Goal: Task Accomplishment & Management: Complete application form

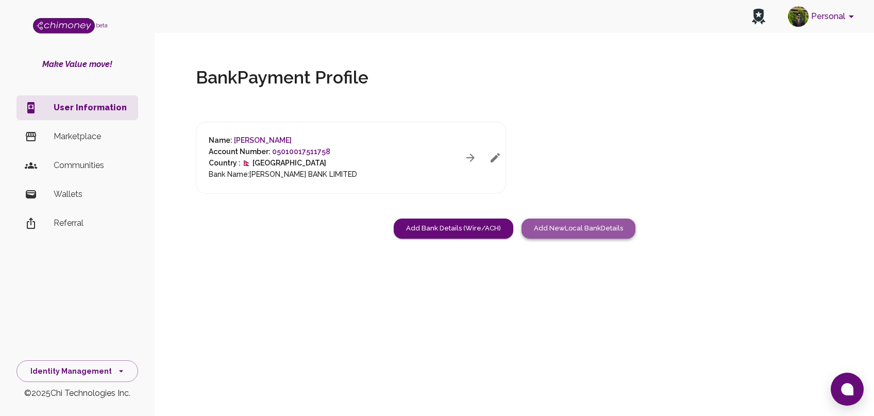
click at [568, 224] on button "Add New Local Bank Details" at bounding box center [578, 228] width 114 height 20
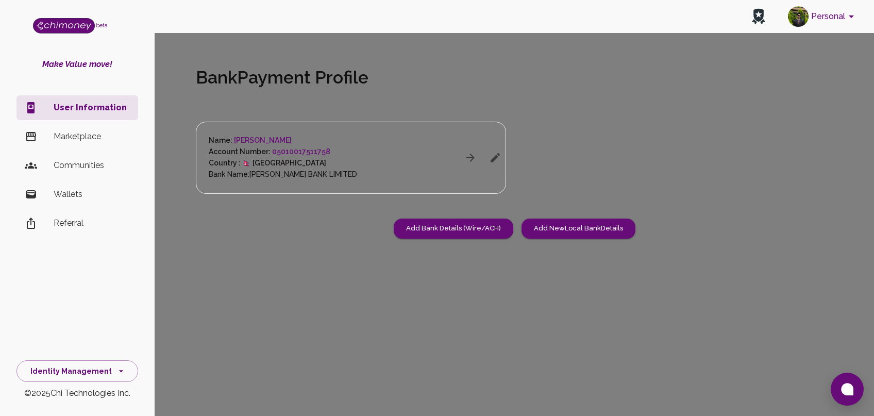
click at [679, 116] on div at bounding box center [437, 208] width 874 height 416
drag, startPoint x: 580, startPoint y: 121, endPoint x: 493, endPoint y: 309, distance: 207.0
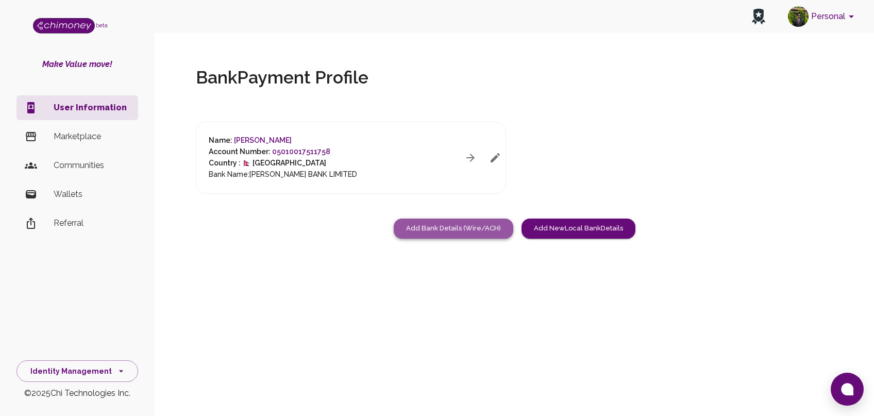
click at [454, 226] on button "Add Bank Details (Wire/ACH)" at bounding box center [454, 228] width 120 height 20
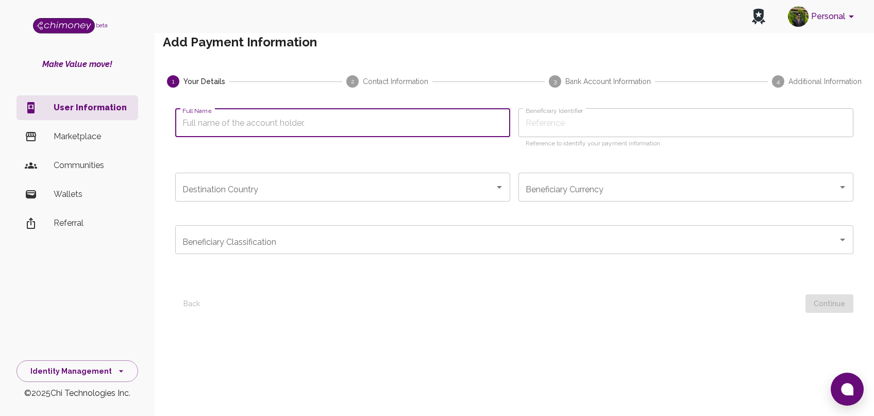
click at [335, 137] on input "Full Name" at bounding box center [342, 122] width 335 height 29
type input "R"
type input "RI"
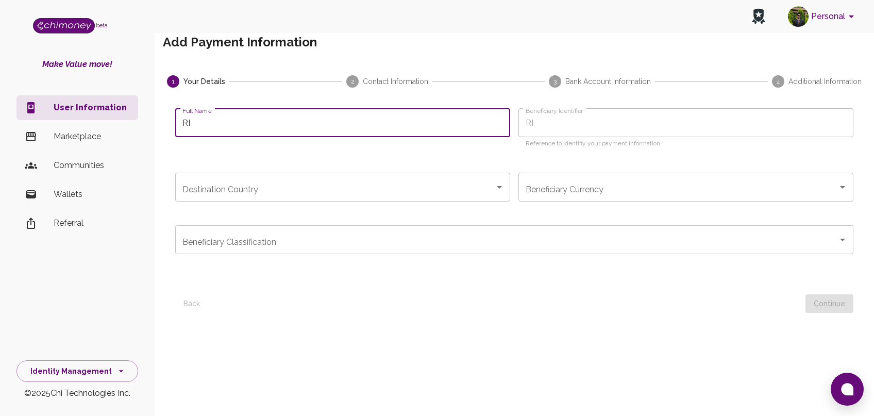
type input "RIY"
type input "RIYA"
type input "RIYA K"
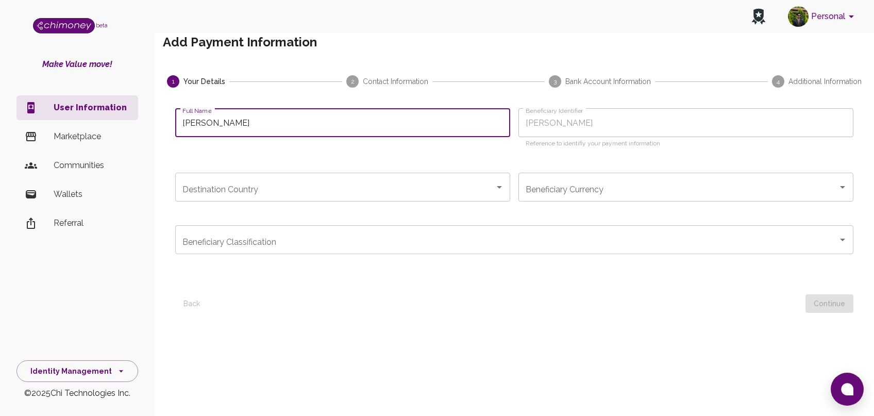
type input "RIYA K"
type input "RIYA KA"
type input "RIYA KAR"
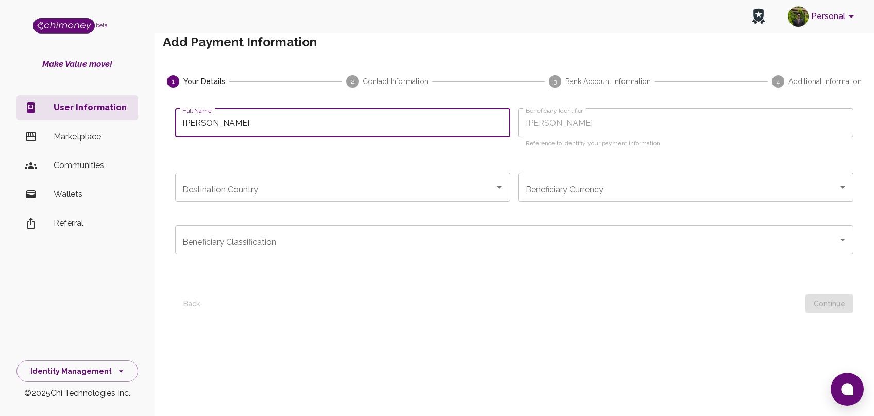
type input "RIYA KARM"
type input "RIYA KARMA"
type input "RIYA KARMAC"
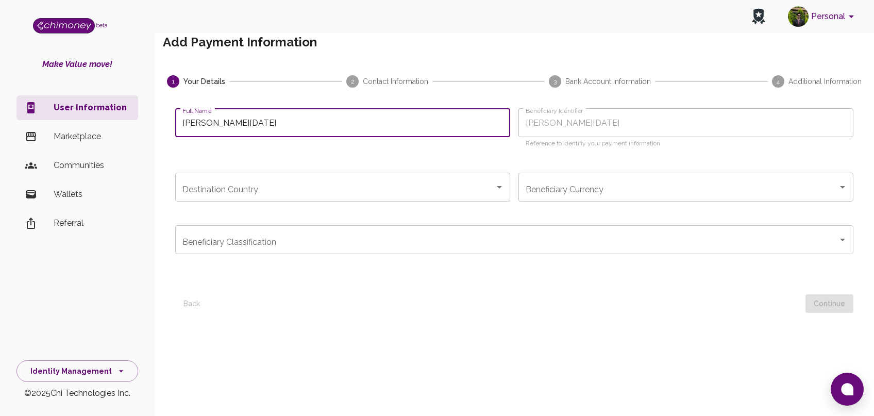
type input "RIYA KARMAC"
type input "RIYA KARMACH"
type input "RIYA KARMACHA"
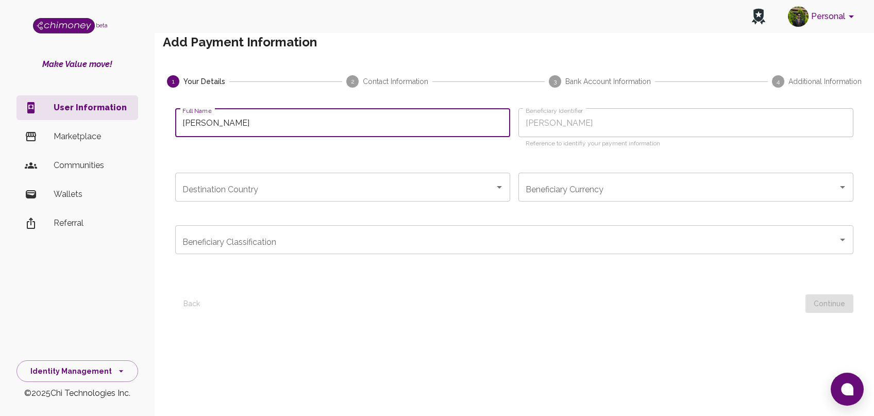
type input "RIYA KARMACHAR"
type input "RIYA KARMACHARY"
type input "[PERSON_NAME]"
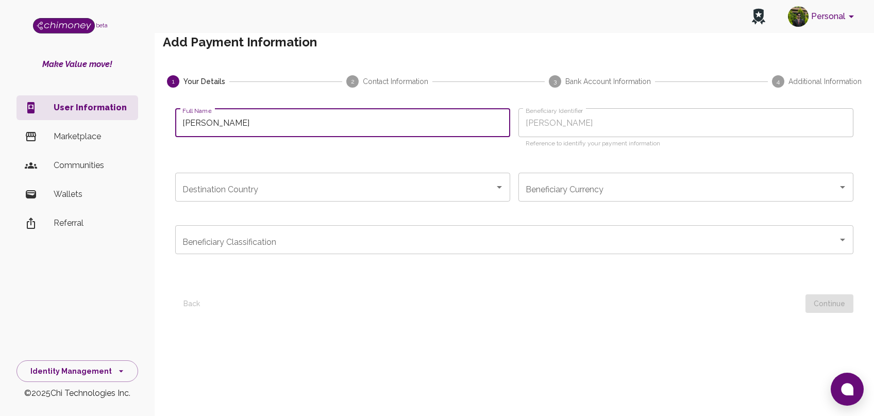
type input "[PERSON_NAME]"
click at [310, 197] on input "Destination Country" at bounding box center [335, 187] width 310 height 20
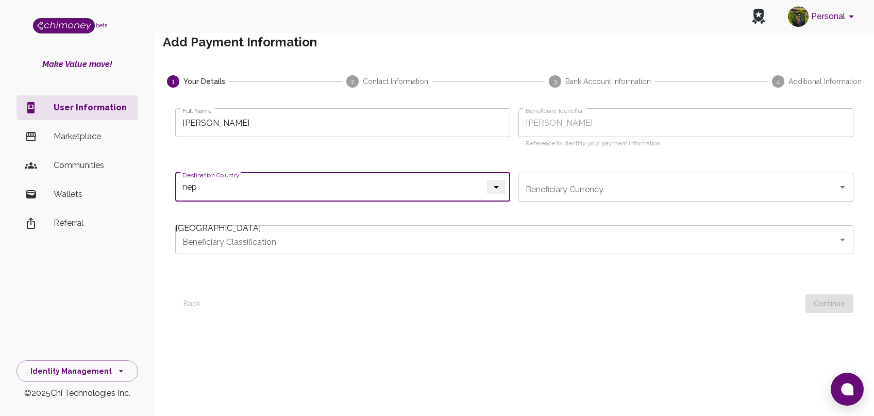
click at [261, 233] on span "[GEOGRAPHIC_DATA]" at bounding box center [218, 228] width 86 height 10
type input "[GEOGRAPHIC_DATA]"
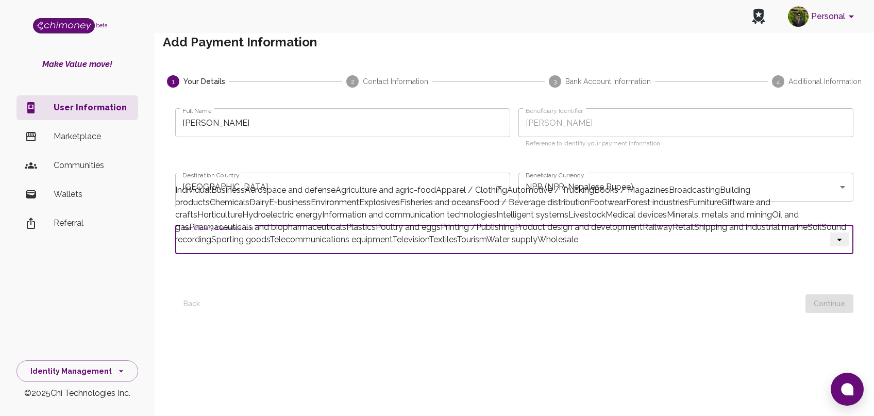
click at [307, 249] on input "Beneficiary Classification" at bounding box center [506, 240] width 653 height 20
click at [335, 185] on span "Agriculture and agric-food" at bounding box center [385, 190] width 100 height 10
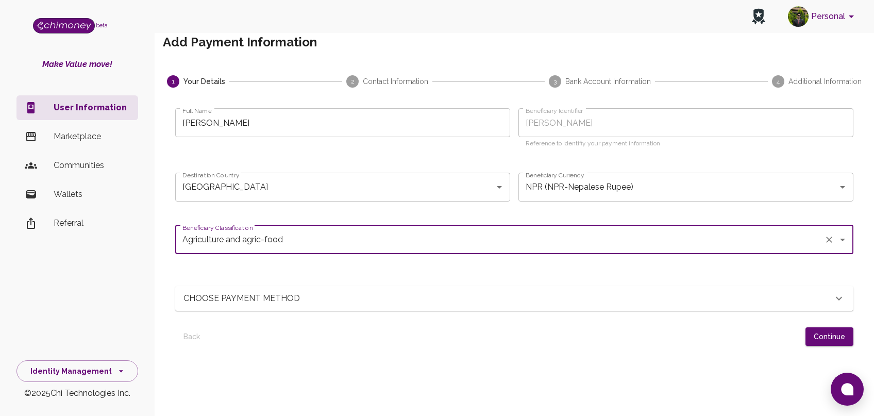
click at [228, 249] on input "Agriculture and agric-food" at bounding box center [500, 240] width 640 height 20
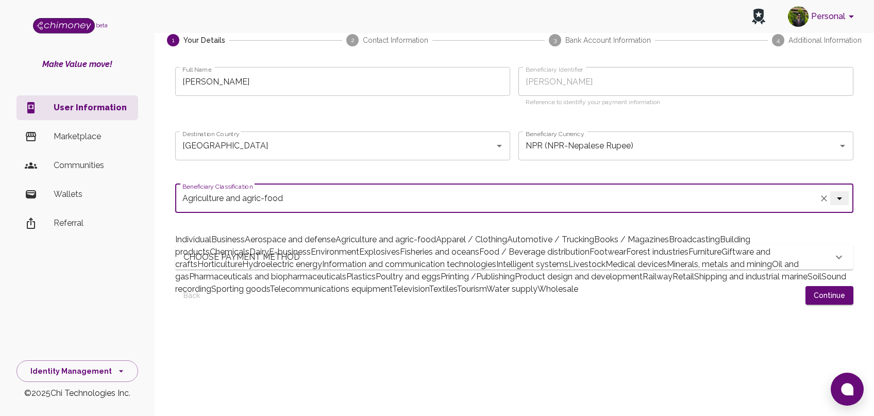
scroll to position [35, 0]
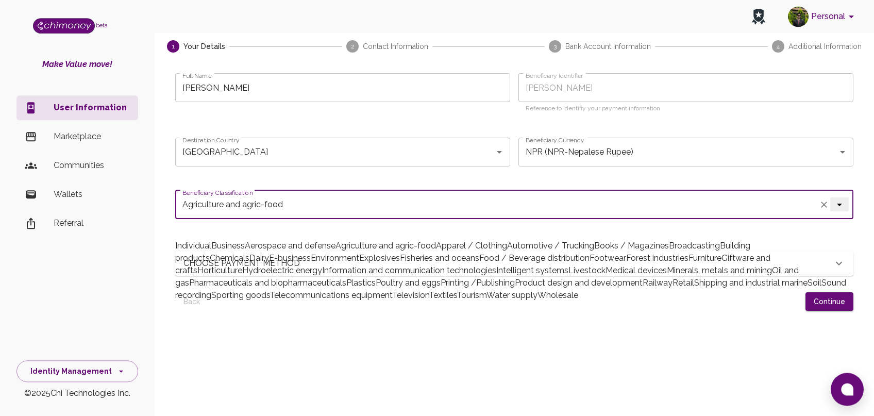
click at [240, 214] on input "Agriculture and agric-food" at bounding box center [500, 205] width 640 height 20
click at [211, 250] on span "Individual" at bounding box center [193, 246] width 36 height 10
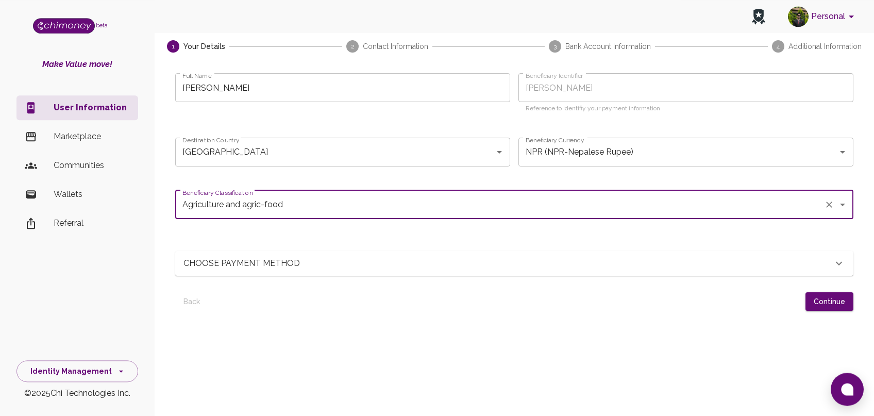
type input "Individual"
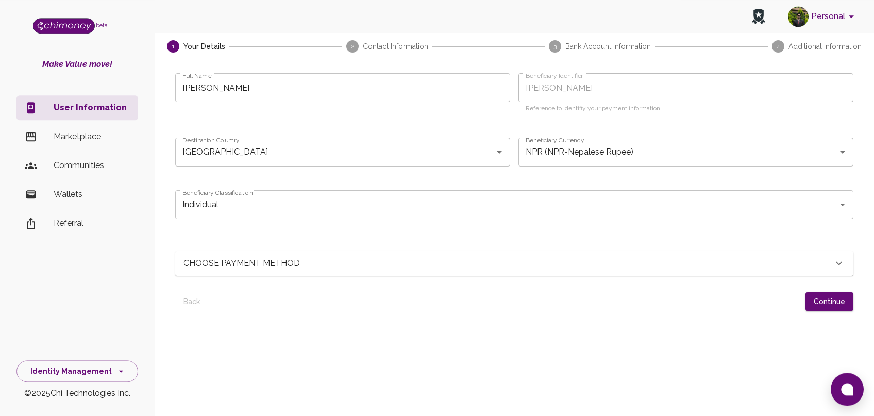
click at [286, 269] on p "CHOOSE PAYMENT METHOD" at bounding box center [290, 263] width 214 height 12
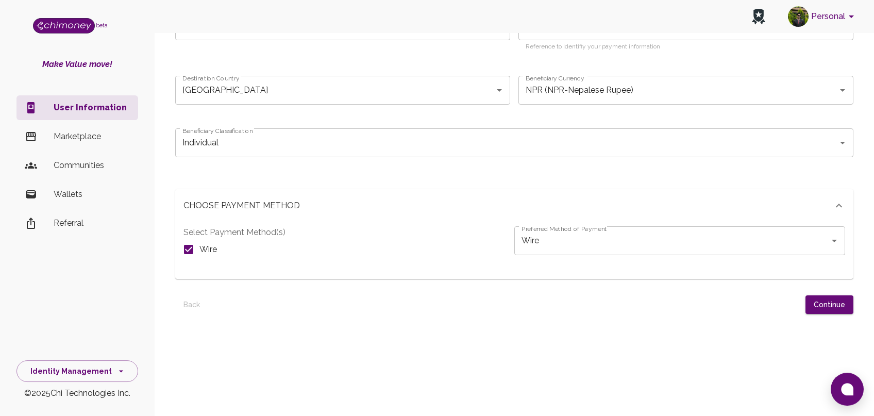
scroll to position [102, 0]
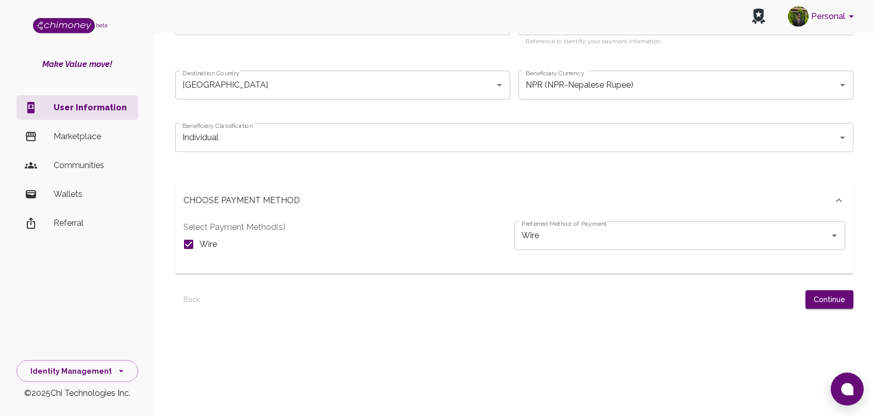
click at [186, 255] on input "Wire" at bounding box center [189, 244] width 22 height 22
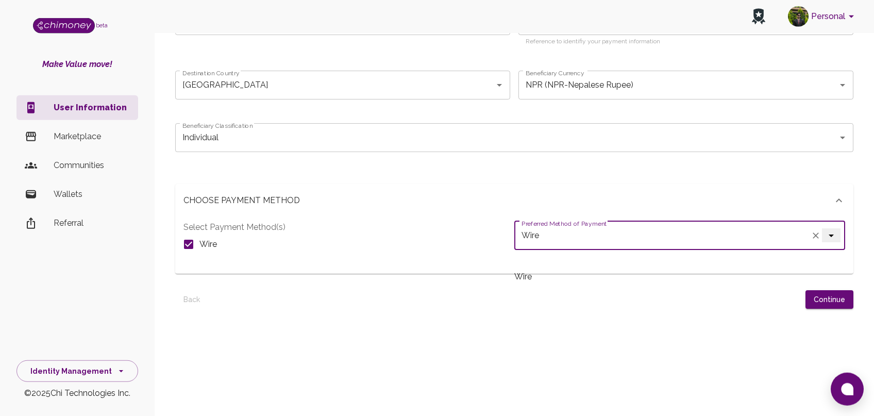
click at [611, 245] on input "Wire" at bounding box center [665, 236] width 293 height 20
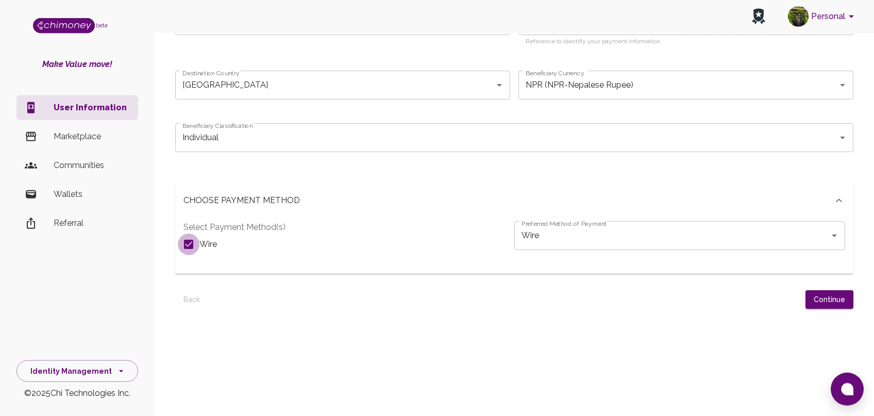
click at [196, 255] on input "Wire" at bounding box center [189, 244] width 22 height 22
click at [188, 255] on input "Wire" at bounding box center [189, 244] width 22 height 22
checkbox input "true"
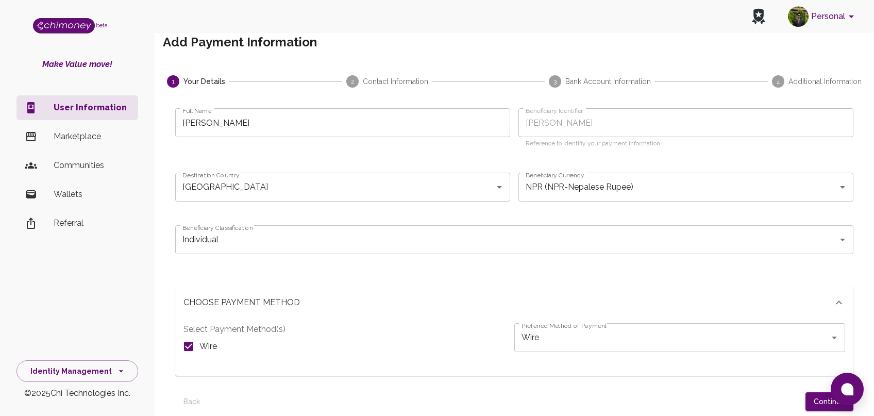
scroll to position [147, 0]
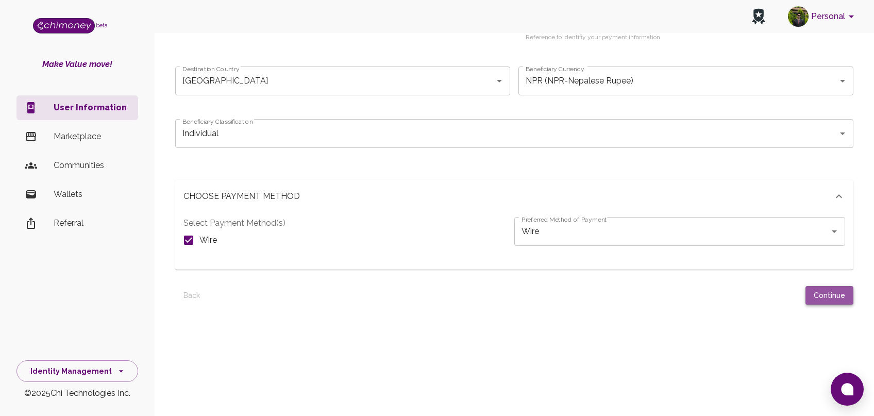
click at [813, 286] on button "Continue" at bounding box center [829, 295] width 48 height 19
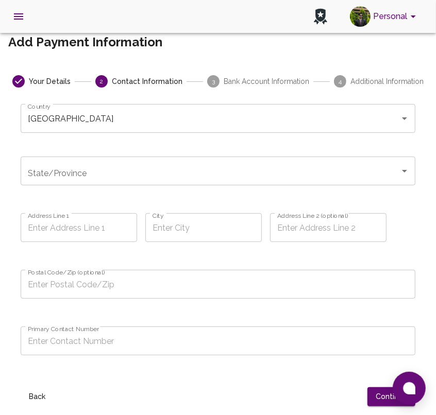
scroll to position [63, 0]
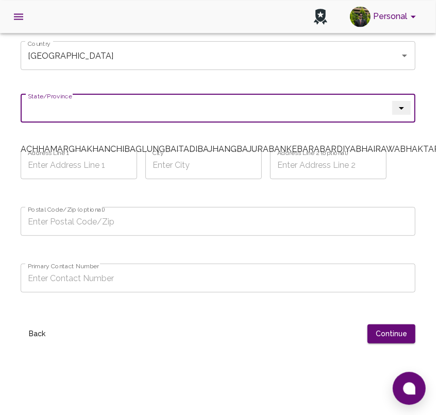
click at [192, 118] on input "State/Province" at bounding box center [210, 108] width 370 height 20
type input "KAVREPALANCHOK"
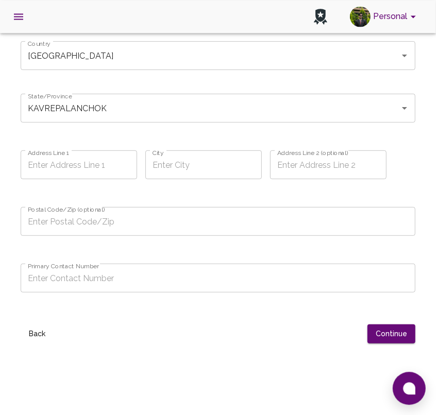
click at [137, 179] on input "Address Line 1" at bounding box center [79, 164] width 116 height 29
paste input "Dhulikhel -5"
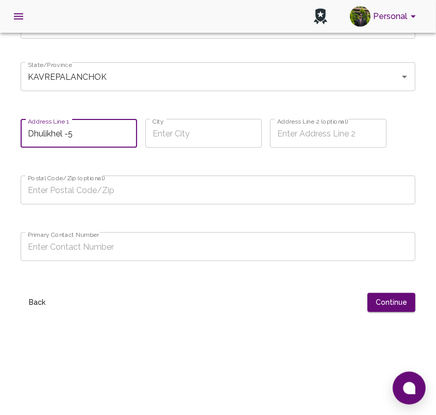
scroll to position [111, 0]
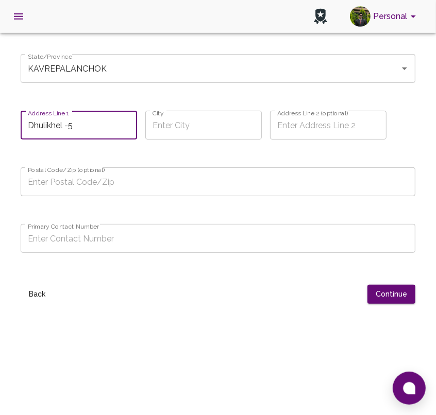
type input "Dhulikhel -5"
click at [145, 140] on input "City" at bounding box center [203, 125] width 116 height 29
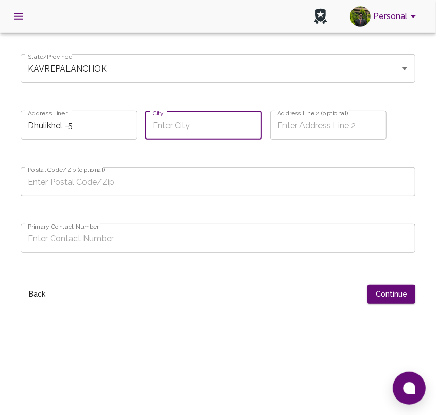
paste input "Dhulikhel"
type input "Dhulikhel"
click at [270, 140] on input "Address Line 2 (optional)" at bounding box center [328, 125] width 116 height 29
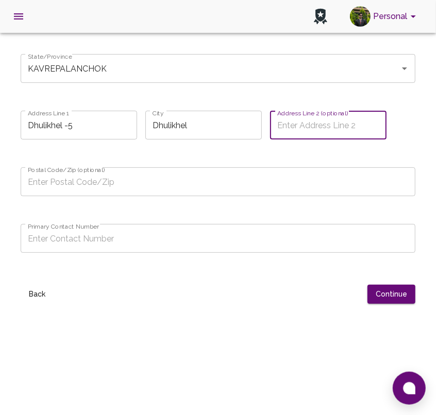
paste input "Shreekhandapur"
type input "Shreekhandapur"
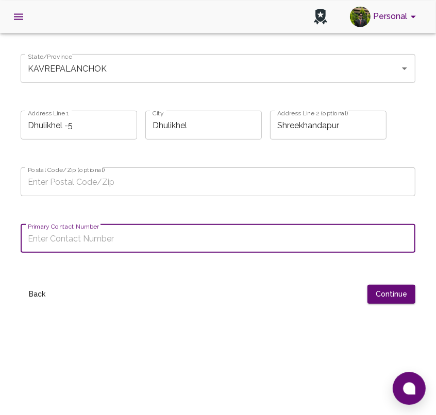
click at [102, 253] on input "Primary Contact Number" at bounding box center [218, 238] width 395 height 29
click at [175, 253] on input "Primary Contact Number" at bounding box center [218, 238] width 395 height 29
paste input "[PHONE_NUMBER]"
type input "[PHONE_NUMBER]"
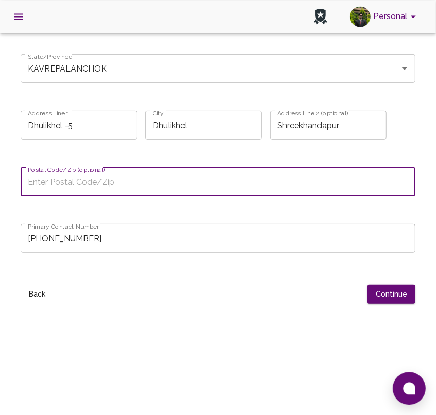
click at [86, 196] on input "Postal Code/Zip (optional)" at bounding box center [218, 181] width 395 height 29
paste input "45210"
type input "45210"
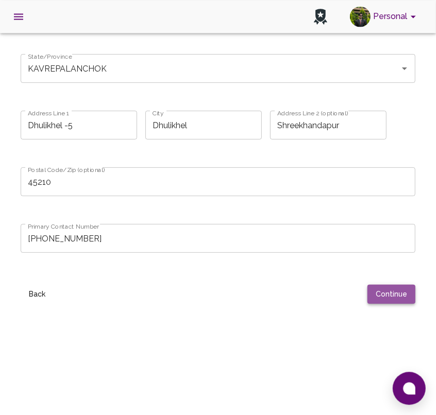
click at [383, 304] on button "Continue" at bounding box center [391, 294] width 48 height 19
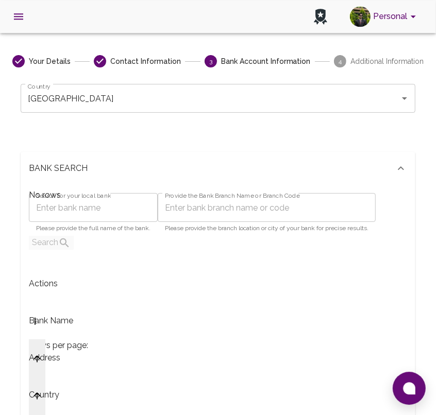
scroll to position [47, 0]
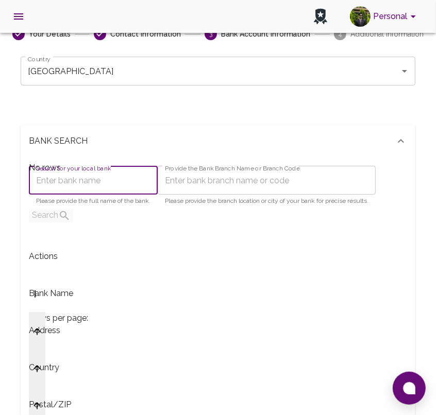
click at [158, 195] on input "Search for your local bank" at bounding box center [93, 180] width 129 height 29
click at [158, 192] on input "Search for your local bank" at bounding box center [93, 180] width 129 height 29
click at [69, 195] on input "Everest bank limited" at bounding box center [93, 180] width 129 height 29
type input "Everest Bank Limited"
click at [193, 195] on input "Provide the Bank Branch Name or Branch Code" at bounding box center [267, 180] width 218 height 29
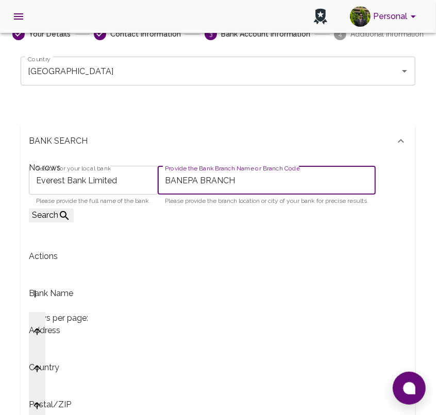
type input "BANEPA BRANCH"
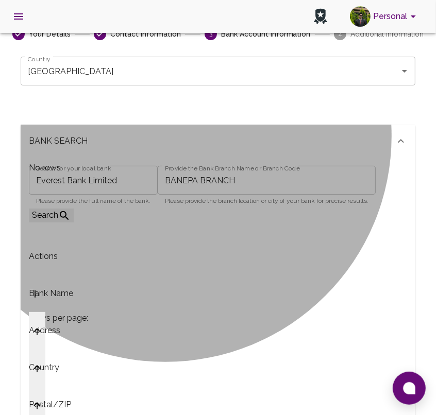
click at [74, 223] on button "Search" at bounding box center [51, 216] width 45 height 14
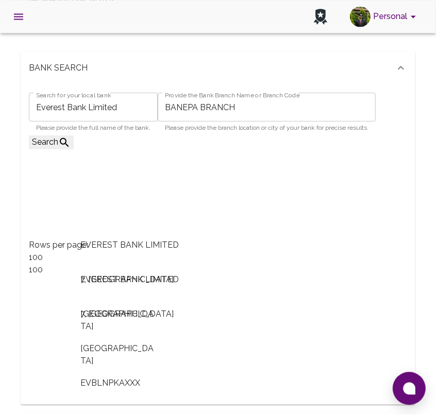
scroll to position [0, 290]
click at [316, 247] on div "Search for your local bank Everest Bank Limited Search for your local bank Plea…" at bounding box center [218, 244] width 395 height 320
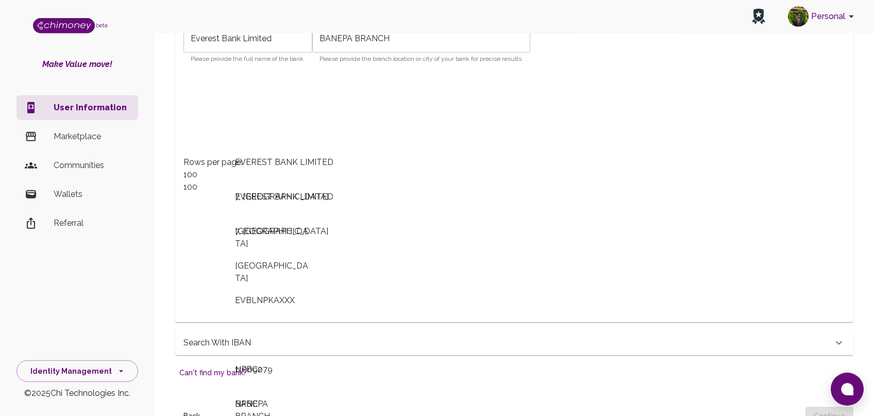
scroll to position [189, 0]
drag, startPoint x: 505, startPoint y: 346, endPoint x: 504, endPoint y: 351, distance: 5.3
click at [504, 323] on div "EVEREST BANK LIMITED 7, BANEPA MUNICIPALITY NEPAL EVBLNPKAXXX 10010670 NPBC2 BA…" at bounding box center [569, 240] width 773 height 166
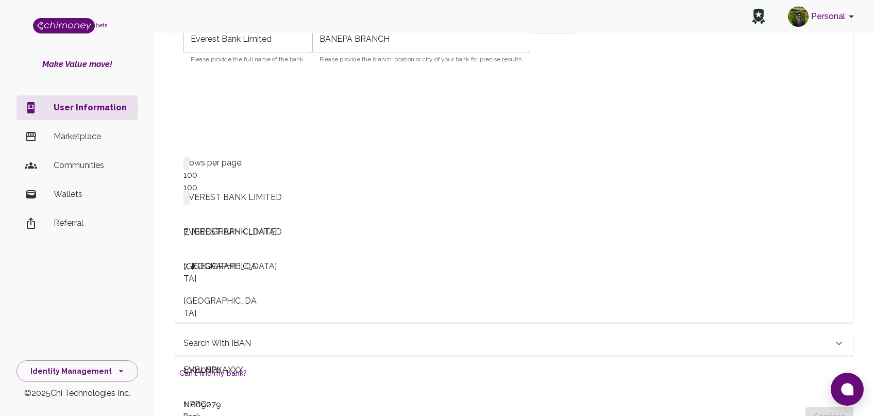
scroll to position [0, 395]
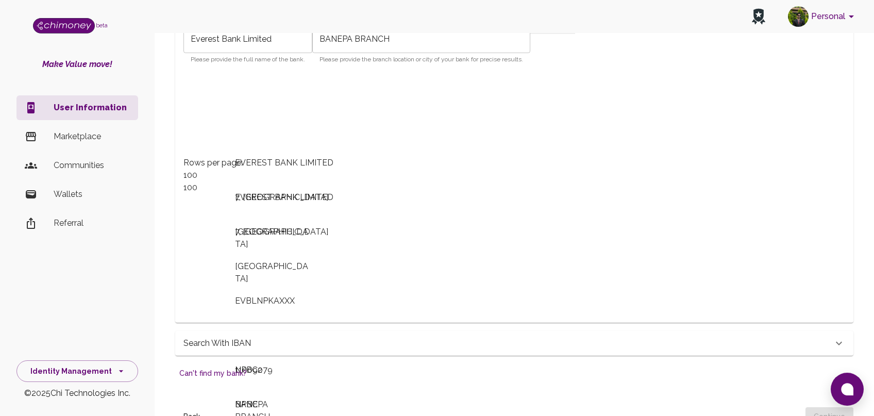
click at [346, 286] on li "Show columns" at bounding box center [344, 282] width 73 height 19
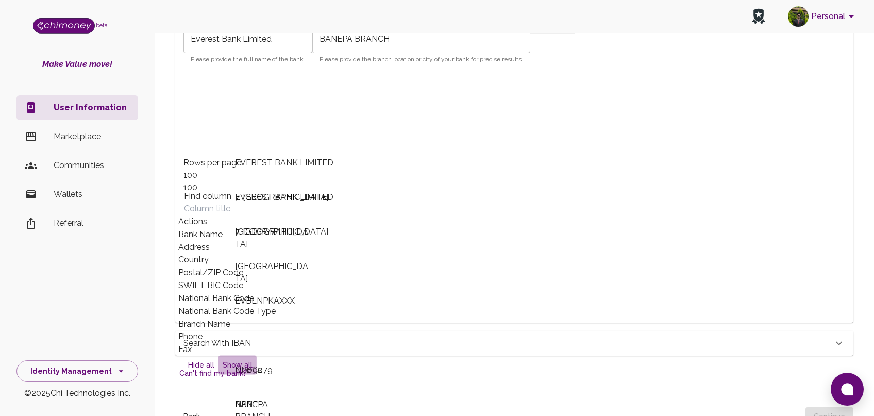
click at [257, 375] on button "Show all" at bounding box center [237, 364] width 38 height 19
click at [420, 263] on div "EVEREST BANK LIMITED 7, BANEPA MUNICIPALITY NEPAL EVBLNPKAXXX 10010670 NPBC2 BA…" at bounding box center [569, 240] width 773 height 166
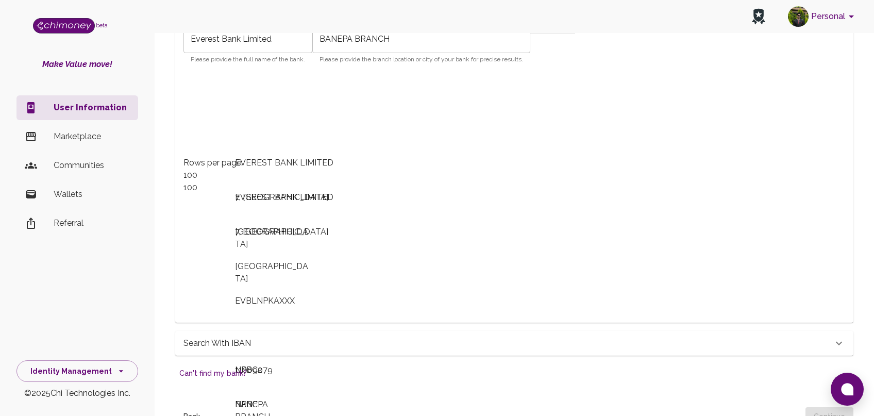
click at [342, 281] on li "Show columns" at bounding box center [344, 282] width 73 height 19
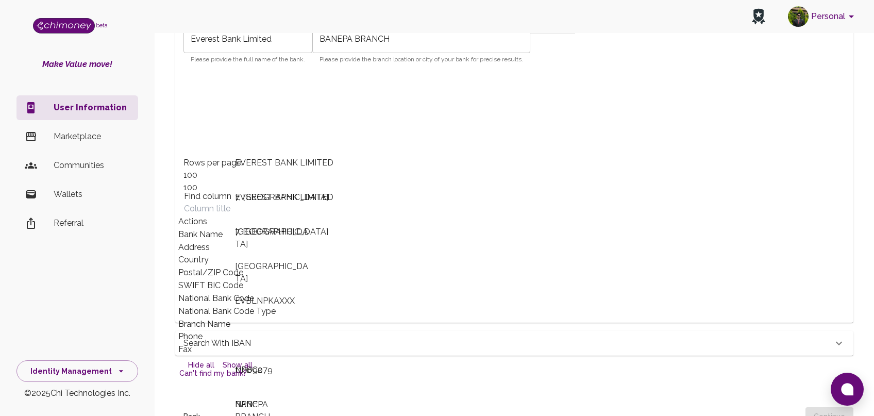
click at [386, 311] on div "EVEREST BANK LIMITED 7, BANEPA MUNICIPALITY NEPAL EVBLNPKAXXX 10010670 NPBC2 BA…" at bounding box center [569, 240] width 773 height 166
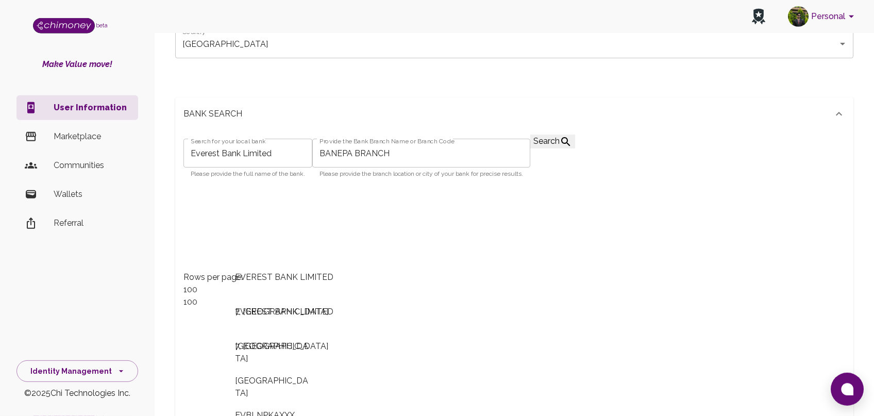
scroll to position [0, 393]
click at [523, 179] on p "Please provide the branch location or city of your bank for precise results." at bounding box center [421, 174] width 204 height 10
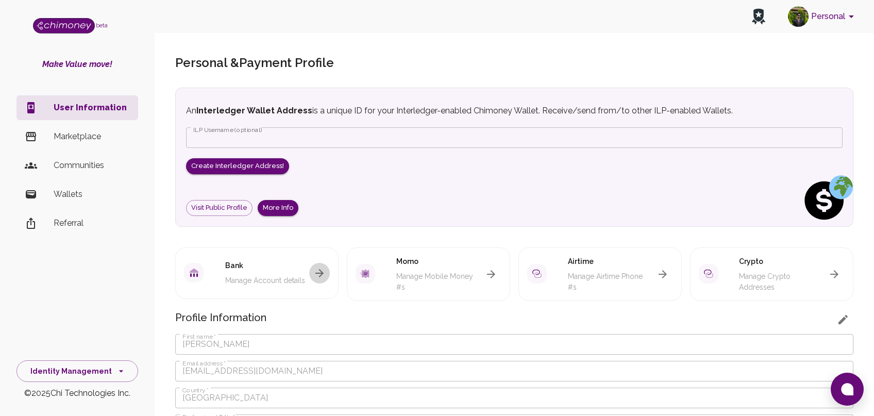
click at [313, 263] on button "button" at bounding box center [319, 273] width 21 height 21
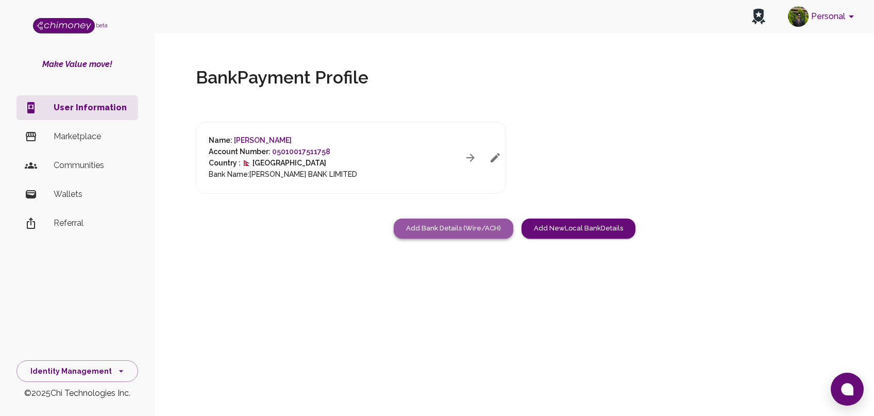
click at [483, 235] on button "Add Bank Details (Wire/ACH)" at bounding box center [454, 228] width 120 height 20
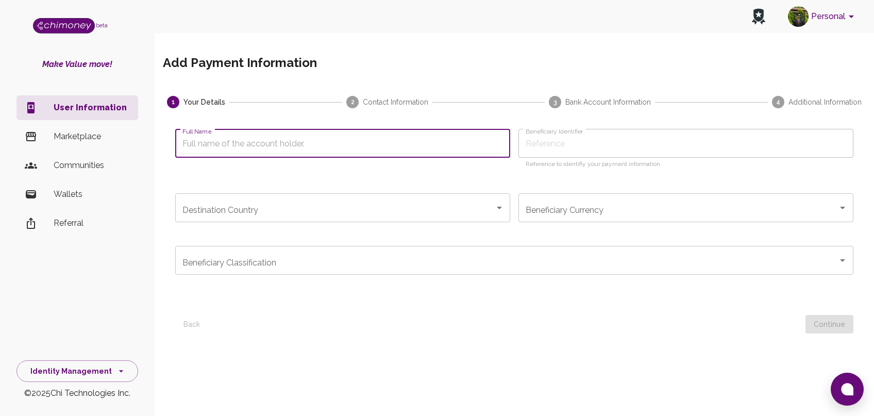
click at [360, 145] on input "Full Name" at bounding box center [342, 143] width 335 height 29
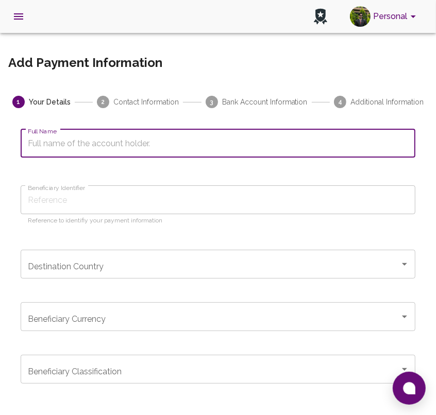
click at [87, 146] on input "Full Name" at bounding box center [218, 143] width 395 height 29
paste input "[PERSON_NAME]"
type input "[PERSON_NAME]"
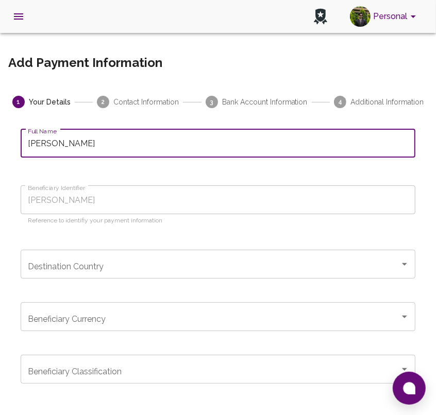
click at [241, 259] on input "Destination Country" at bounding box center [210, 265] width 370 height 20
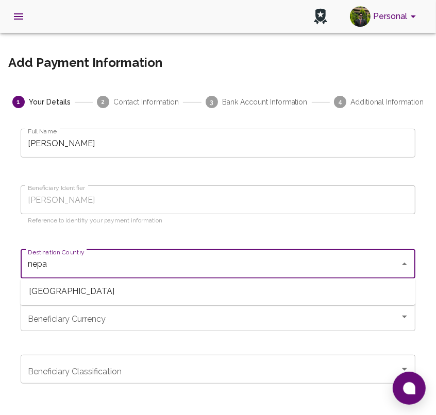
click at [207, 289] on span "[GEOGRAPHIC_DATA]" at bounding box center [218, 292] width 395 height 19
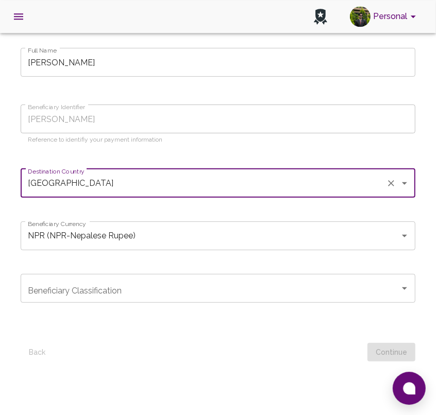
scroll to position [82, 0]
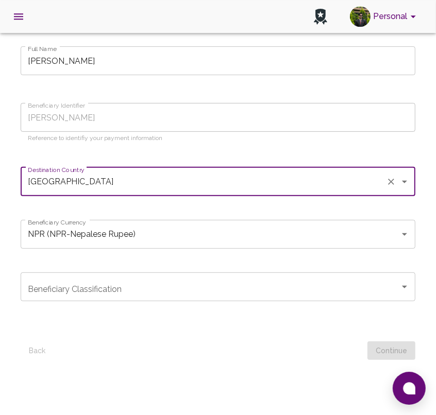
type input "[GEOGRAPHIC_DATA]"
click at [198, 291] on input "Beneficiary Classification" at bounding box center [210, 287] width 370 height 20
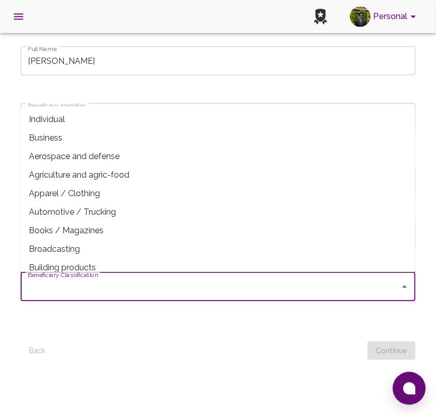
click at [111, 116] on span "Individual" at bounding box center [218, 119] width 395 height 19
type input "Individual"
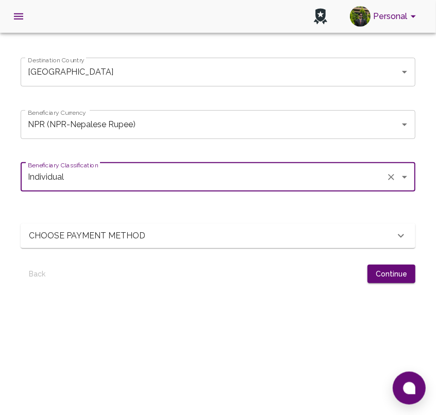
scroll to position [192, 0]
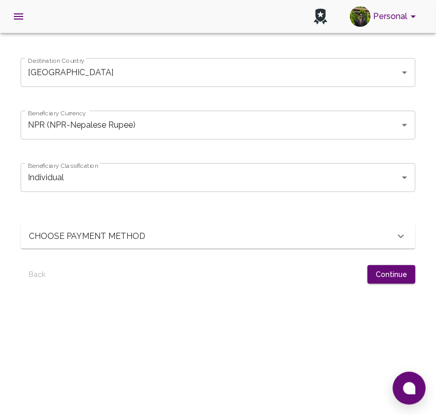
click at [292, 225] on div "CHOOSE PAYMENT METHOD" at bounding box center [218, 236] width 395 height 25
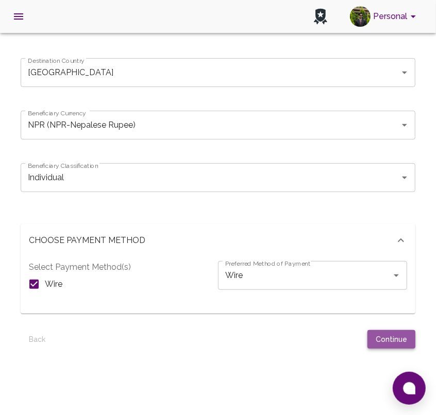
click at [401, 338] on button "Continue" at bounding box center [391, 339] width 48 height 19
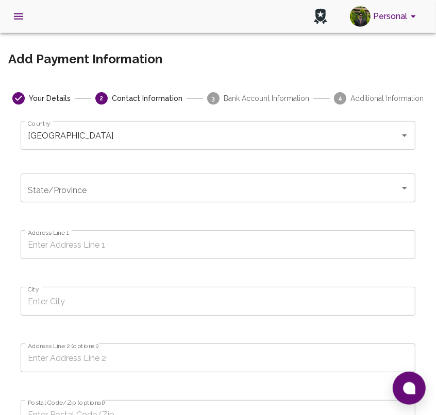
scroll to position [0, 0]
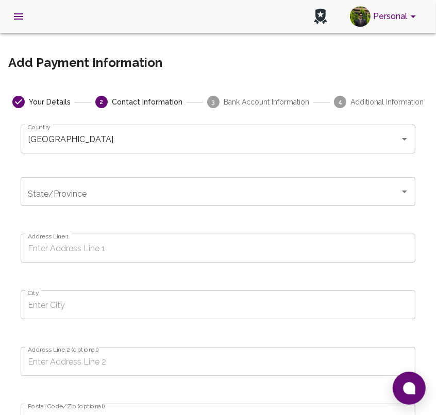
click at [253, 194] on input "State/Province" at bounding box center [210, 192] width 370 height 20
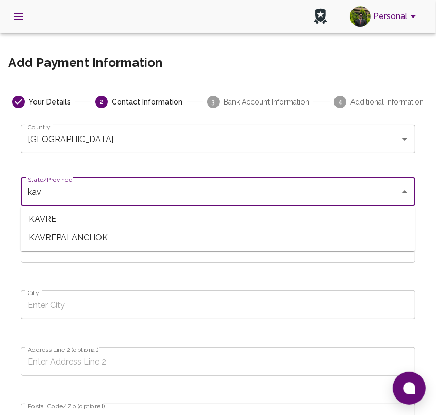
click at [186, 239] on span "KAVREPALANCHOK" at bounding box center [218, 238] width 395 height 19
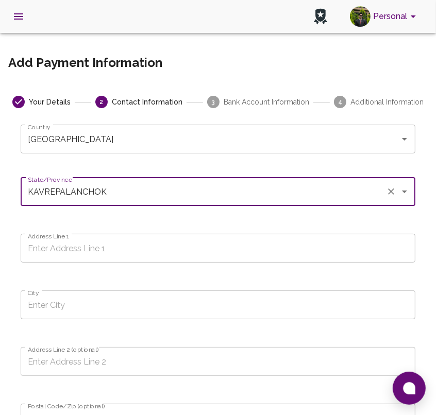
type input "KAVREPALANCHOK"
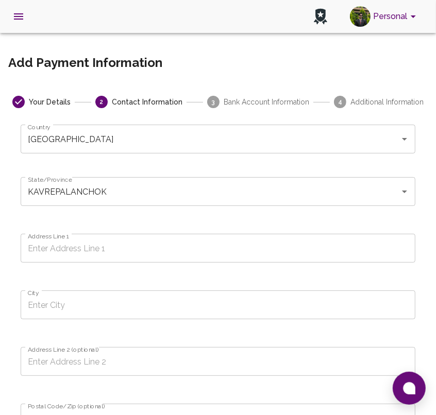
click at [248, 259] on input "Address Line 1" at bounding box center [218, 248] width 395 height 29
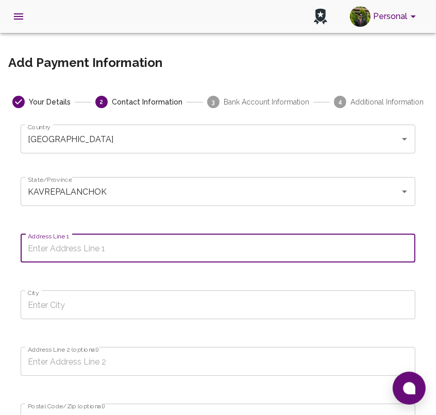
paste input "Dhulikhel -5"
type input "Dhulikhel -5"
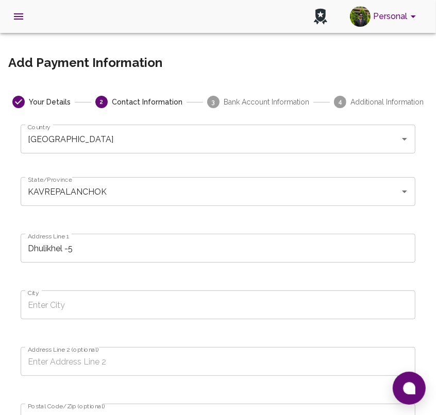
click at [209, 295] on input "City" at bounding box center [218, 305] width 395 height 29
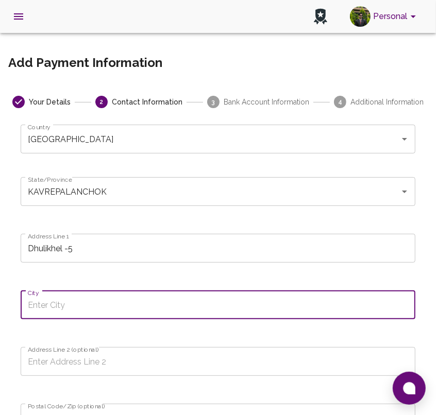
paste input "Dhulikhel"
type input "Dhulikhel"
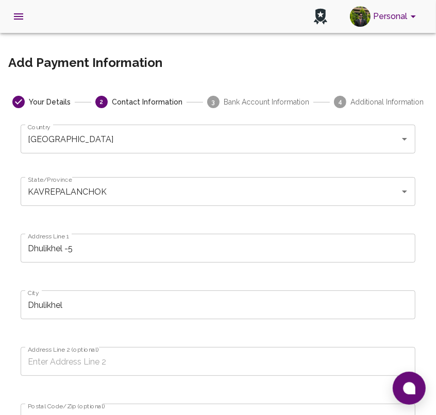
scroll to position [81, 0]
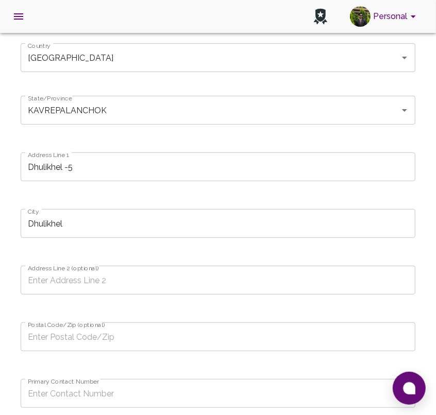
click at [206, 280] on input "Address Line 2 (optional)" at bounding box center [218, 280] width 395 height 29
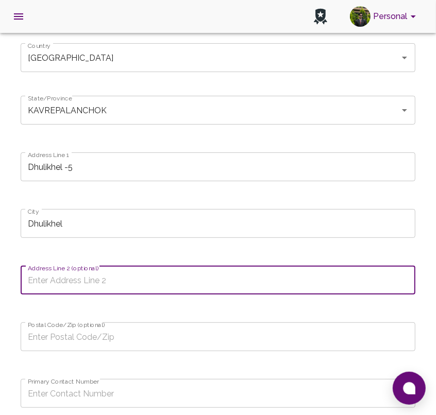
paste input "Shreekhandapur"
type input "Shreekhandapur"
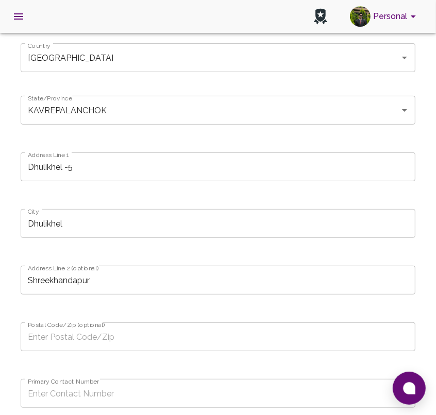
click at [166, 334] on input "Postal Code/Zip (optional)" at bounding box center [218, 337] width 395 height 29
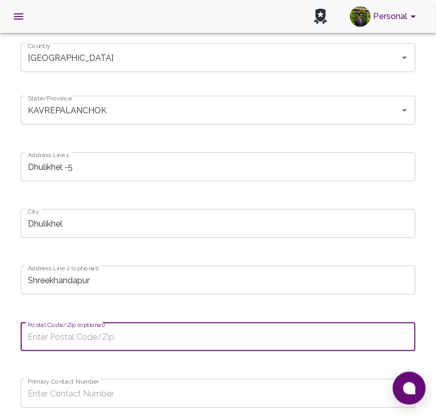
paste input "45210"
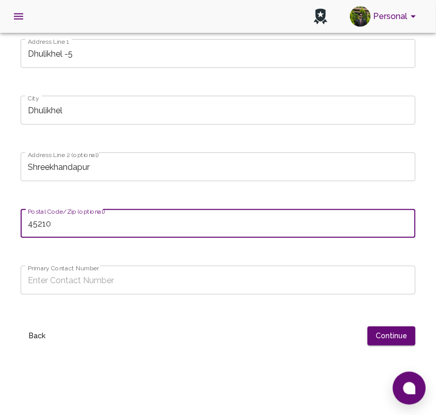
scroll to position [202, 0]
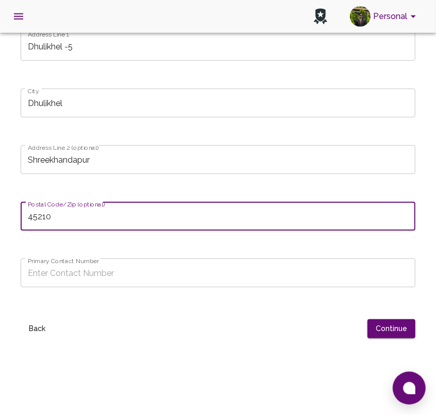
type input "45210"
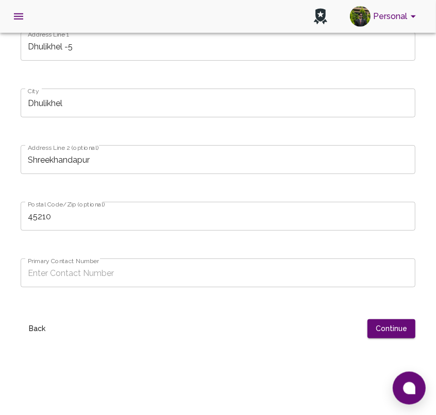
click at [119, 275] on input "Primary Contact Number" at bounding box center [218, 273] width 395 height 29
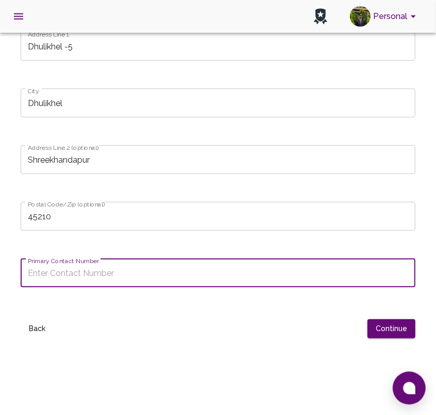
paste input "[PHONE_NUMBER]"
type input "[PHONE_NUMBER]"
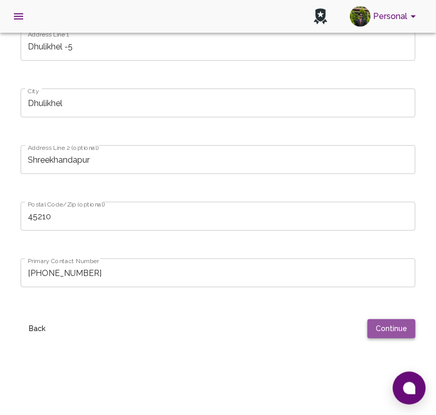
click at [395, 327] on button "Continue" at bounding box center [391, 328] width 48 height 19
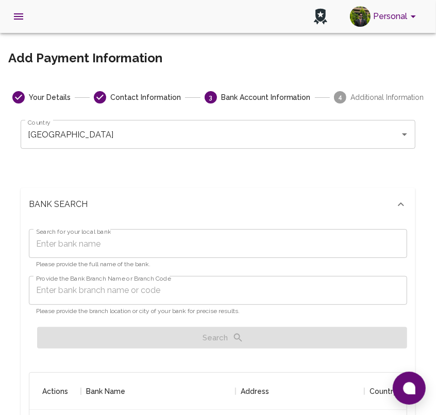
scroll to position [0, 0]
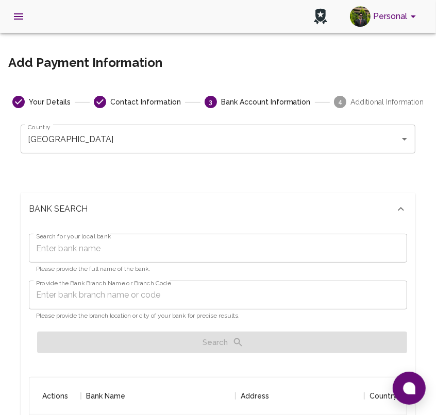
click at [265, 250] on input "Search for your local bank" at bounding box center [218, 248] width 378 height 29
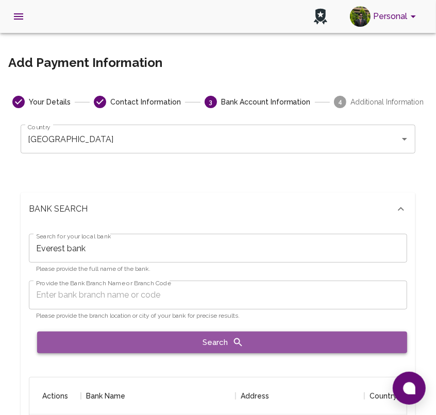
click at [263, 344] on button "Search" at bounding box center [222, 343] width 370 height 22
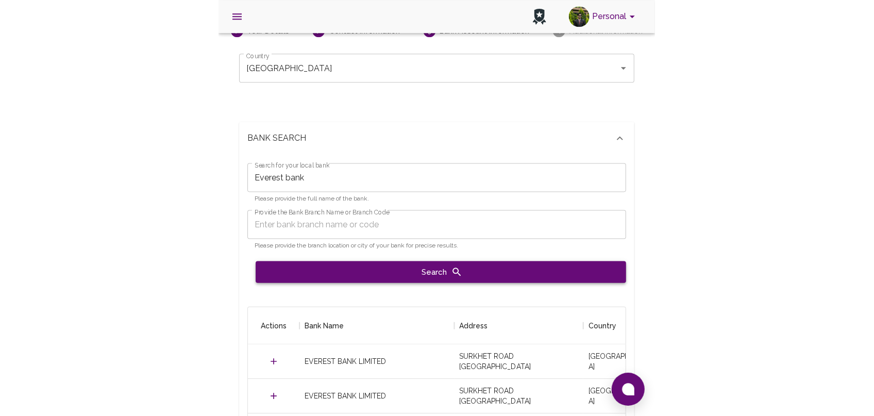
scroll to position [156, 0]
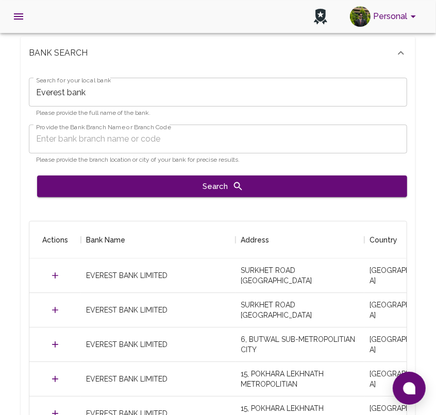
click at [128, 142] on input "Provide the Bank Branch Name or Branch Code" at bounding box center [218, 139] width 378 height 29
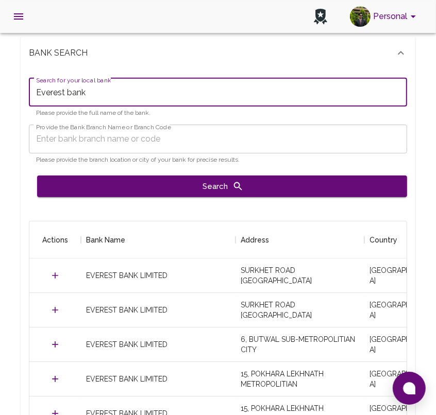
click at [149, 90] on input "Everest bank" at bounding box center [218, 92] width 378 height 29
type input "Everest Bank Limited"
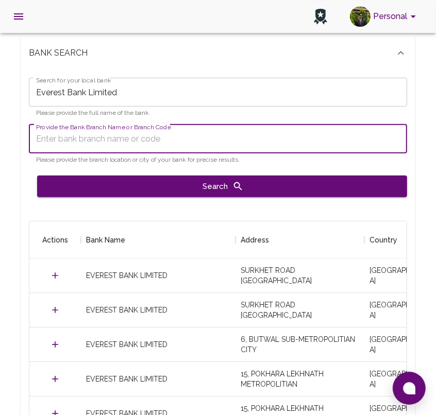
click at [139, 134] on input "Provide the Bank Branch Name or Branch Code" at bounding box center [218, 139] width 378 height 29
type input "BANEPA BRANCH"
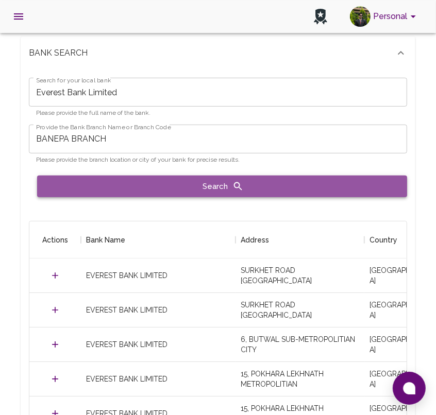
click at [185, 189] on button "Search" at bounding box center [222, 187] width 370 height 22
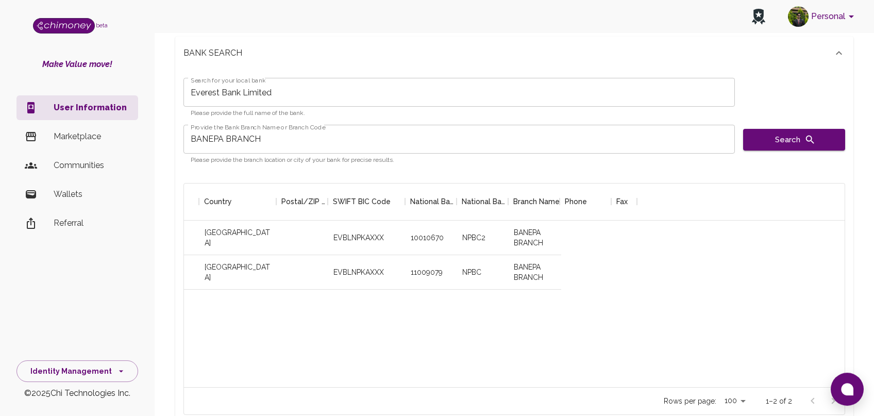
scroll to position [0, 395]
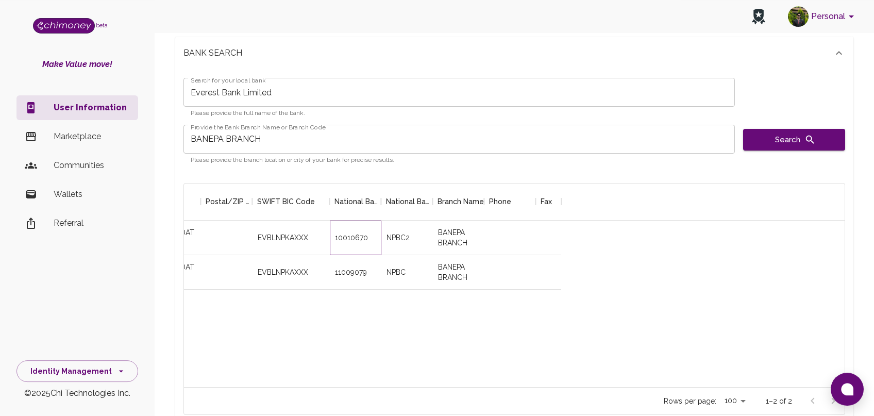
click at [346, 238] on div "10010670" at bounding box center [351, 237] width 33 height 10
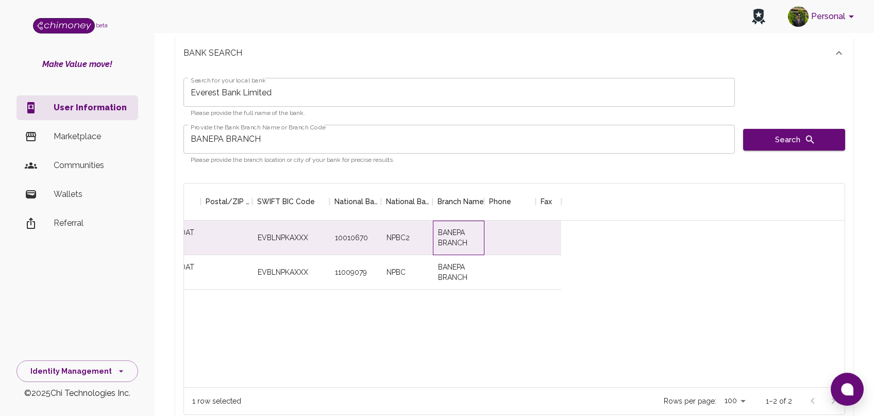
click at [462, 232] on div "BANEPA BRANCH" at bounding box center [458, 237] width 41 height 21
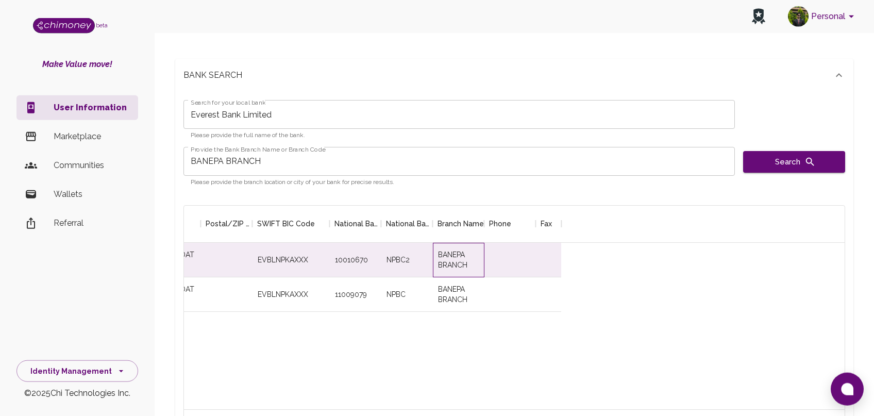
scroll to position [133, 0]
click at [794, 163] on button "Search" at bounding box center [794, 163] width 102 height 22
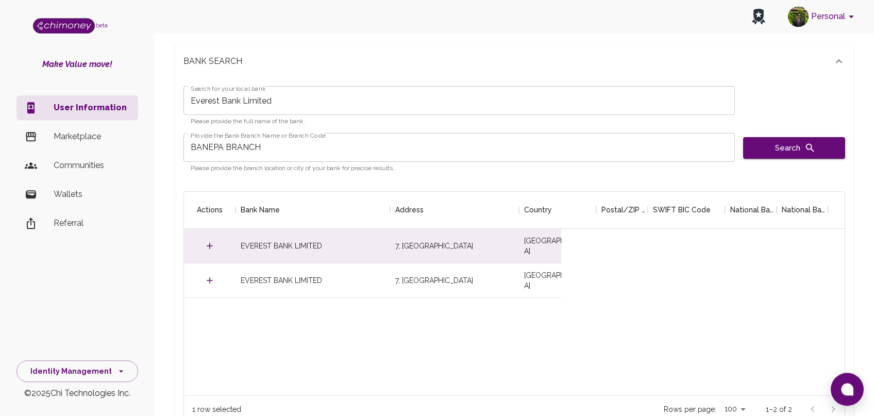
scroll to position [149, 0]
click at [209, 242] on icon "Select" at bounding box center [210, 244] width 6 height 6
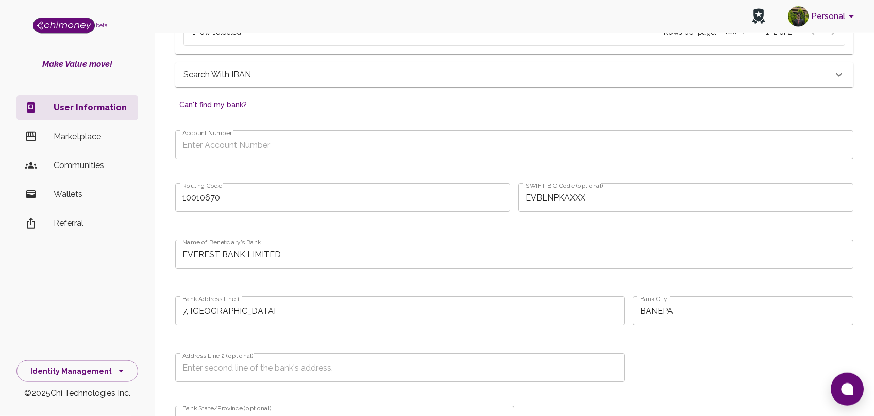
scroll to position [513, 0]
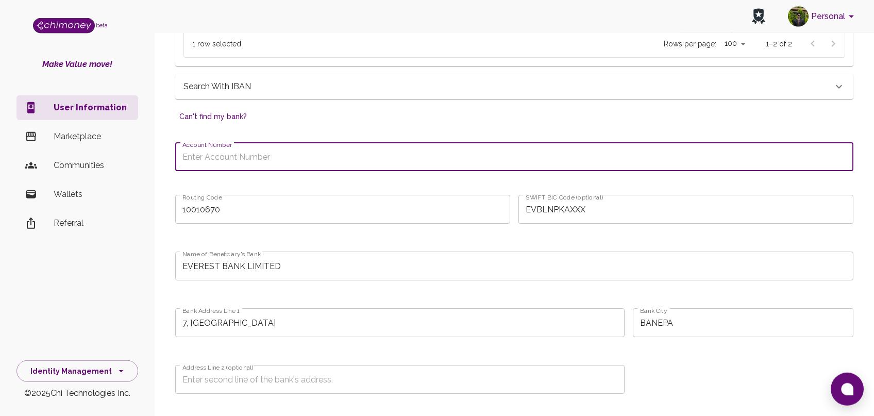
click at [240, 157] on input "Account Number" at bounding box center [514, 156] width 678 height 29
paste input "06700501201552"
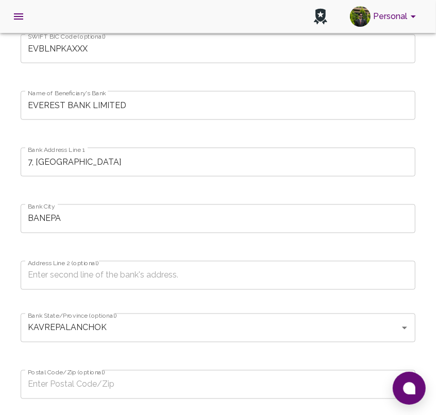
scroll to position [811, 0]
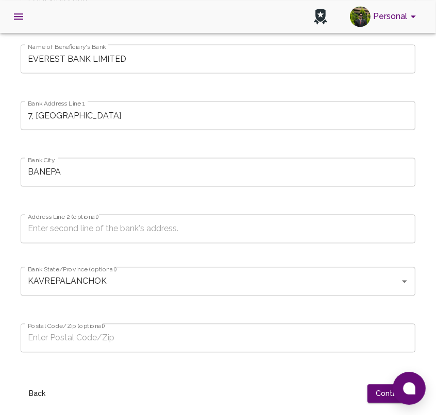
type input "06700501201552"
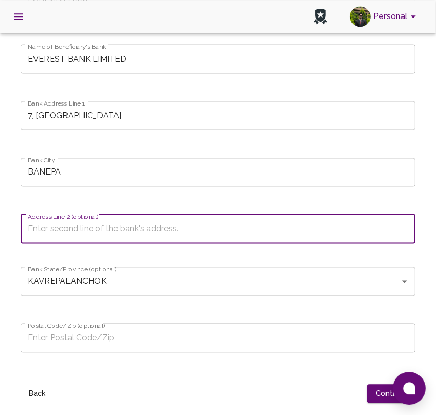
click at [221, 223] on input "Address Line 2 (optional)" at bounding box center [218, 228] width 395 height 29
paste input "Chardobato"
type input "Chardobato"
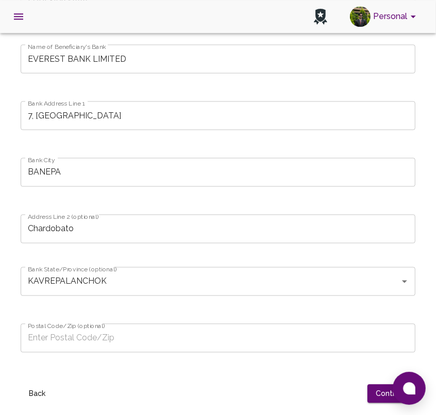
click at [222, 323] on div "Postal Code/Zip (optional) Postal Code/Zip (optional)" at bounding box center [213, 339] width 403 height 57
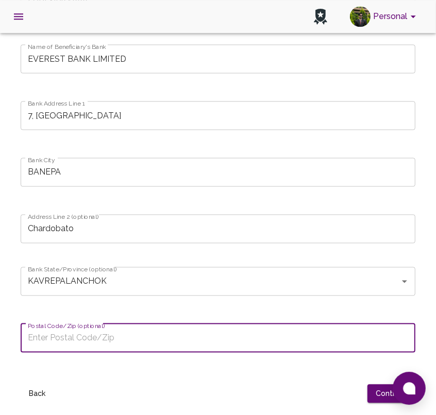
click at [218, 329] on input "Postal Code/Zip (optional)" at bounding box center [218, 338] width 395 height 29
paste input "45210"
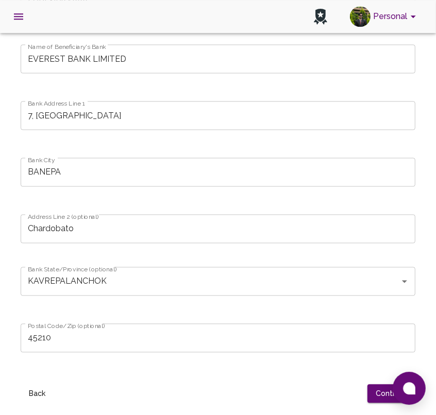
click at [96, 344] on input "45210" at bounding box center [218, 338] width 395 height 29
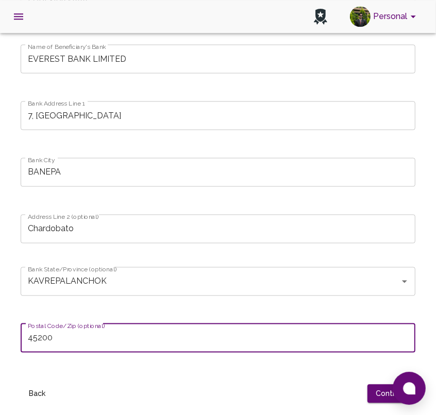
type input "45200"
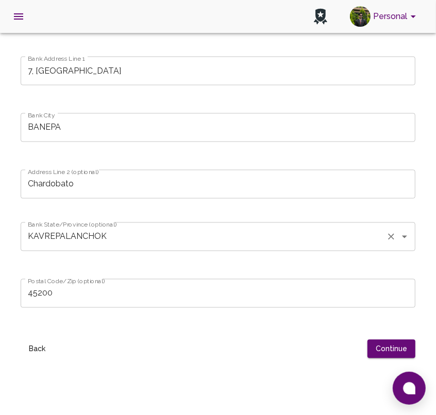
scroll to position [861, 0]
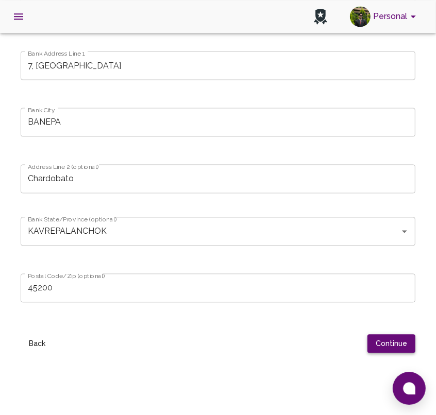
click at [396, 351] on button "Continue" at bounding box center [391, 343] width 48 height 19
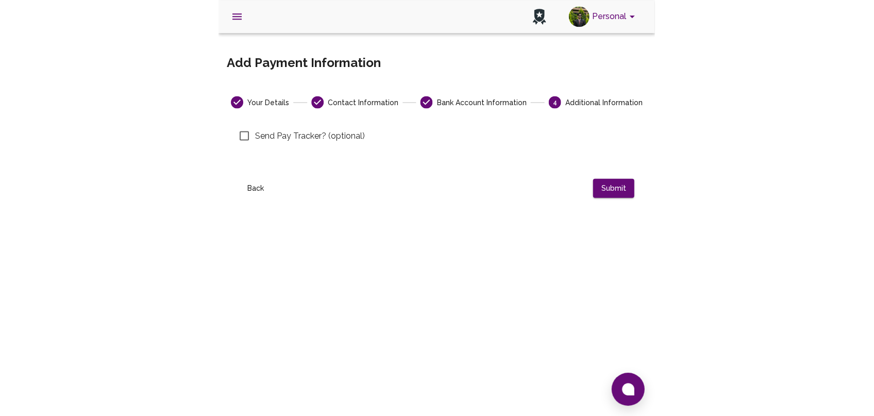
scroll to position [0, 0]
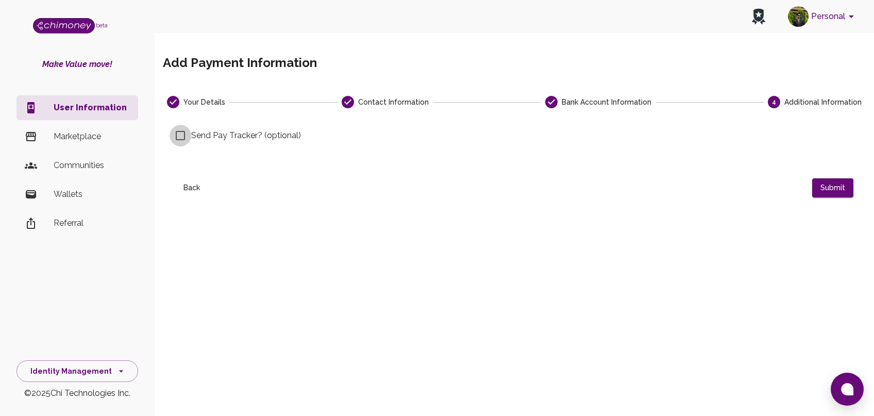
click at [180, 139] on input "Send Pay Tracker? (optional)" at bounding box center [180, 136] width 22 height 22
checkbox input "true"
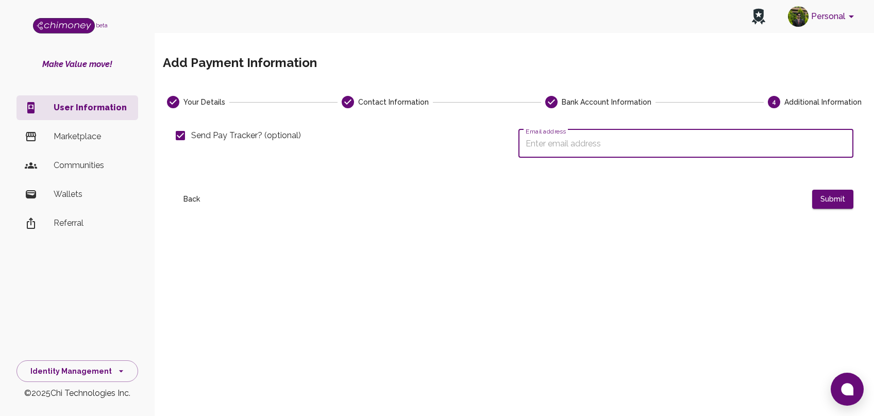
click at [569, 140] on input "Email address" at bounding box center [685, 143] width 335 height 29
type input "[EMAIL_ADDRESS][DOMAIN_NAME]"
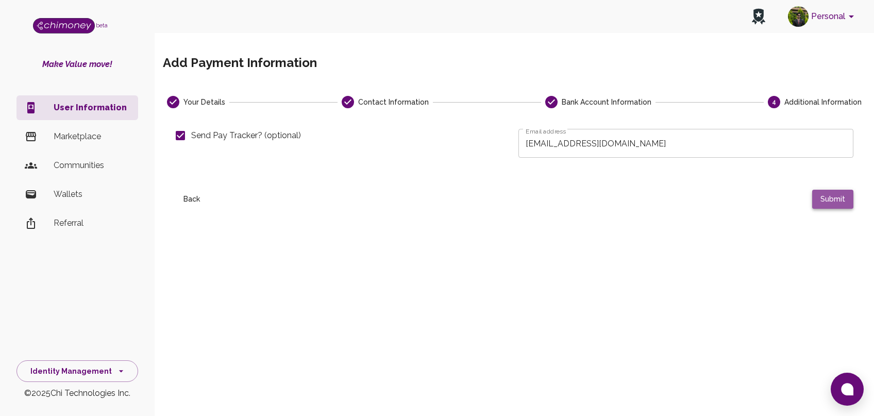
click at [834, 196] on button "Submit" at bounding box center [832, 199] width 41 height 19
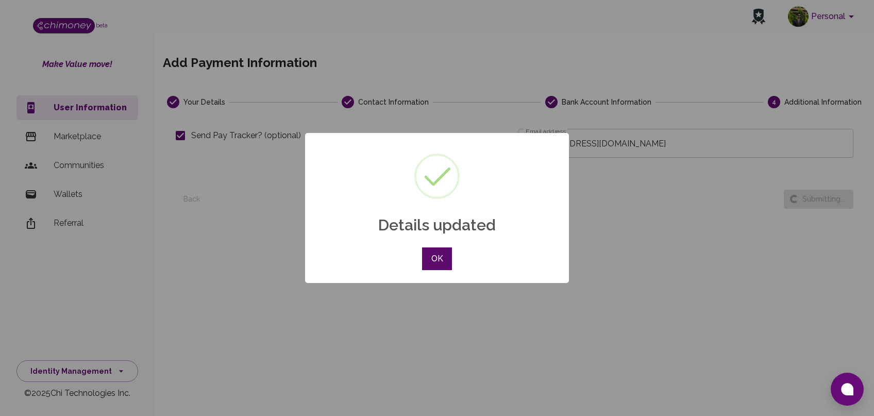
click at [440, 261] on button "OK" at bounding box center [437, 258] width 30 height 23
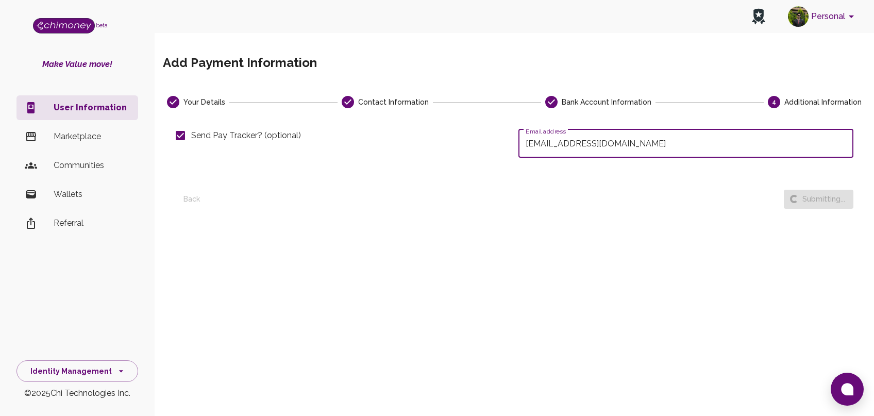
click at [625, 145] on input "[EMAIL_ADDRESS][DOMAIN_NAME]" at bounding box center [685, 143] width 335 height 29
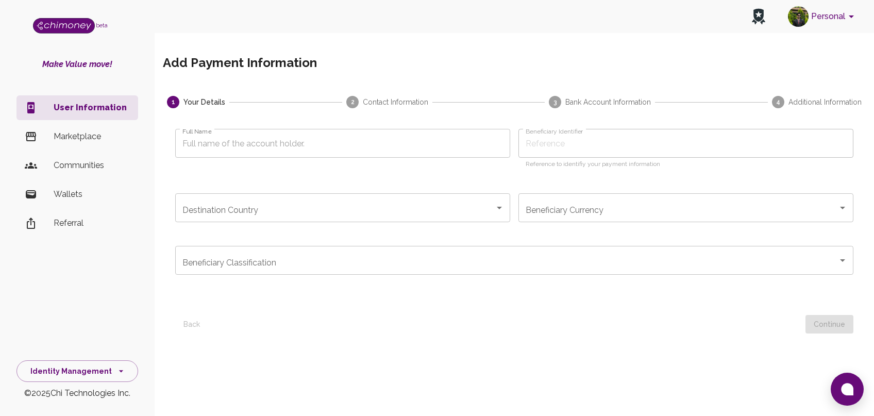
click at [833, 19] on button "Personal" at bounding box center [823, 16] width 78 height 27
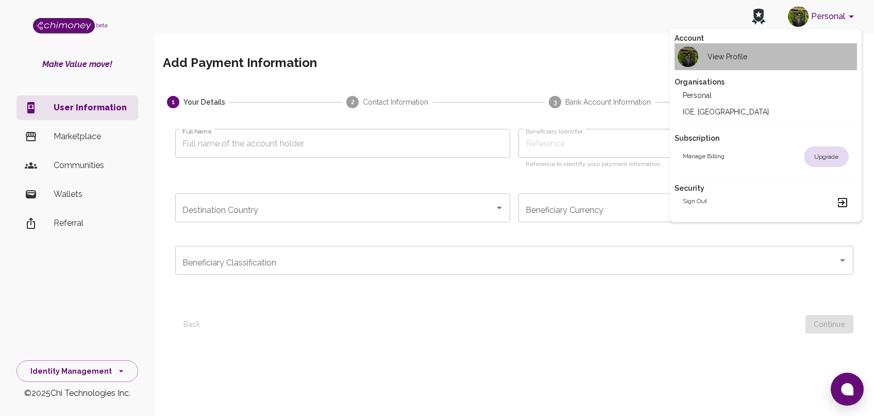
click at [729, 61] on h2 "View Profile" at bounding box center [727, 57] width 40 height 10
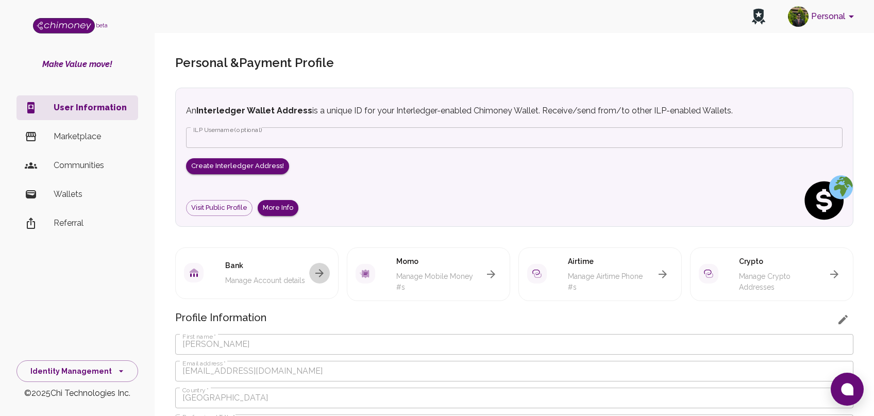
click at [320, 267] on icon "button" at bounding box center [319, 273] width 12 height 12
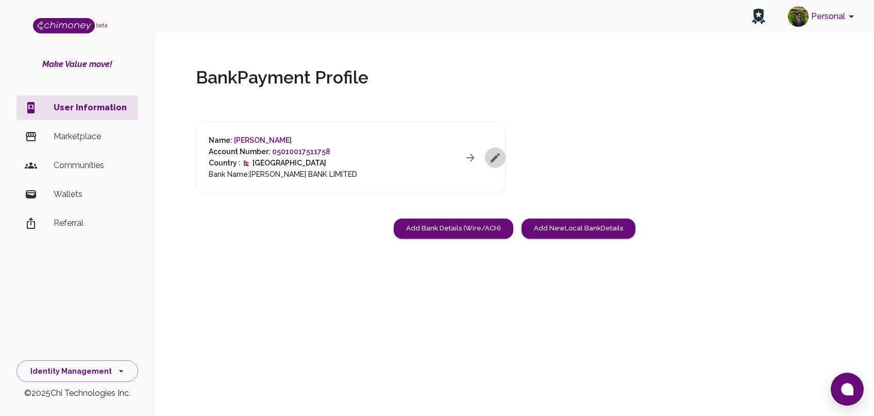
click at [496, 159] on icon "button" at bounding box center [494, 157] width 9 height 9
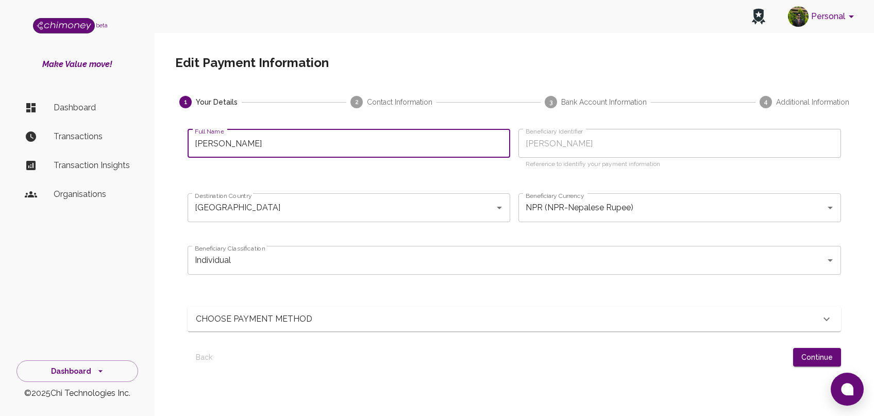
click at [290, 156] on input "[PERSON_NAME]" at bounding box center [349, 143] width 323 height 29
type input "R"
type input "[PERSON_NAME]"
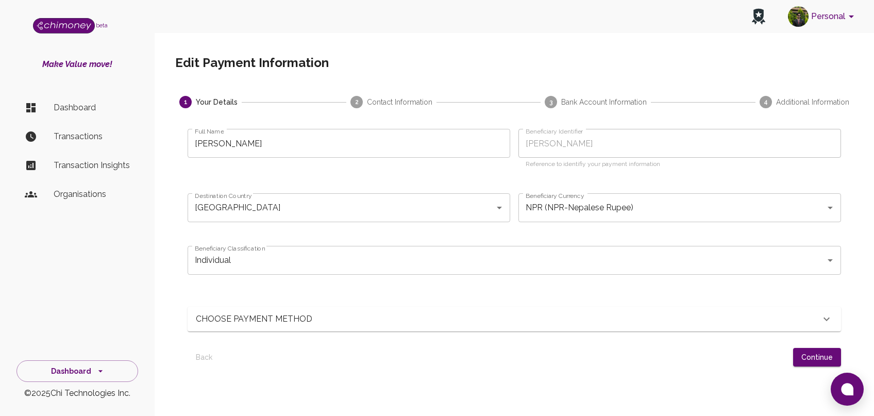
click at [499, 321] on div "CHOOSE PAYMENT METHOD" at bounding box center [508, 319] width 624 height 12
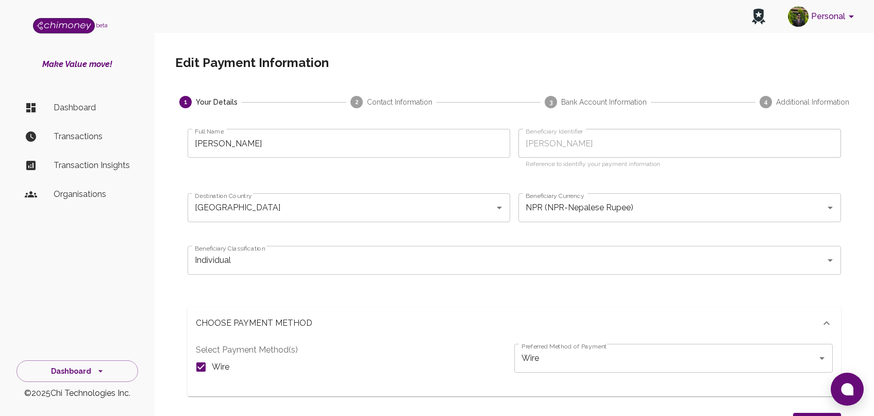
click at [497, 310] on div "CHOOSE PAYMENT METHOD" at bounding box center [514, 323] width 653 height 33
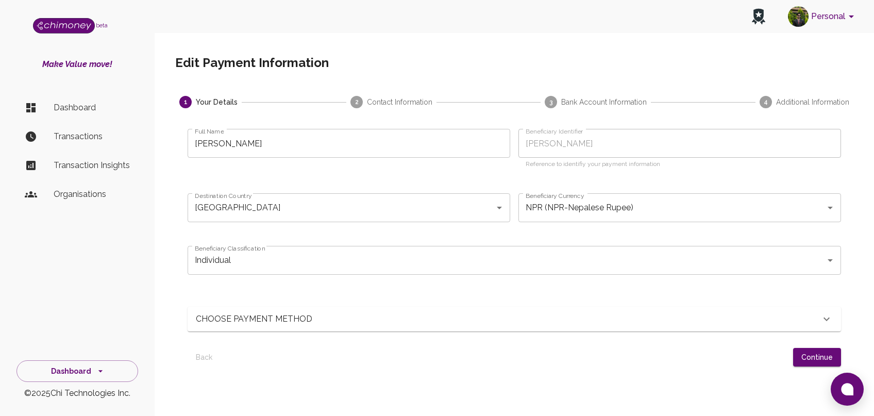
scroll to position [82, 0]
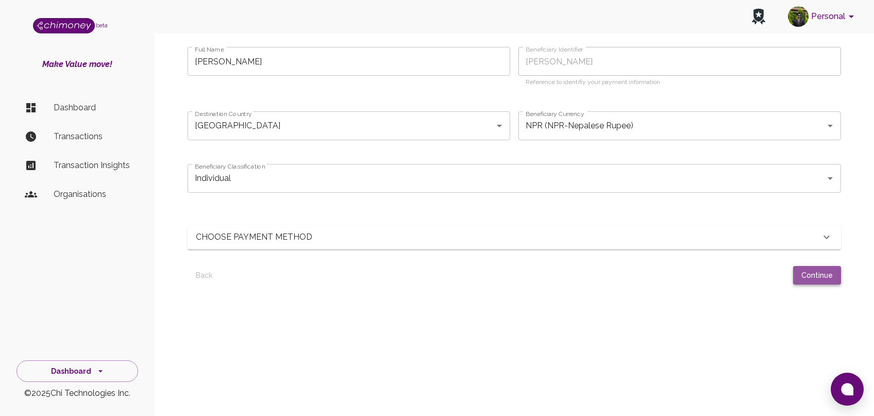
click at [829, 276] on button "Continue" at bounding box center [817, 275] width 48 height 19
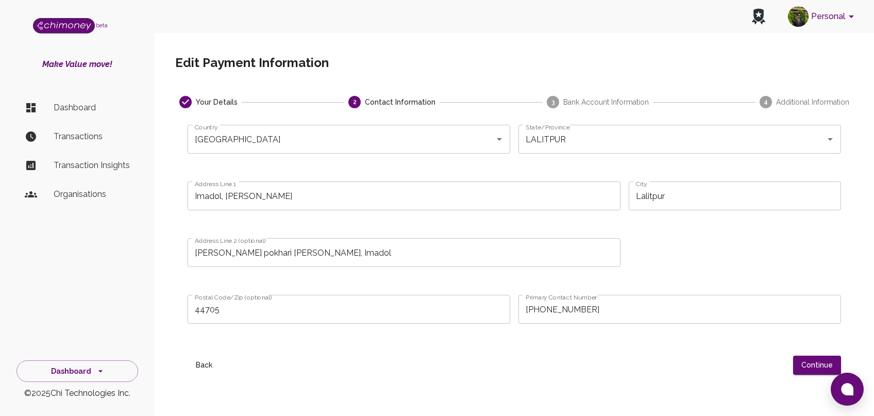
scroll to position [90, 0]
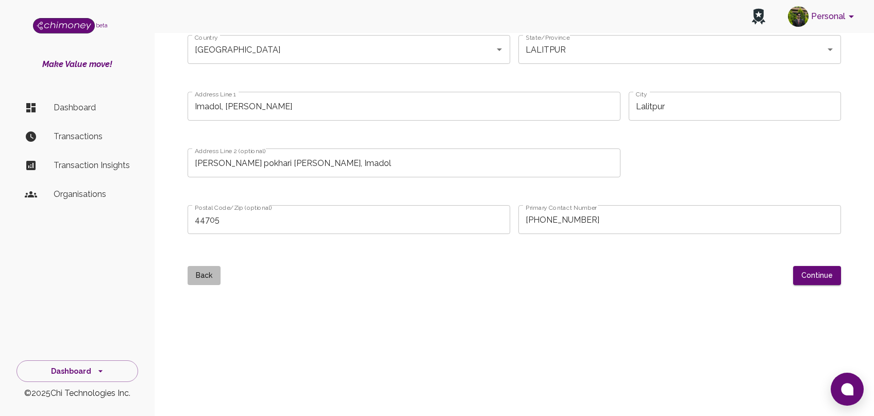
click at [205, 281] on button "Back" at bounding box center [204, 275] width 33 height 19
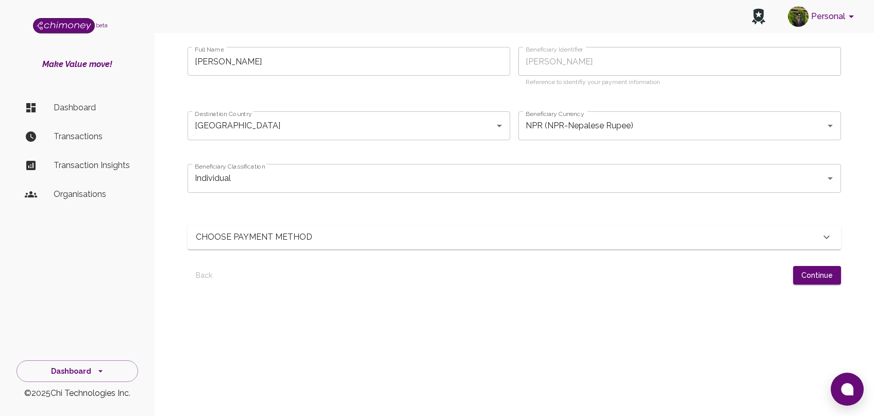
scroll to position [0, 0]
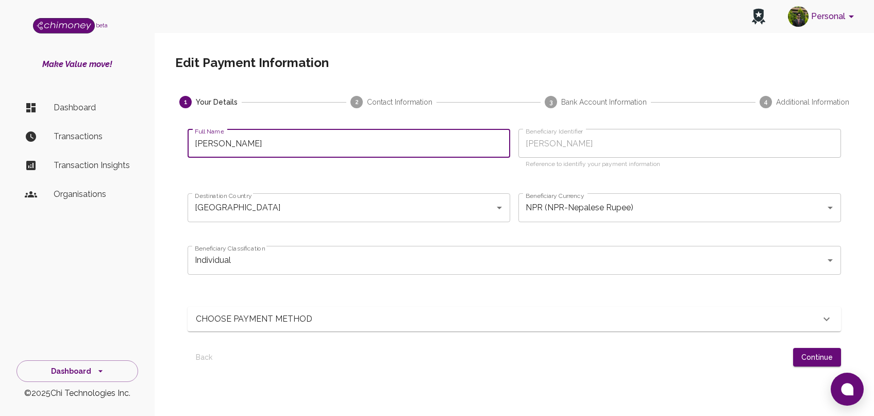
drag, startPoint x: 289, startPoint y: 136, endPoint x: 175, endPoint y: 148, distance: 115.0
click at [188, 148] on input "[PERSON_NAME]" at bounding box center [349, 143] width 323 height 29
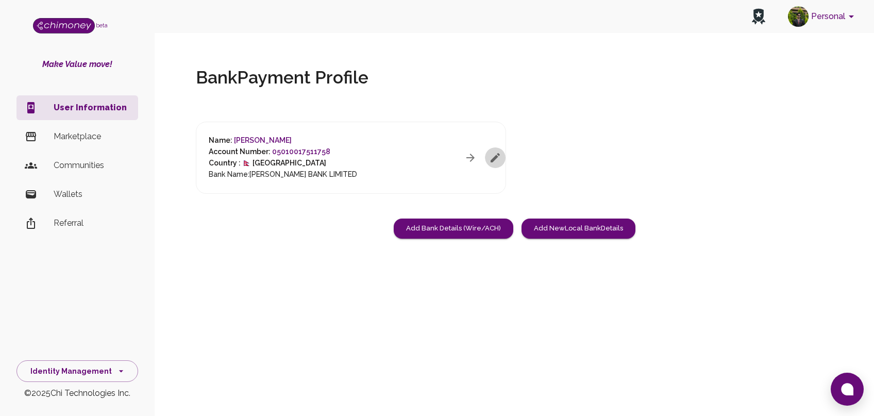
click at [491, 162] on icon "button" at bounding box center [495, 157] width 12 height 12
click at [474, 221] on button "Add Bank Details (Wire/ACH)" at bounding box center [454, 228] width 120 height 20
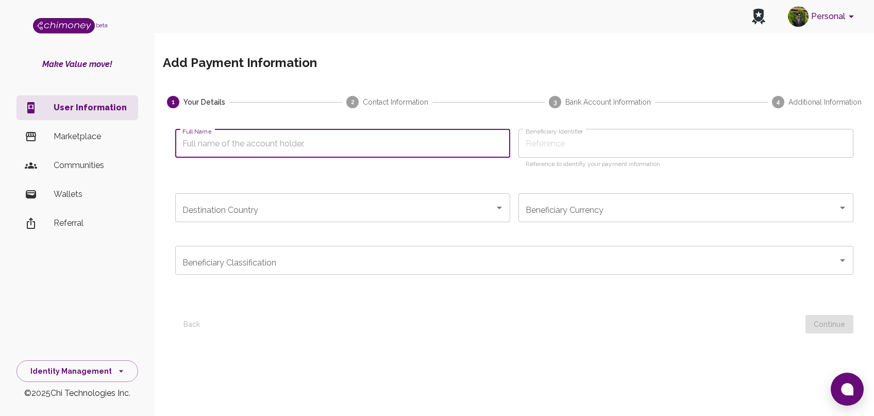
click at [349, 142] on input "Full Name" at bounding box center [342, 143] width 335 height 29
type input "R"
type input "RI"
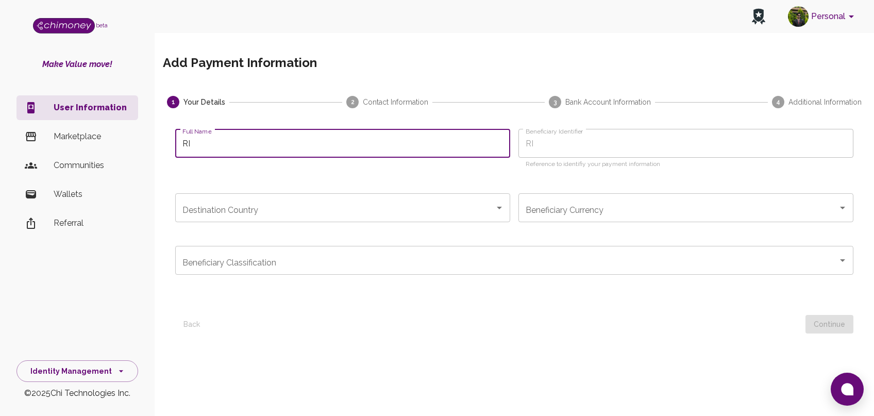
type input "RIY"
type input "RIYA"
type input "RIYA K"
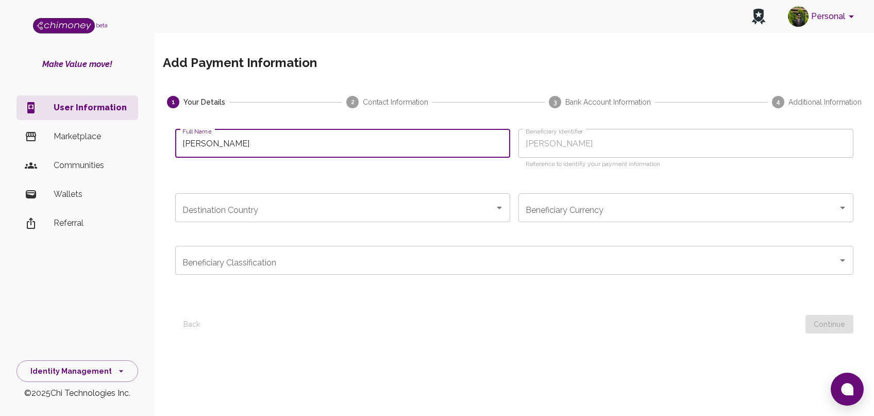
type input "RIYA K"
type input "RIYA KA"
type input "RIYA KAR"
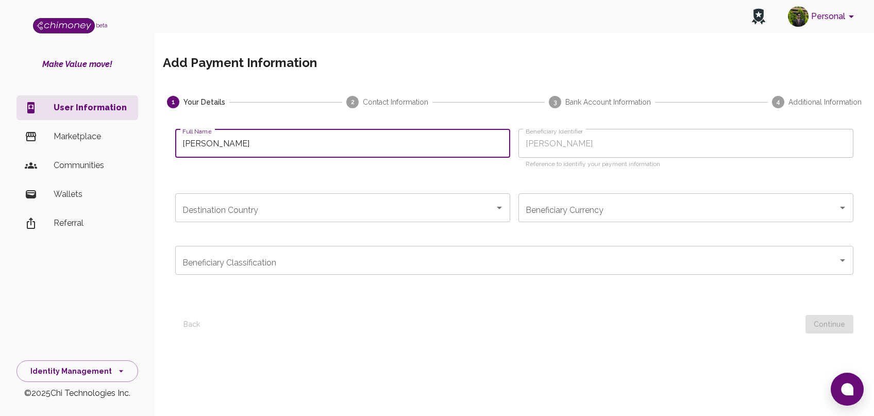
type input "RIYA KARM"
type input "RIYA KARMA"
type input "RIYA KARMAC"
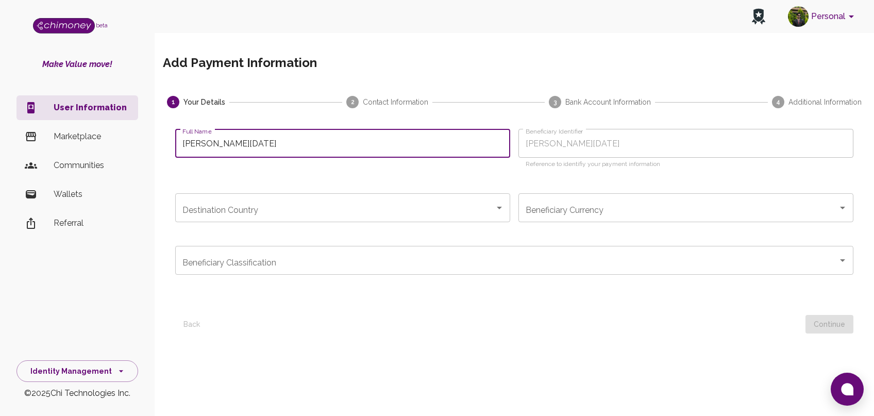
type input "RIYA KARMAC"
type input "RIYA KARMACH"
type input "RIYA KARMACHA"
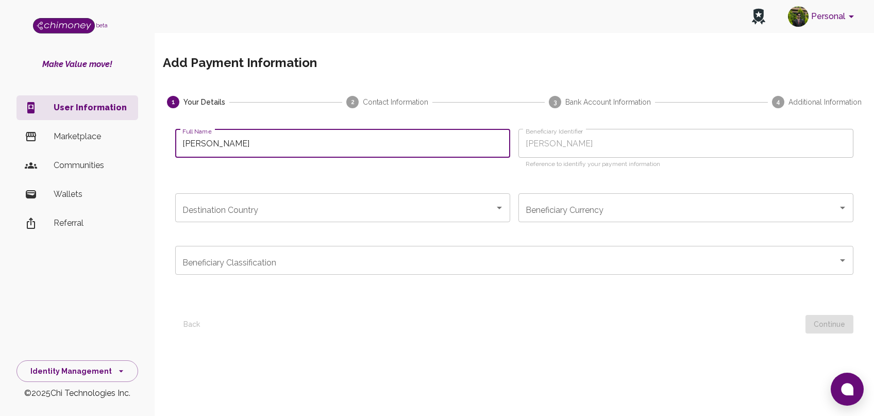
type input "RIYA KARMACHAR"
type input "RIYA KARMACHARY"
type input "[PERSON_NAME]"
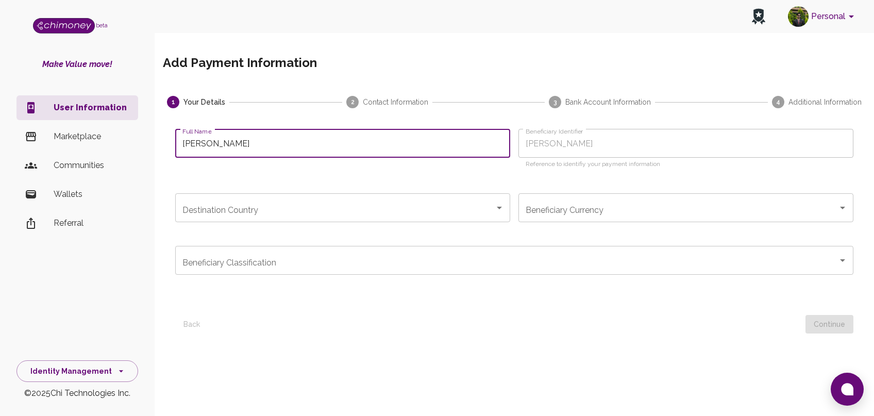
type input "[PERSON_NAME]"
click at [344, 213] on input "Destination Country" at bounding box center [335, 208] width 310 height 20
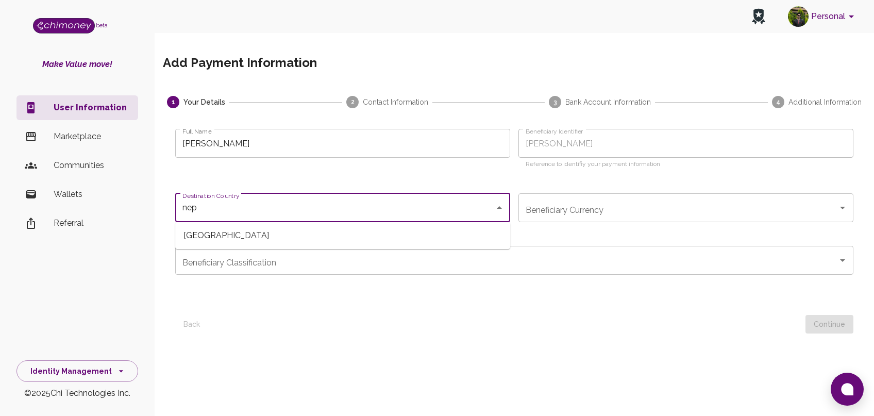
click at [310, 228] on span "[GEOGRAPHIC_DATA]" at bounding box center [342, 235] width 335 height 19
drag, startPoint x: 415, startPoint y: 286, endPoint x: 419, endPoint y: 276, distance: 11.4
click at [419, 276] on div "Beneficiary Classification Beneficiary Classification" at bounding box center [514, 268] width 678 height 44
type input "[GEOGRAPHIC_DATA]"
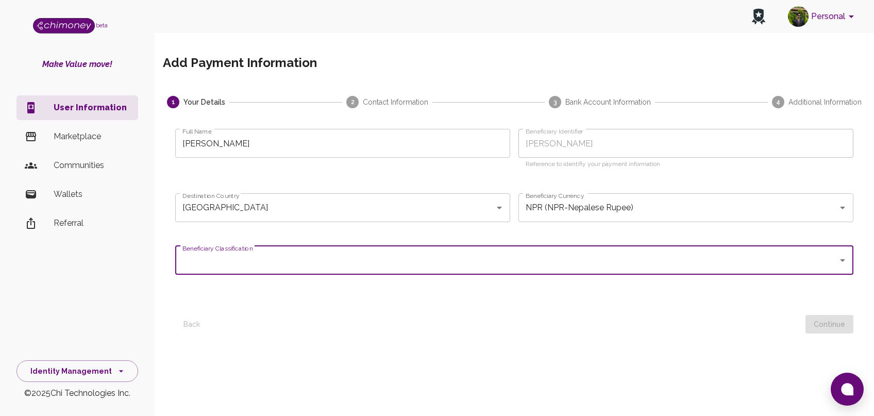
click at [419, 276] on div "Beneficiary Classification Beneficiary Classification" at bounding box center [514, 268] width 678 height 44
click at [853, 256] on div "Full Name RIYA KARMACHARYA Full Name Beneficiary Identifier RIYA KARMACHARYA Be…" at bounding box center [514, 224] width 703 height 217
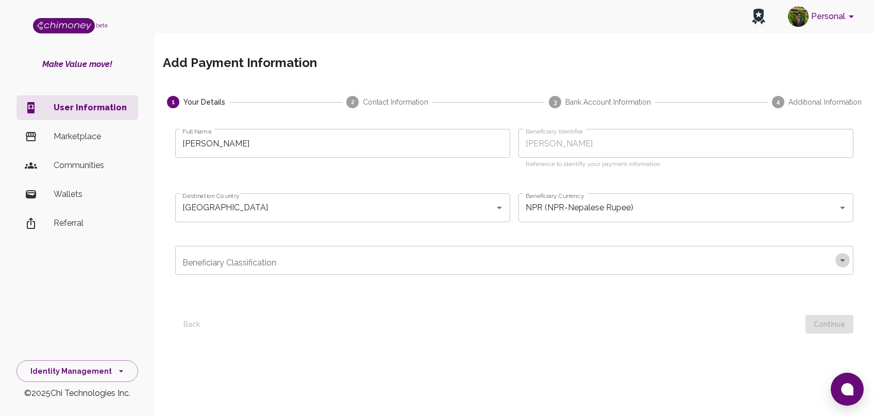
click at [841, 258] on icon "Open" at bounding box center [842, 260] width 12 height 12
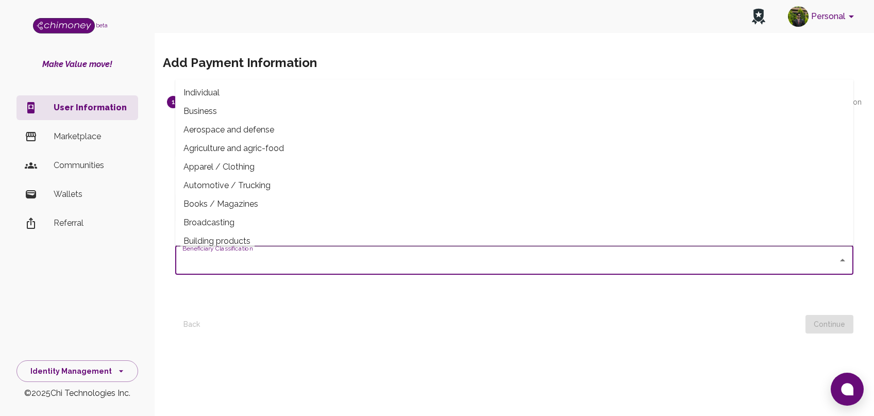
click at [214, 91] on span "Individual" at bounding box center [514, 92] width 678 height 19
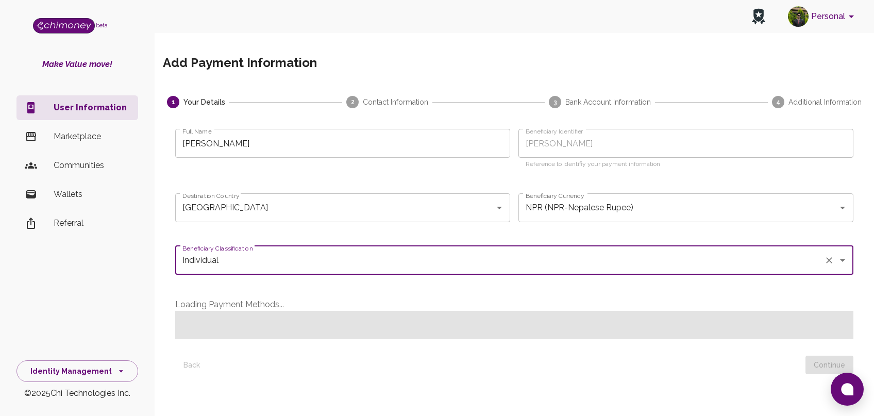
type input "Individual"
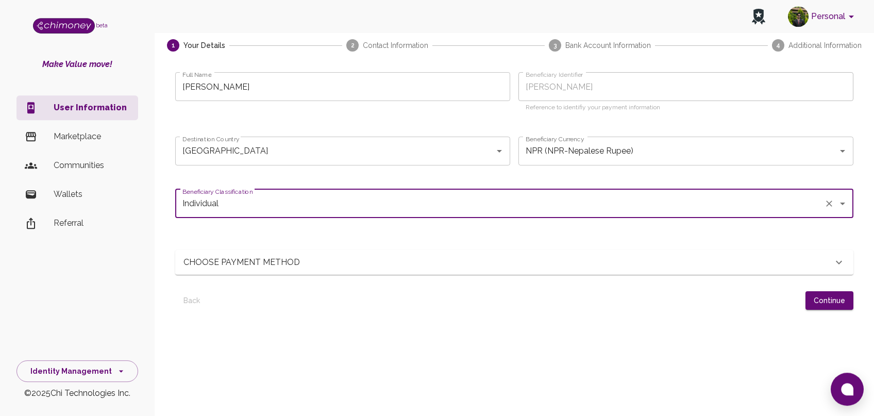
scroll to position [57, 0]
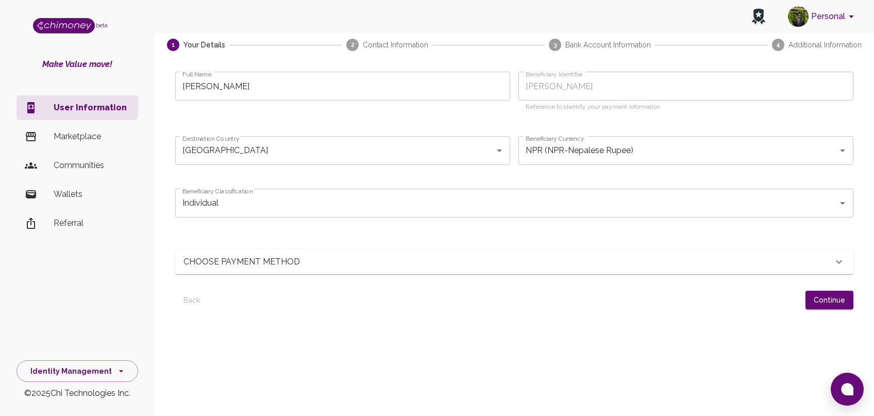
click at [634, 260] on div "CHOOSE PAYMENT METHOD" at bounding box center [507, 262] width 649 height 12
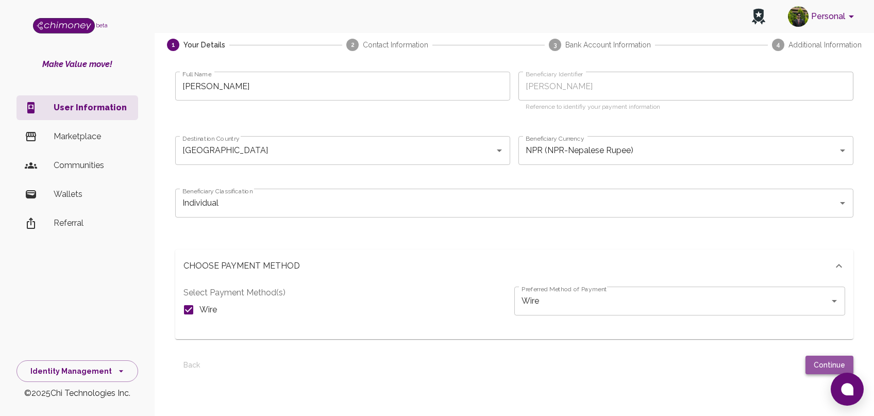
click at [824, 366] on button "Continue" at bounding box center [829, 364] width 48 height 19
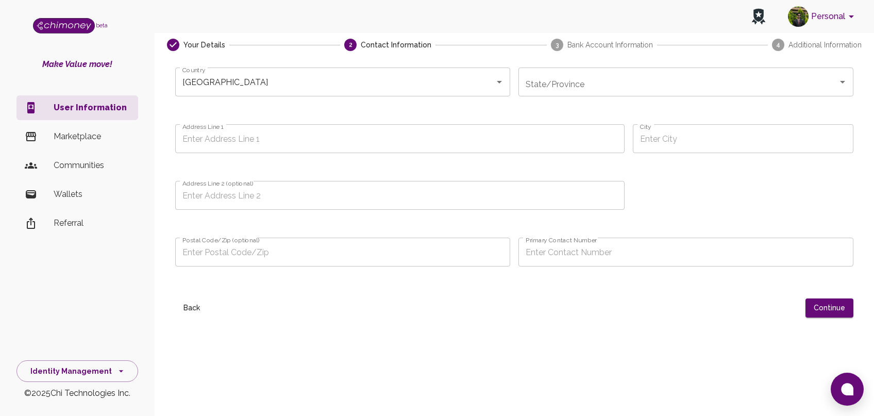
scroll to position [0, 0]
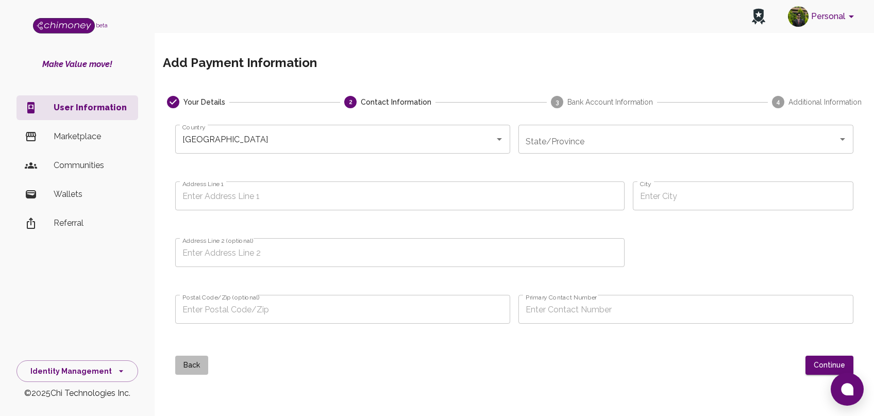
click at [193, 372] on button "Back" at bounding box center [191, 364] width 33 height 19
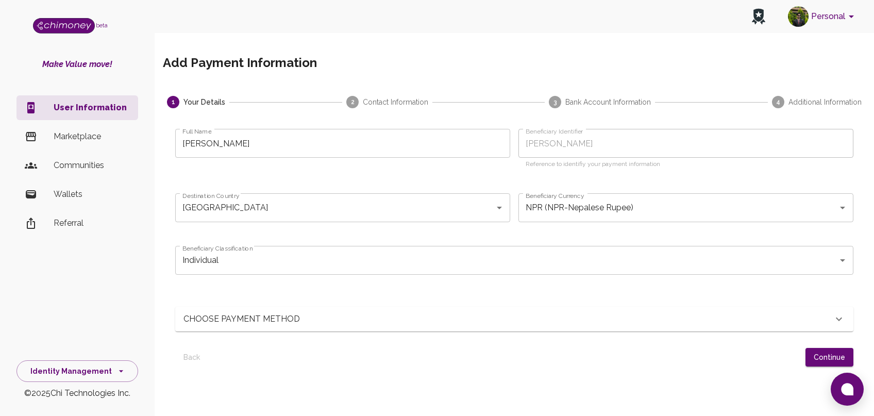
click at [279, 144] on input "[PERSON_NAME]" at bounding box center [342, 143] width 335 height 29
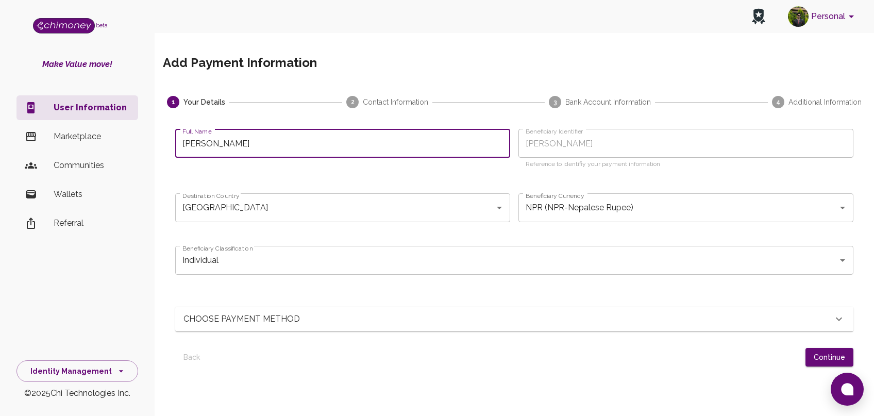
type input "RIYA KARMACHARY"
type input "RIYA KARMACHAR"
type input "RIYA KARMACHA"
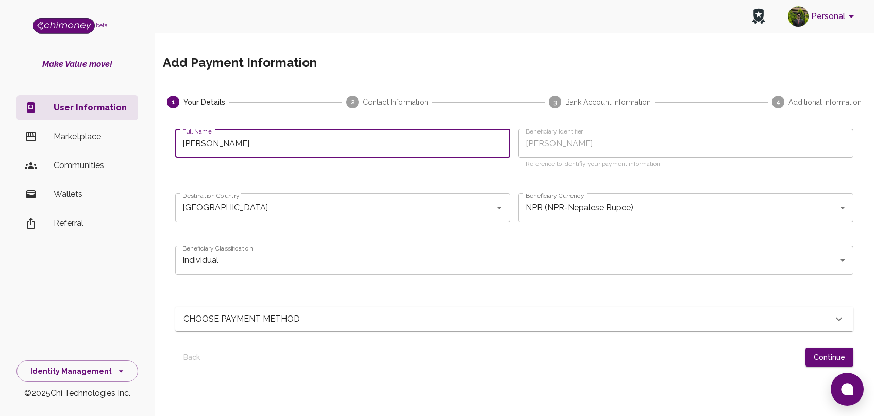
type input "RIYA KARMACHA"
type input "RIYA KARMACH"
type input "RIYA KARMAC"
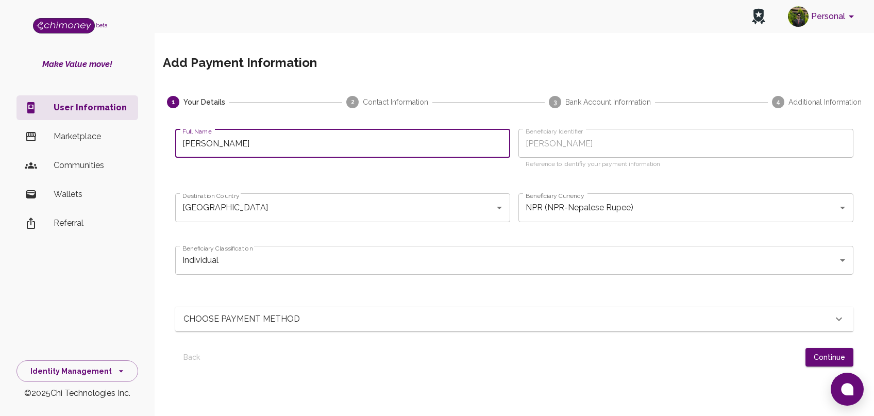
type input "RIYA KARMA"
type input "RIYA KARM"
type input "RIYA KAR"
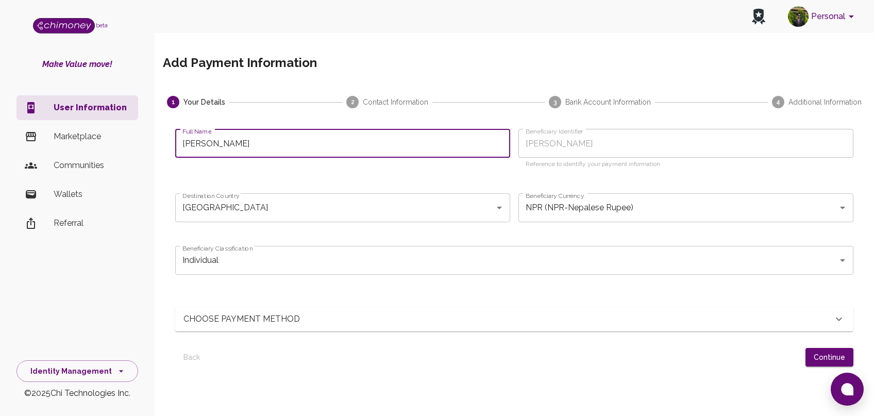
type input "RIYA KAR"
type input "RIYA KA"
type input "RIYA K"
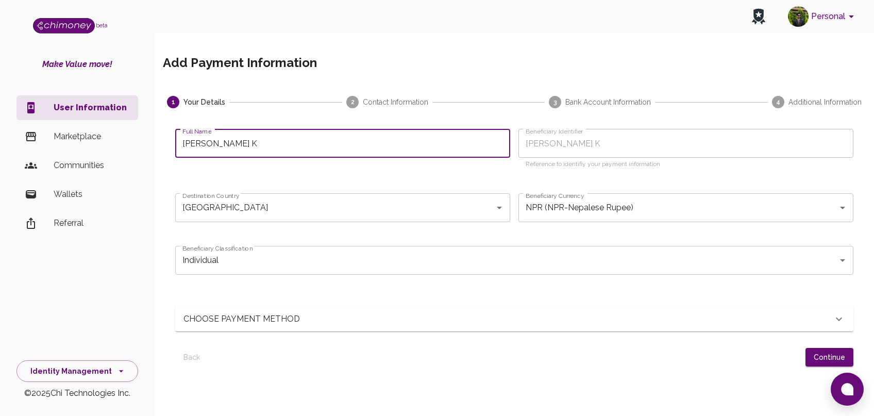
type input "RIYA"
type input "RIY"
type input "RI"
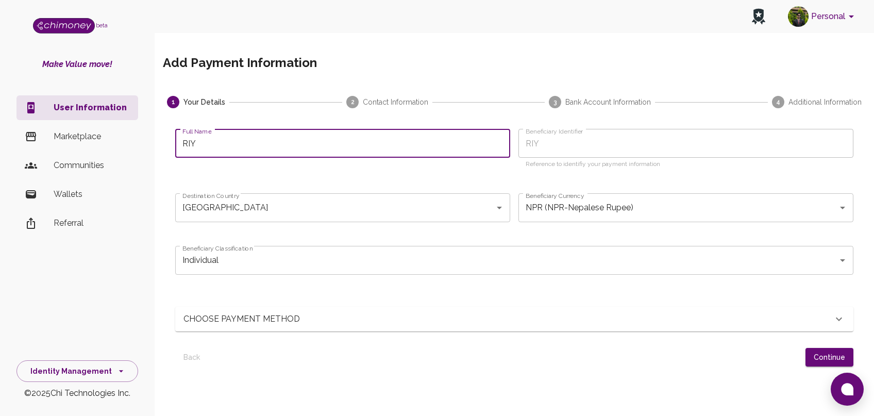
type input "RI"
type input "R"
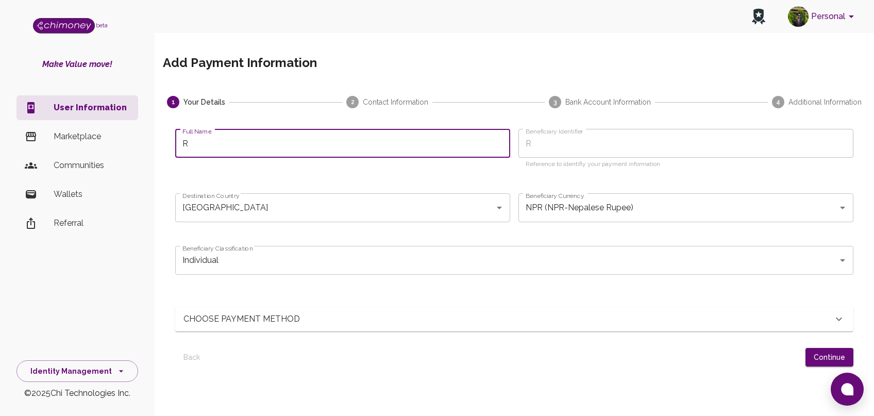
type input "RO"
type input "ROS"
type input "ROSH"
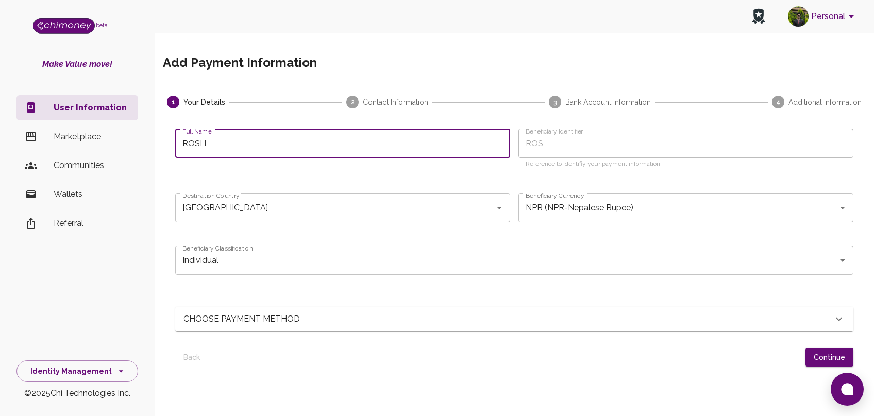
type input "ROSH"
type input "ROSHA"
type input "ROSHAN"
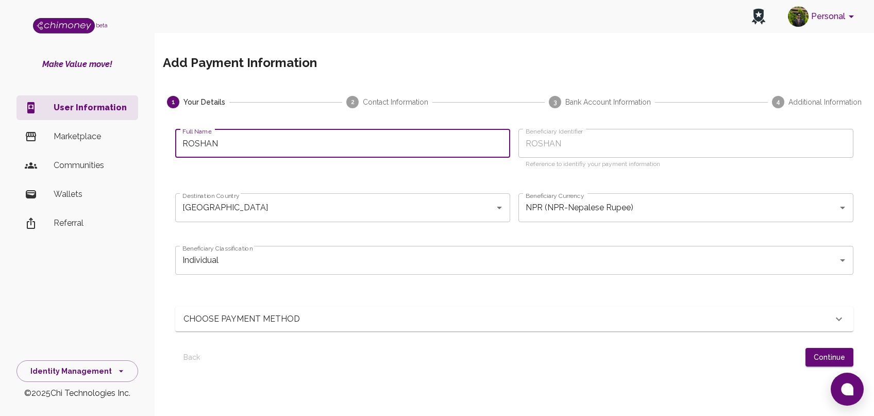
type input "ROSHAN J"
type input "ROSHAN JH"
type input "[PERSON_NAME]"
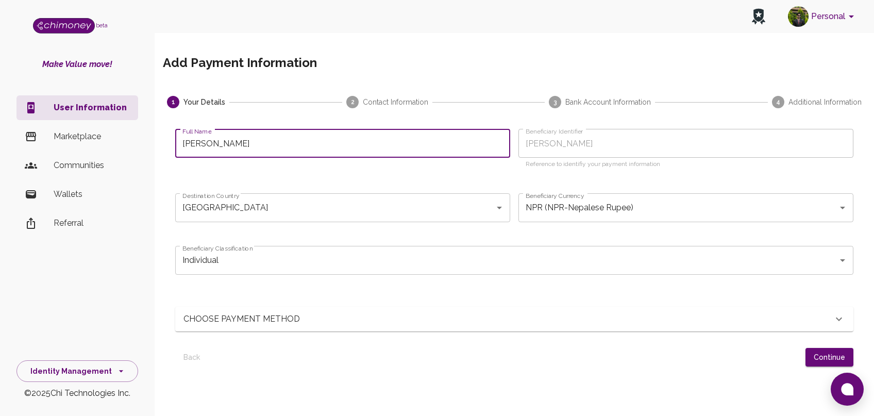
type input "[PERSON_NAME]"
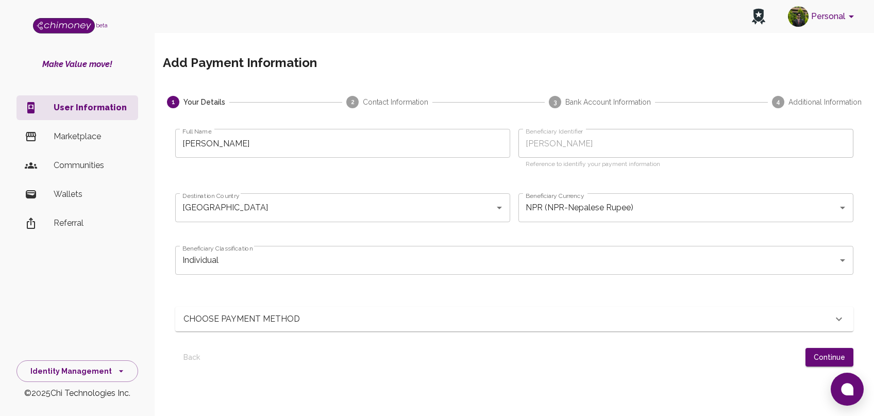
click at [629, 318] on div "CHOOSE PAYMENT METHOD" at bounding box center [507, 319] width 649 height 12
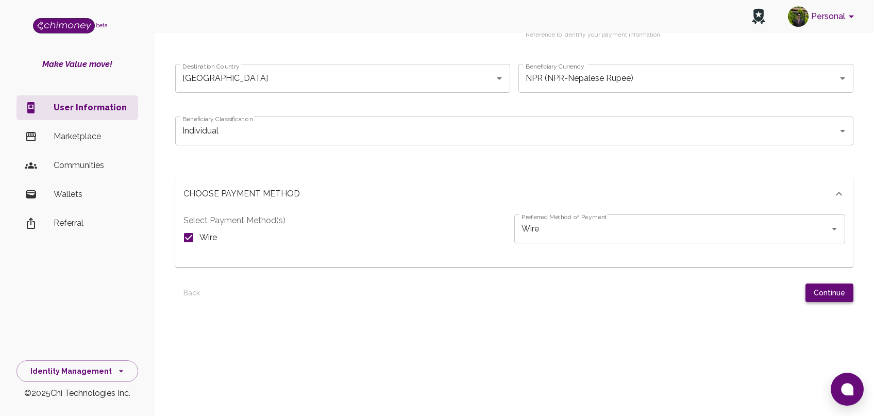
click at [837, 290] on button "Continue" at bounding box center [829, 292] width 48 height 19
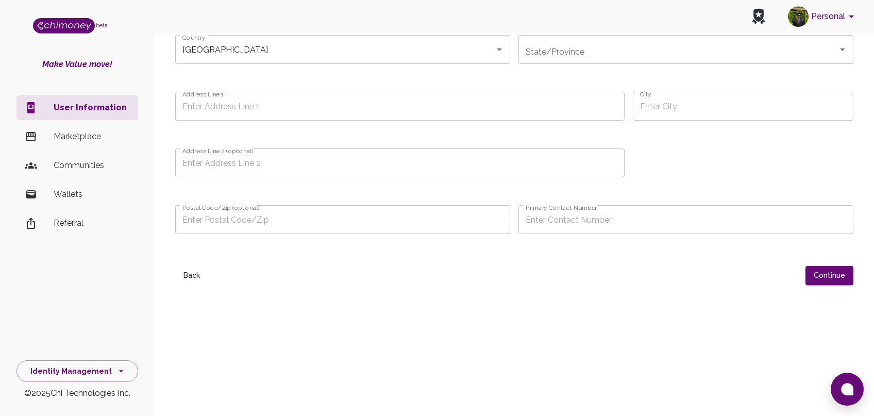
scroll to position [0, 0]
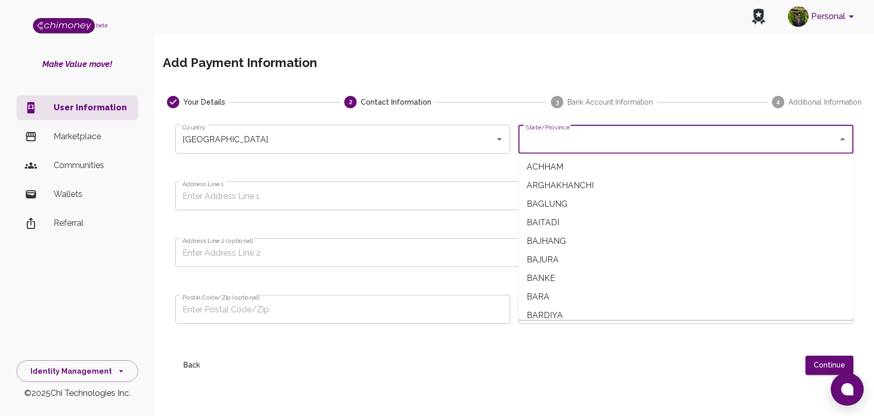
click at [583, 146] on input "State/Province" at bounding box center [678, 139] width 310 height 20
click at [561, 215] on span "DHANUSHA" at bounding box center [685, 210] width 335 height 19
type input "DHANUSHA"
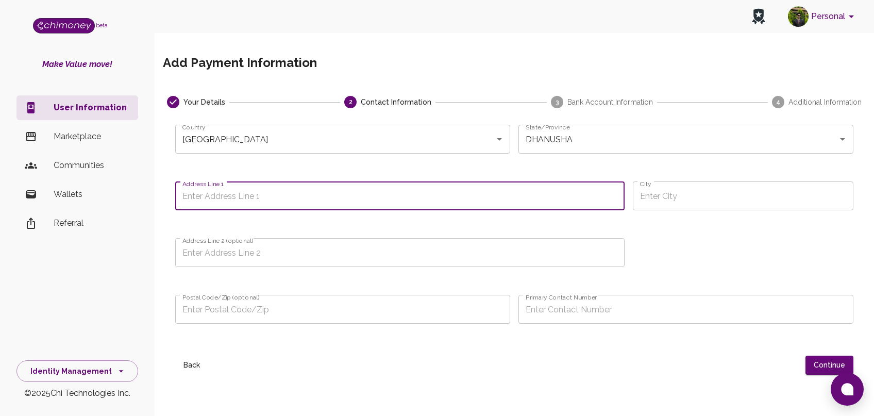
click at [363, 195] on input "Address Line 1" at bounding box center [399, 195] width 449 height 29
type input "IMADOL"
click at [655, 138] on input "DHANUSHA" at bounding box center [671, 139] width 297 height 20
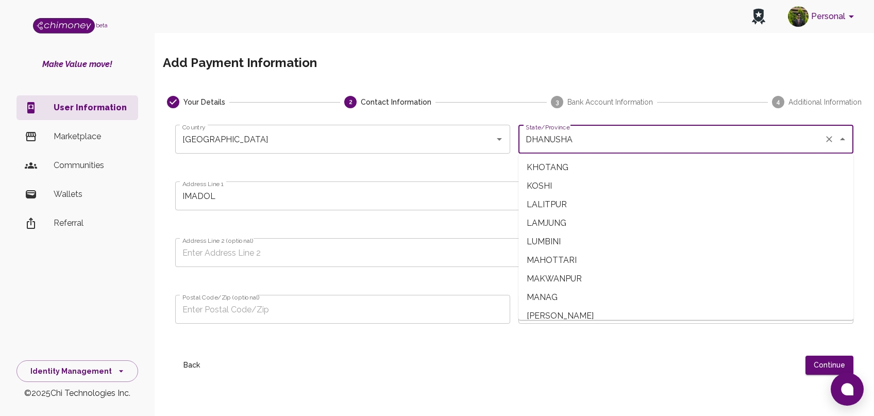
scroll to position [601, 0]
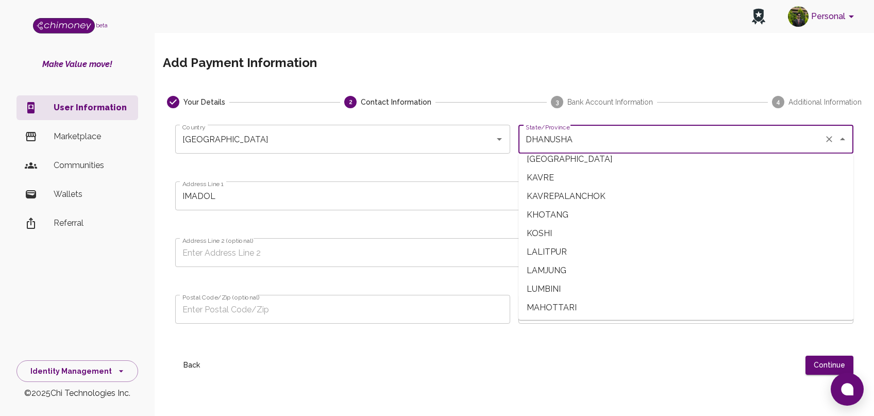
click at [553, 259] on span "LALITPUR" at bounding box center [685, 252] width 335 height 19
type input "LALITPUR"
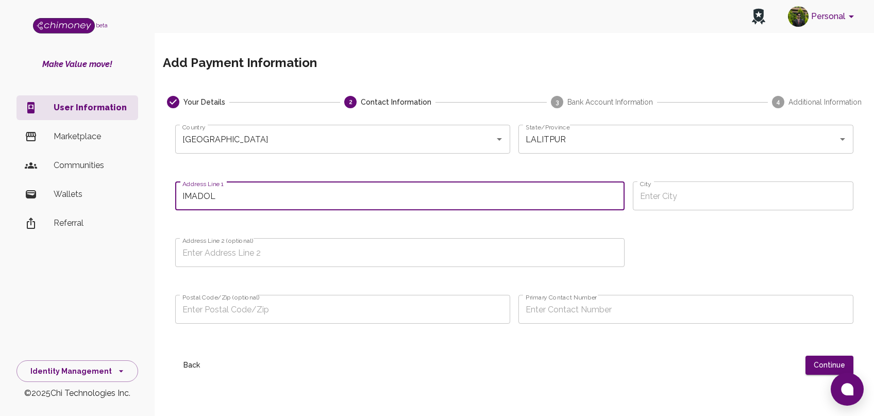
click at [347, 200] on input "IMADOL" at bounding box center [399, 195] width 449 height 29
type input "I"
type input "BALKUMARI"
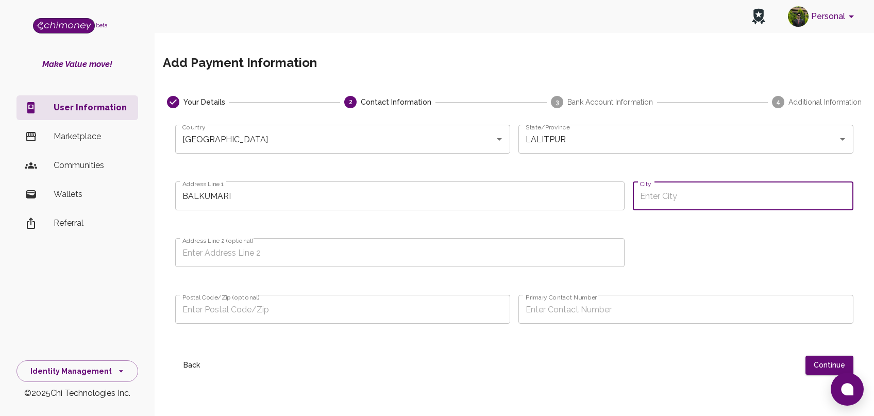
click at [697, 207] on input "City" at bounding box center [743, 195] width 221 height 29
type input "K"
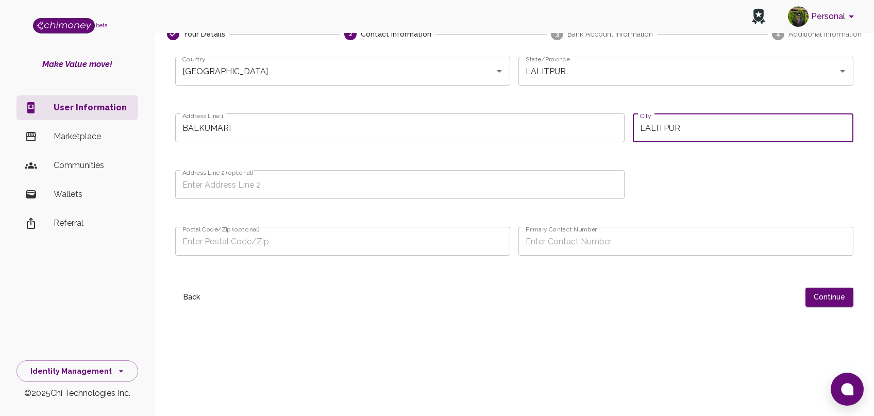
scroll to position [78, 0]
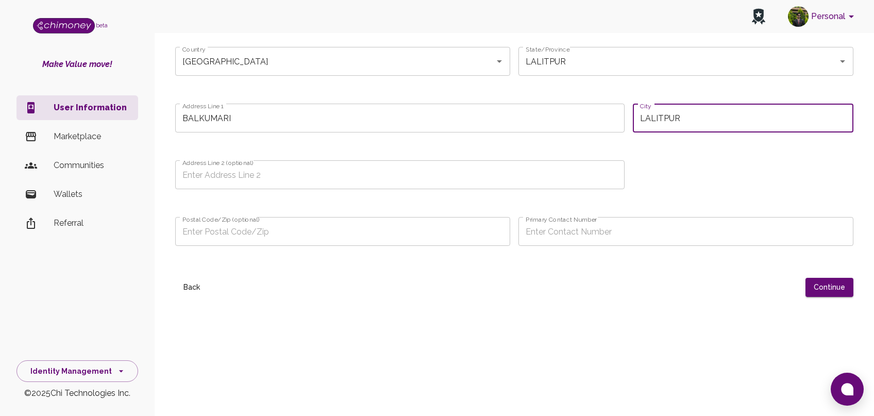
type input "LALITPUR"
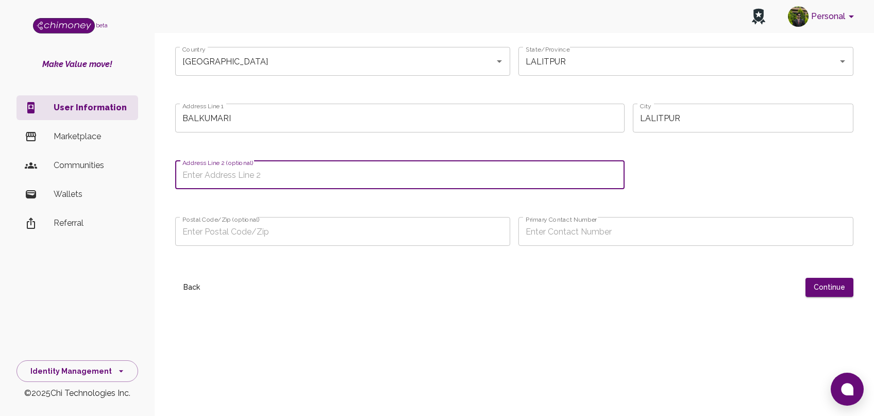
click at [345, 178] on input "Address Line 2 (optional)" at bounding box center [399, 174] width 449 height 29
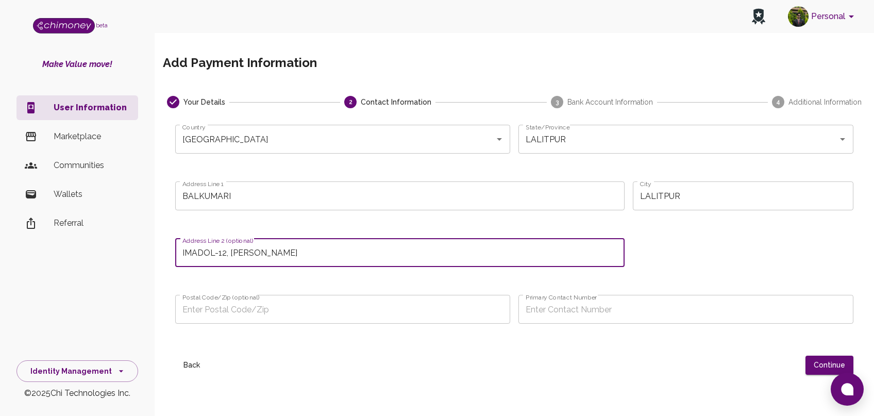
type input "IMADOL-12, MAHALAXMI"
click at [295, 310] on input "Postal Code/Zip (optional)" at bounding box center [342, 309] width 335 height 29
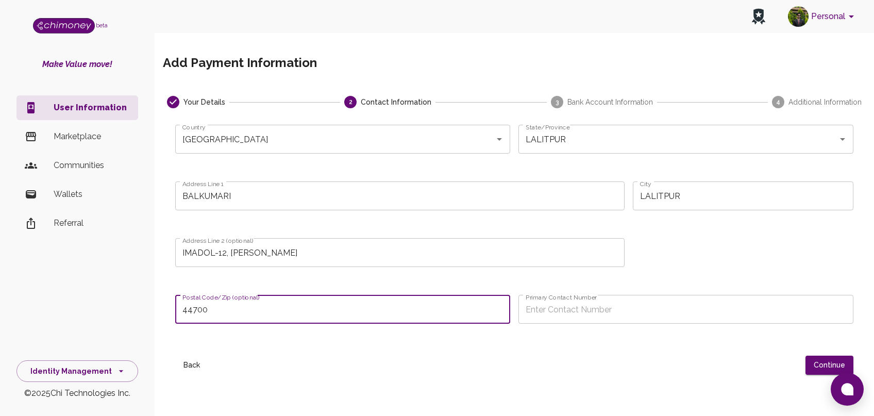
type input "44700"
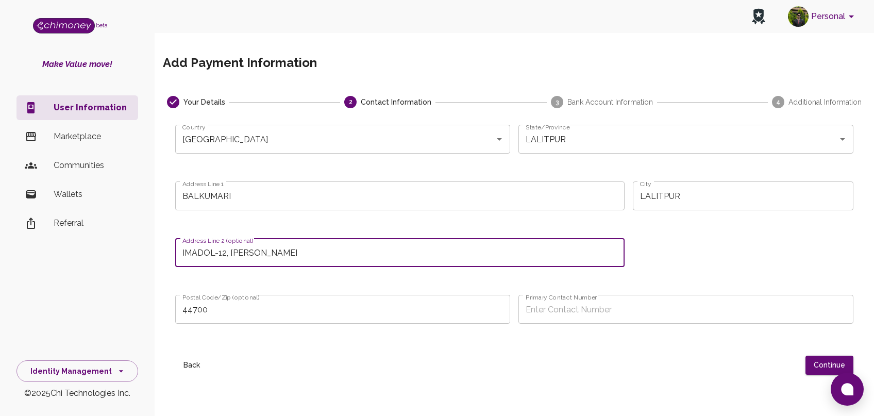
click at [224, 253] on input "IMADOL-12, MAHALAXMI" at bounding box center [399, 252] width 449 height 29
type input "IMADOL, MAHALAXMI"
click at [615, 304] on input "Primary Contact Number" at bounding box center [685, 309] width 335 height 29
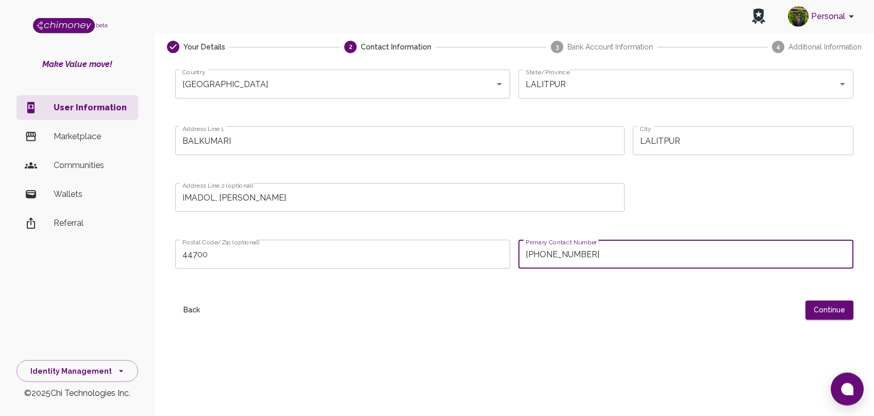
scroll to position [57, 0]
type input "+9779844511100"
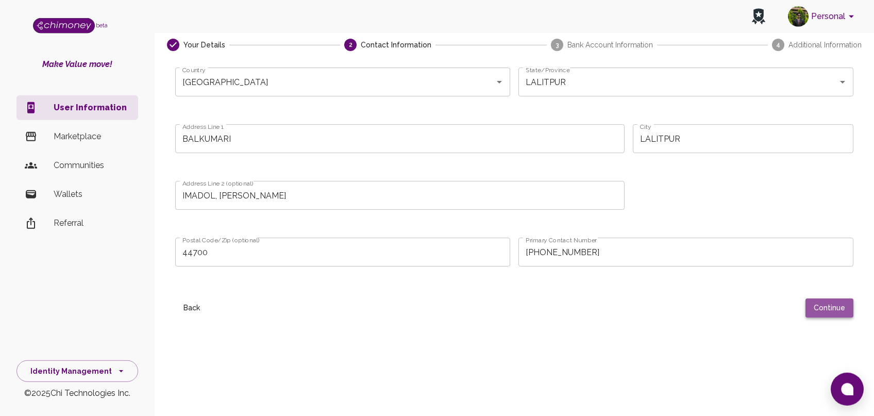
click at [829, 303] on button "Continue" at bounding box center [829, 307] width 48 height 19
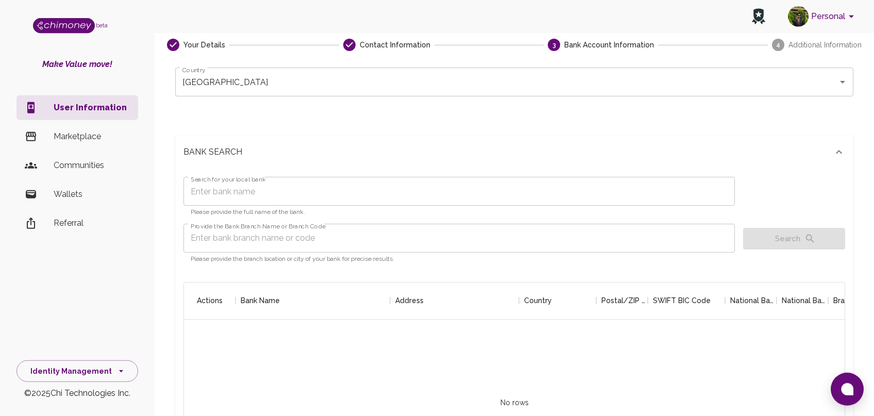
scroll to position [0, 0]
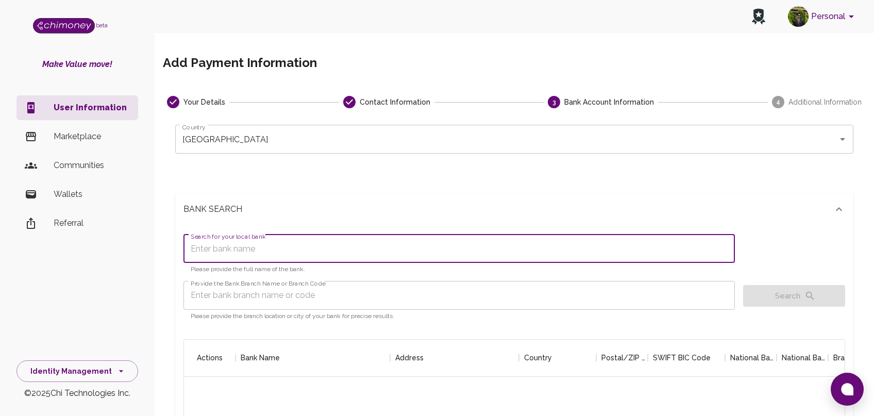
click at [337, 249] on input "Search for your local bank" at bounding box center [458, 248] width 551 height 29
type input "SIDDHARTHA BANK LIMITED"
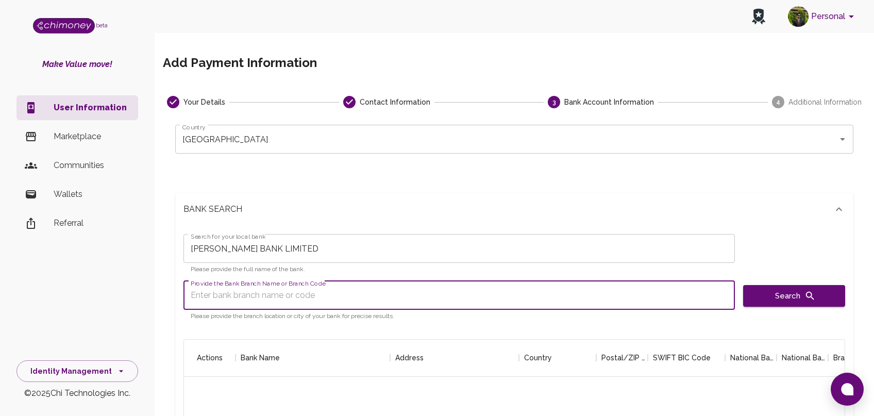
click at [279, 304] on input "Provide the Bank Branch Name or Branch Code" at bounding box center [458, 295] width 551 height 29
type input "PATAN"
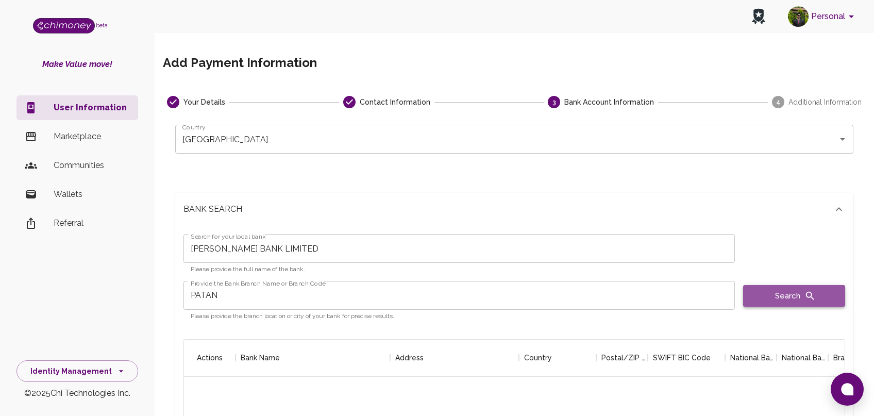
click at [807, 299] on icon "button" at bounding box center [809, 295] width 11 height 11
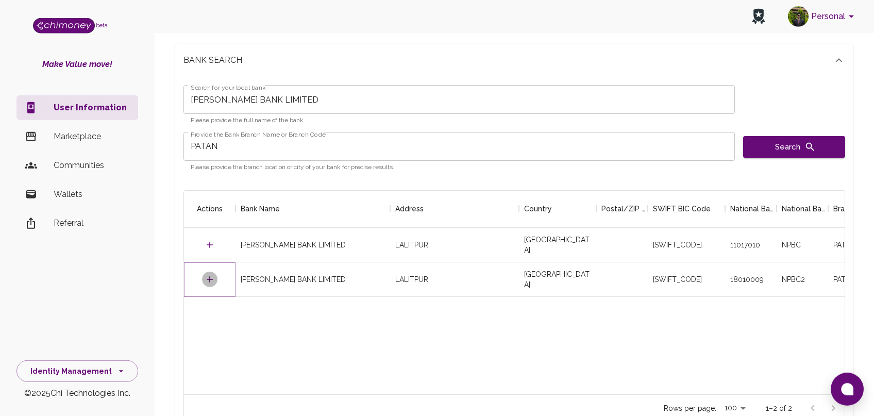
click at [207, 278] on icon "Select" at bounding box center [210, 279] width 10 height 10
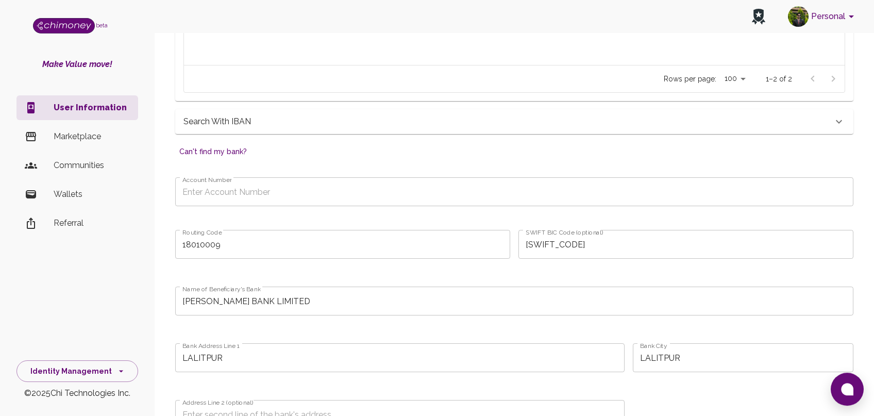
scroll to position [429, 0]
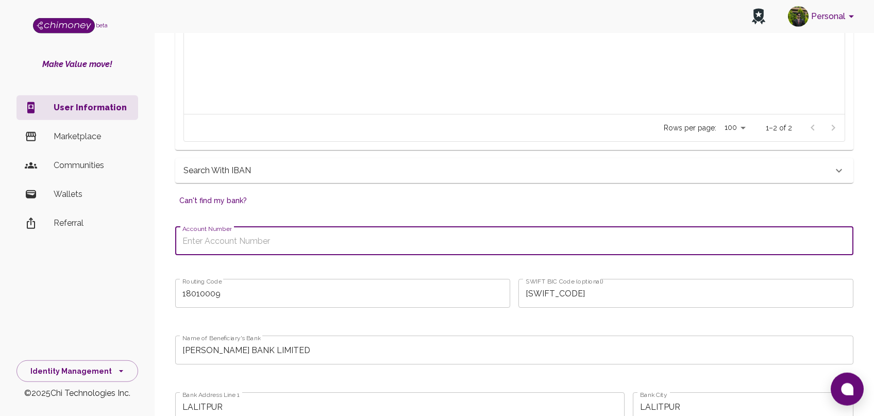
click at [374, 229] on input "Account Number" at bounding box center [514, 240] width 678 height 29
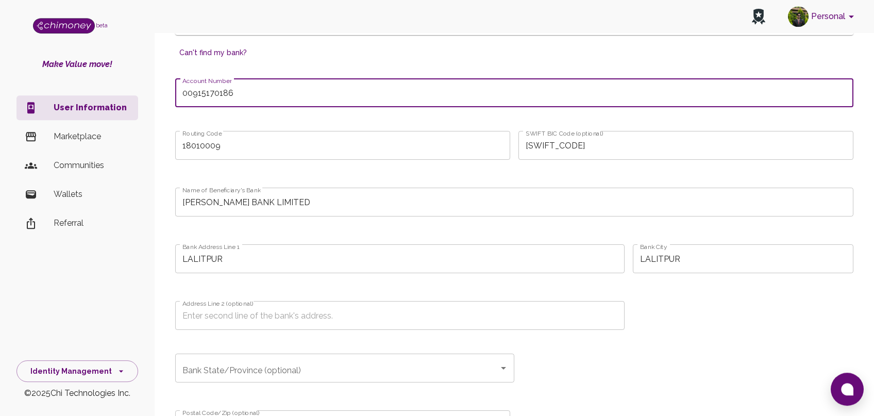
scroll to position [594, 0]
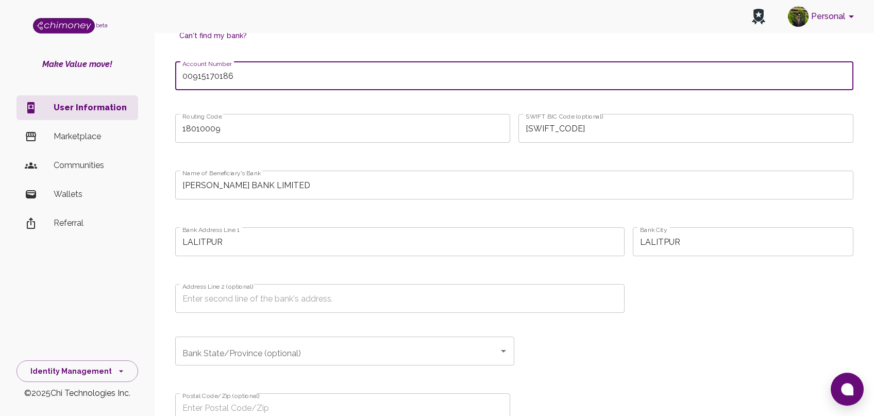
type input "00915170186"
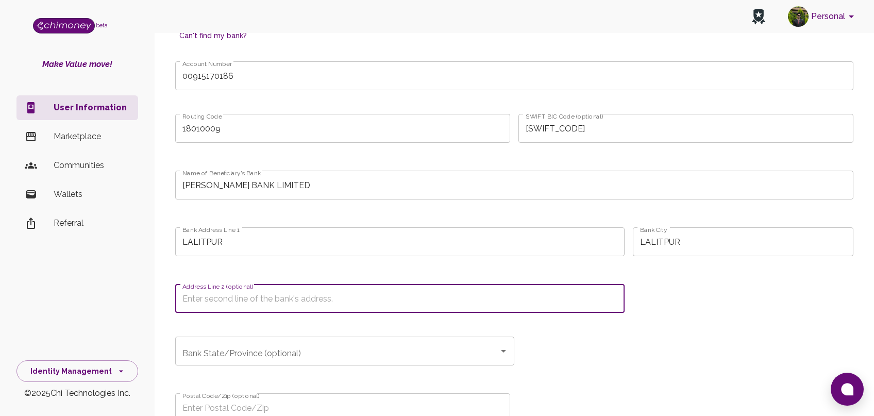
click at [387, 302] on input "Address Line 2 (optional)" at bounding box center [399, 298] width 449 height 29
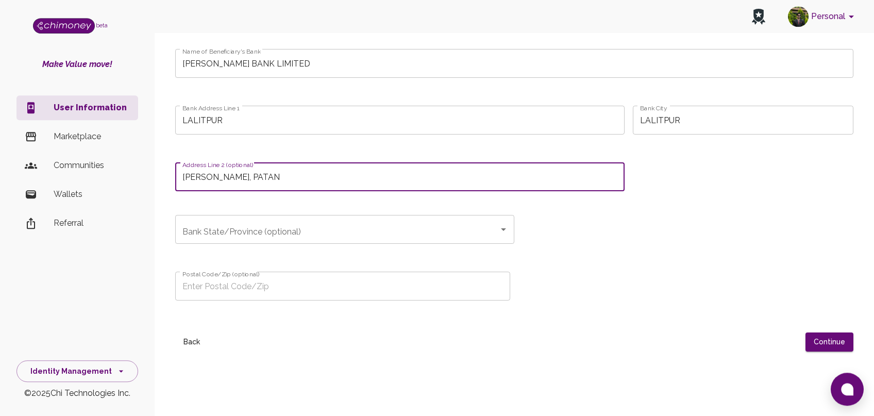
scroll to position [718, 0]
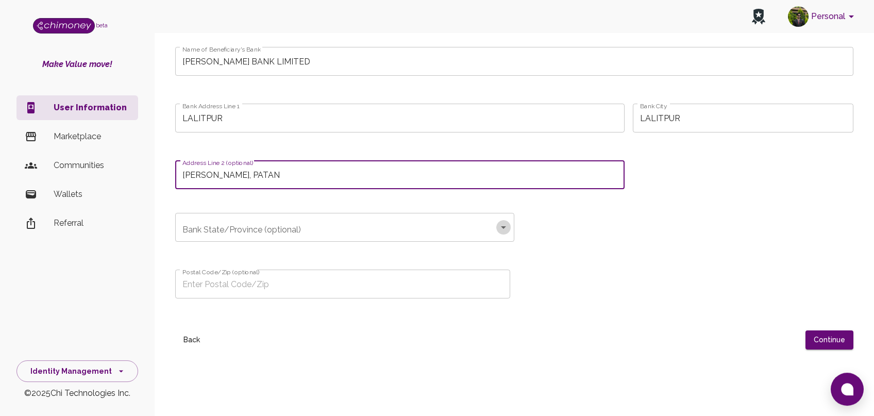
click at [502, 228] on icon "Open" at bounding box center [503, 227] width 5 height 3
type input "PATAN DHOKA, PATAN"
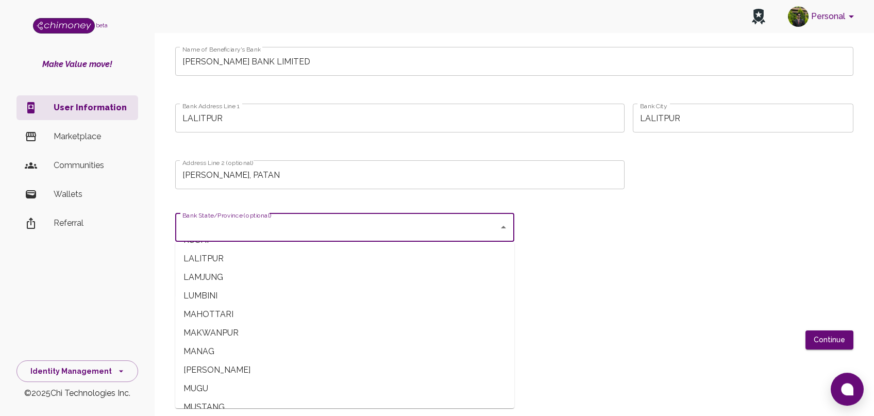
scroll to position [647, 0]
click at [206, 296] on span "LALITPUR" at bounding box center [344, 294] width 339 height 19
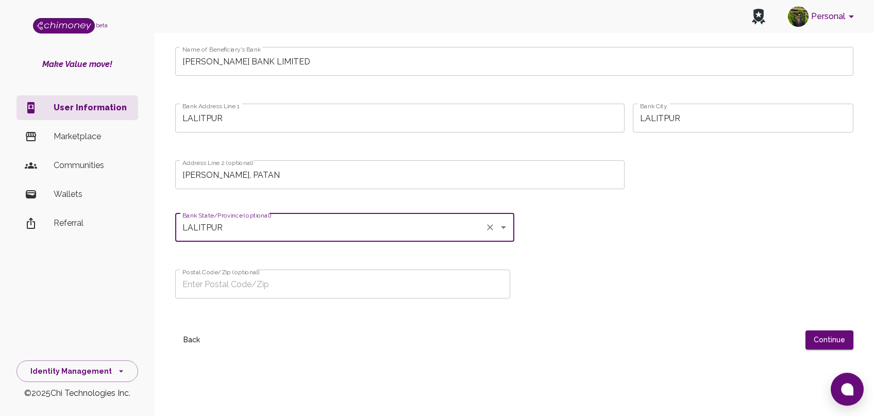
type input "LALITPUR"
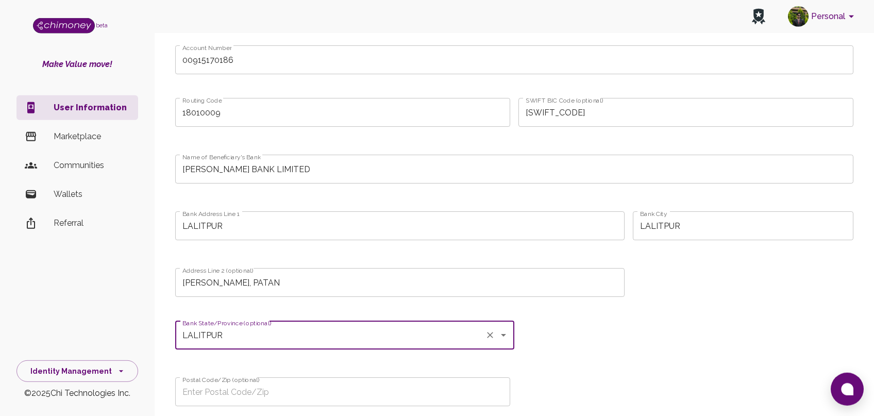
scroll to position [609, 0]
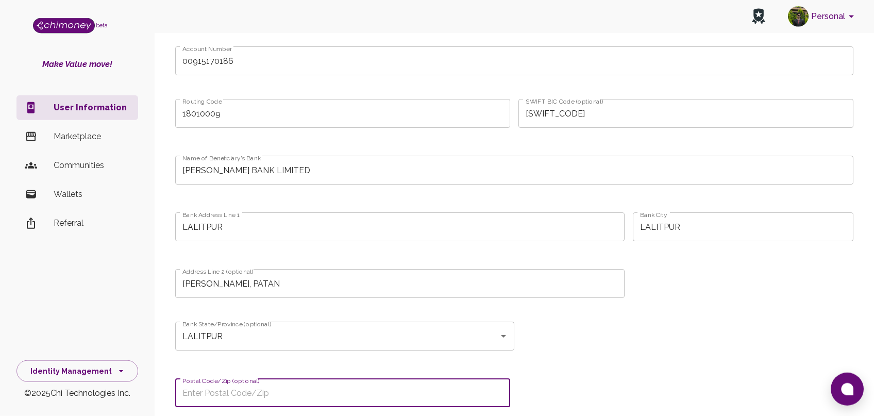
click at [238, 385] on input "Postal Code/Zip (optional)" at bounding box center [342, 392] width 335 height 29
paste input "10202"
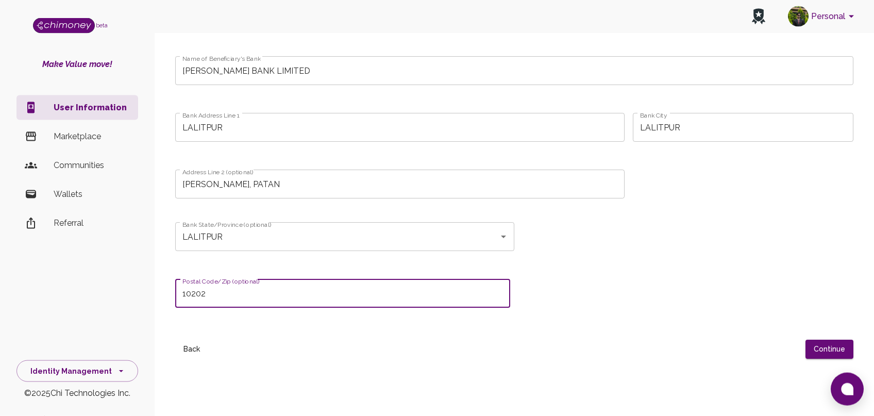
type input "10202"
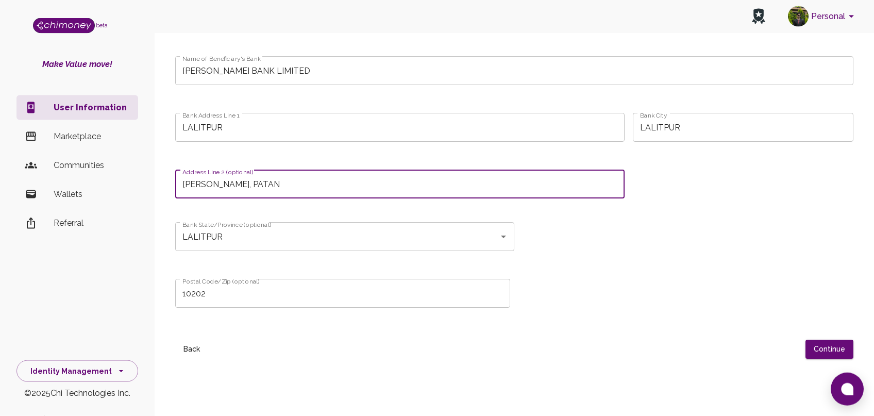
click at [279, 182] on input "PATAN DHOKA, PATAN" at bounding box center [399, 183] width 449 height 29
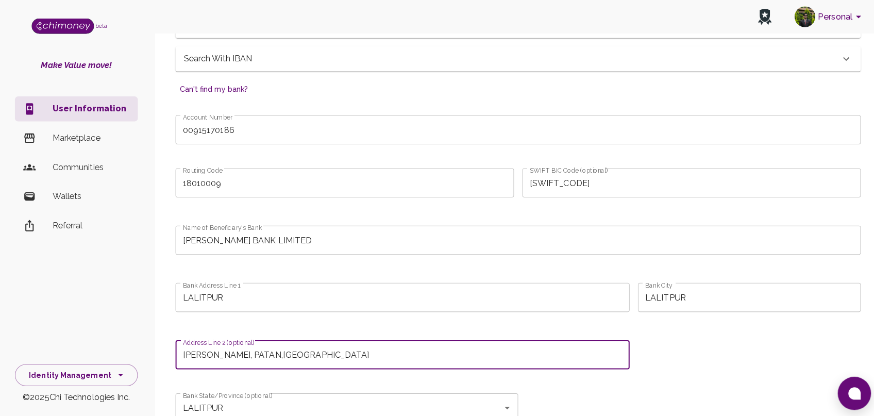
scroll to position [783, 0]
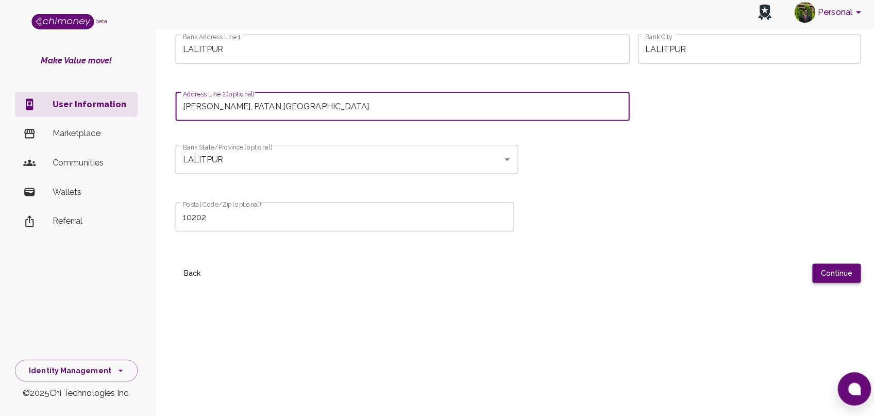
type input "PATAN DHOKA, PATAN,LALITPUR"
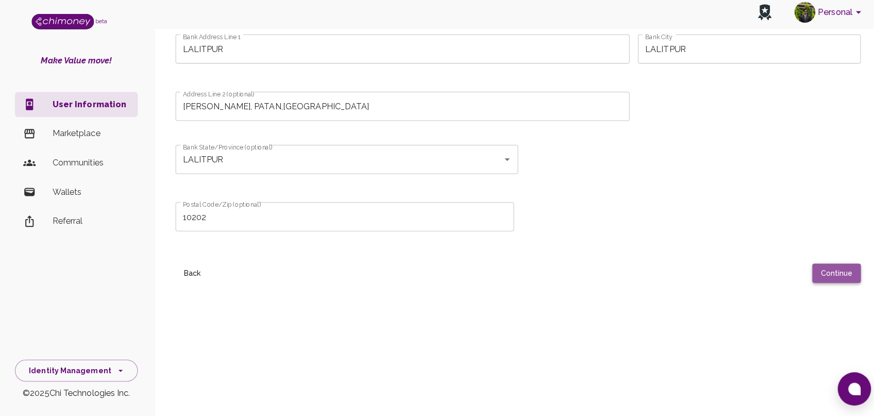
click at [826, 273] on button "Continue" at bounding box center [829, 274] width 48 height 19
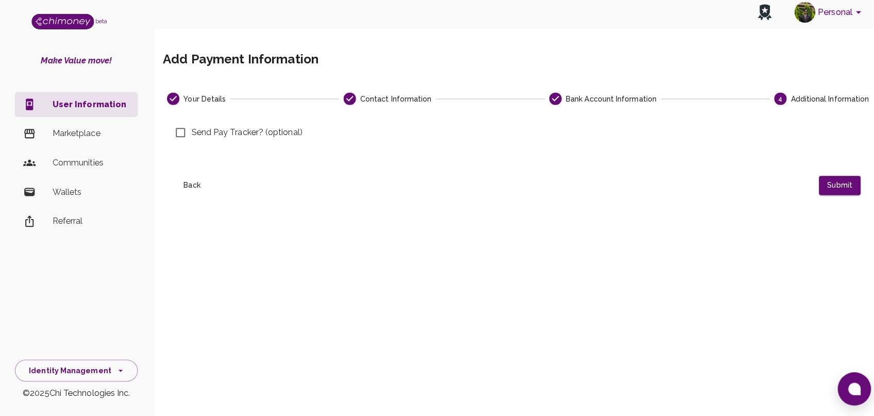
scroll to position [0, 0]
click at [180, 133] on input "Send Pay Tracker? (optional)" at bounding box center [180, 136] width 22 height 22
checkbox input "true"
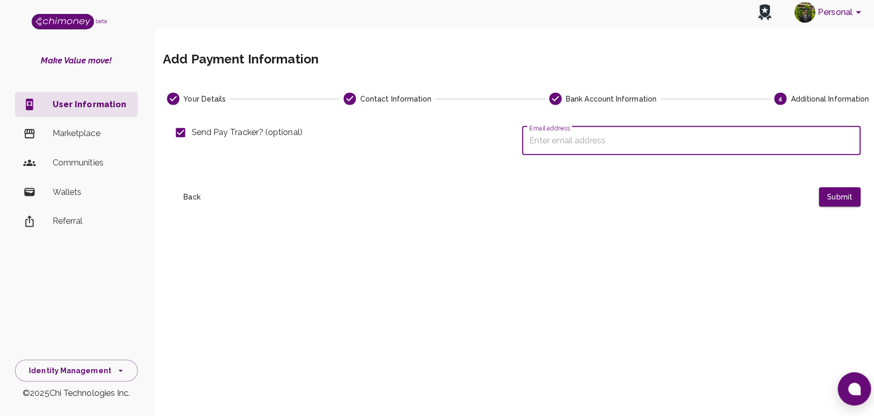
click at [645, 150] on input "Email address" at bounding box center [685, 143] width 335 height 29
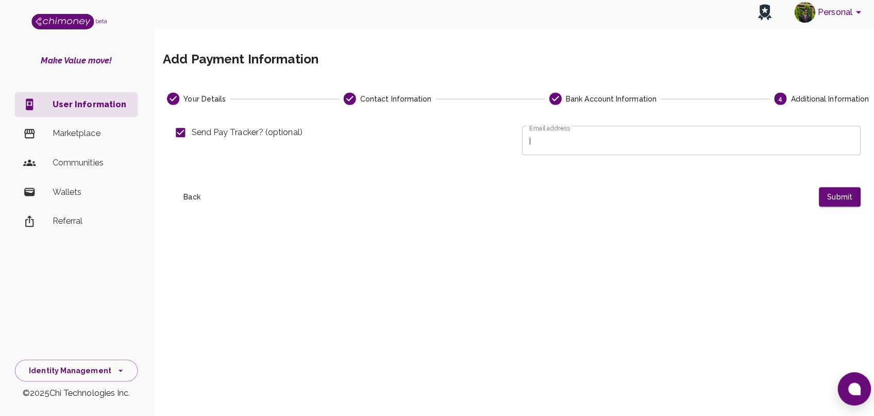
click at [591, 174] on form "Send Pay Tracker? (optional) Email address j Email address Back Submit" at bounding box center [514, 162] width 678 height 92
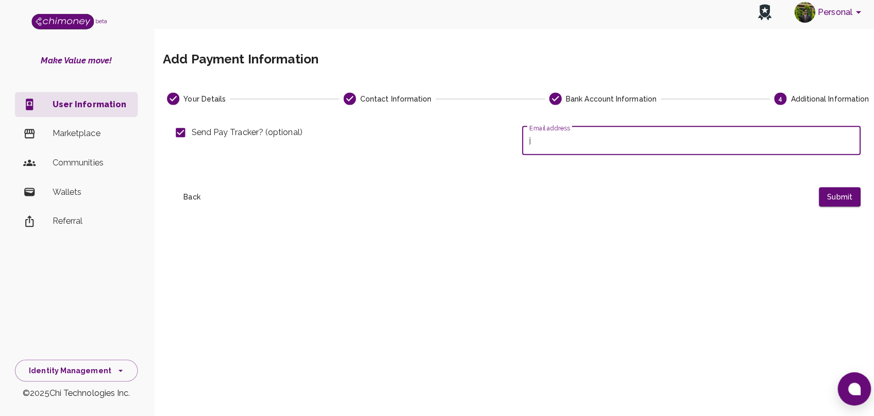
click at [595, 156] on input "j" at bounding box center [685, 143] width 335 height 29
type input "[EMAIL_ADDRESS][DOMAIN_NAME]"
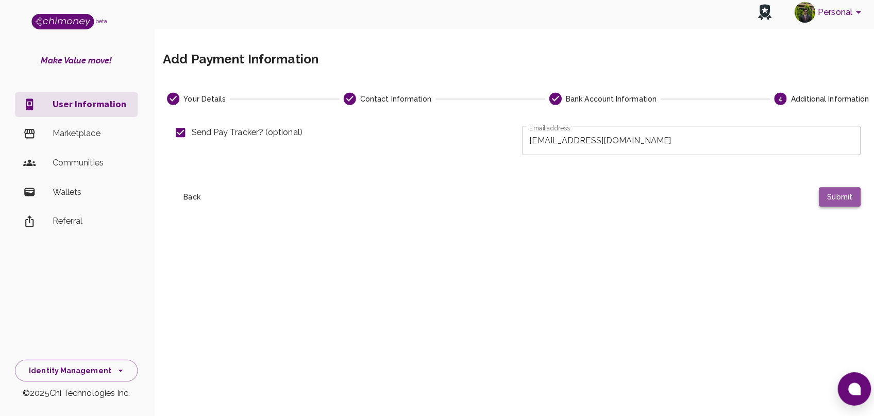
click at [834, 200] on button "Submit" at bounding box center [832, 199] width 41 height 19
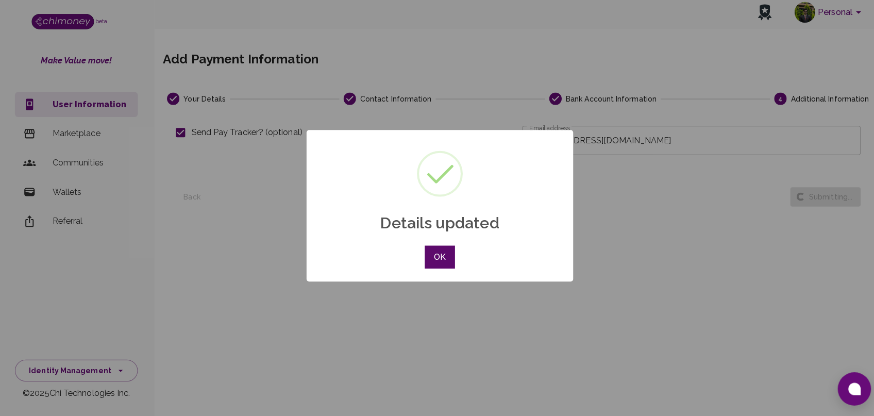
click at [450, 255] on button "OK" at bounding box center [437, 258] width 30 height 23
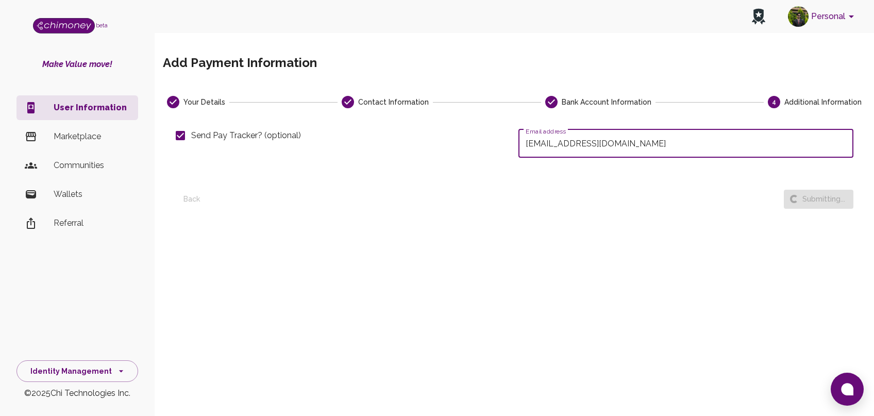
click at [653, 137] on input "[EMAIL_ADDRESS][DOMAIN_NAME]" at bounding box center [685, 143] width 335 height 29
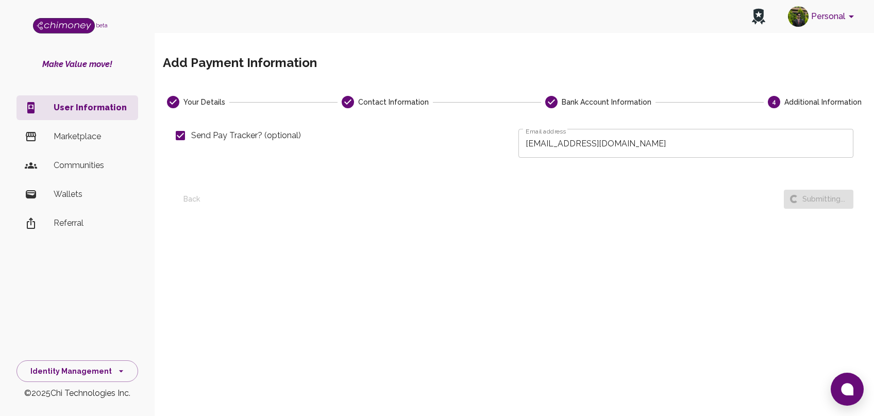
click at [479, 252] on div "Your Details Contact Information Bank Account Information 4 Additional Informat…" at bounding box center [514, 204] width 703 height 216
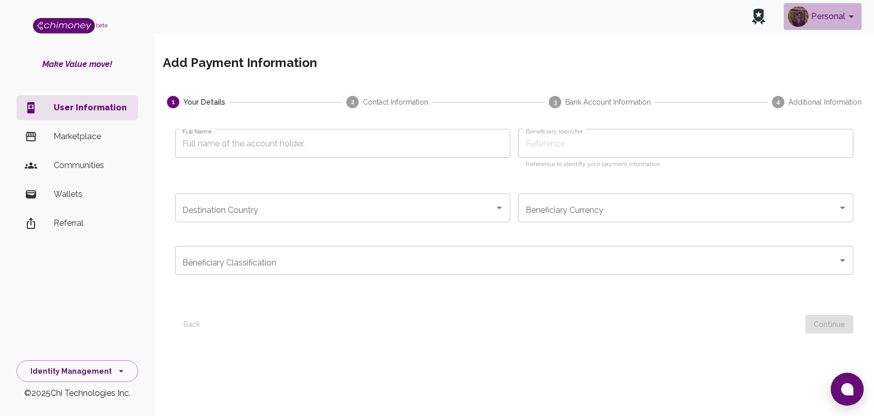
click at [823, 19] on button "Personal" at bounding box center [823, 16] width 78 height 27
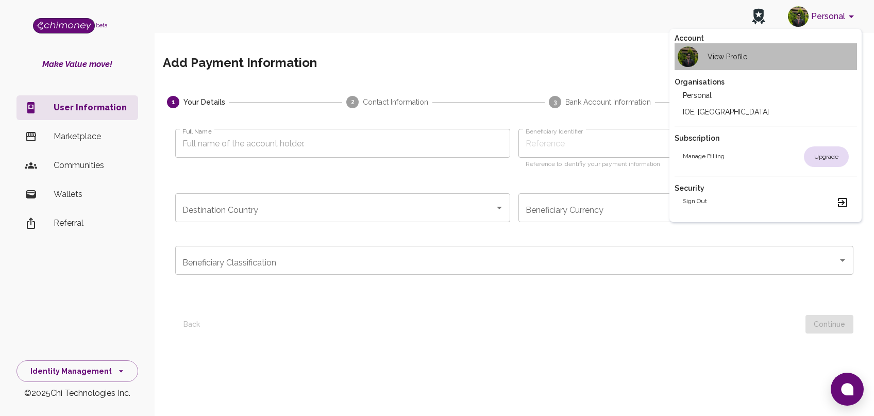
click at [713, 57] on h2 "View Profile" at bounding box center [727, 57] width 40 height 10
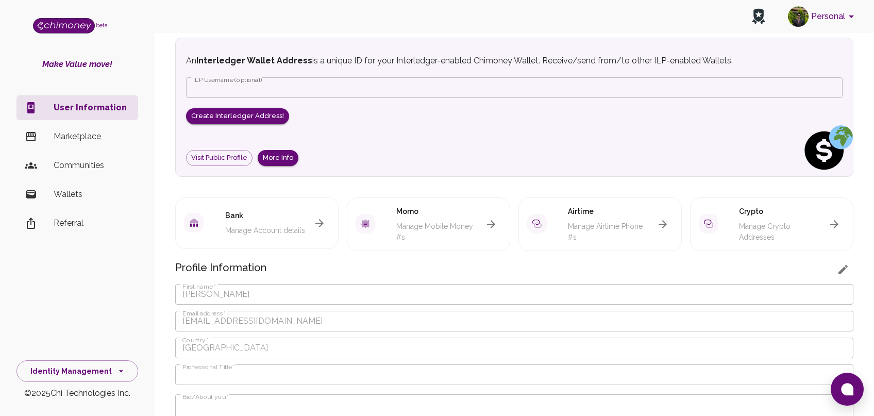
scroll to position [50, 0]
click at [272, 149] on button "More Info" at bounding box center [278, 157] width 41 height 16
click at [490, 217] on icon "button" at bounding box center [491, 223] width 12 height 12
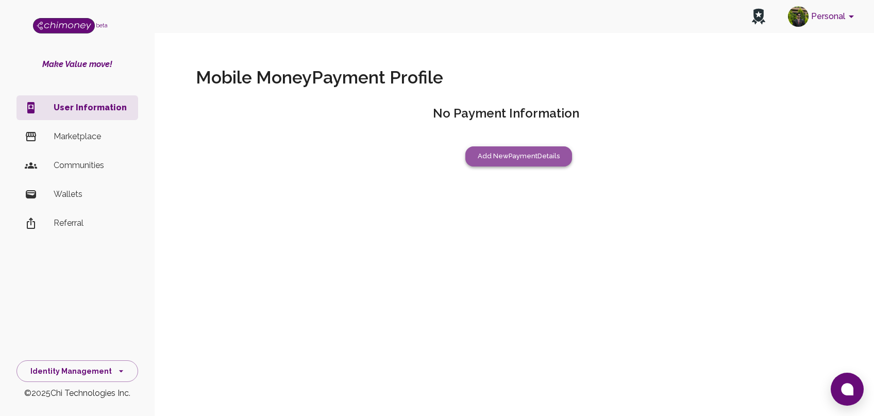
click at [507, 165] on button "Add New Payment Details" at bounding box center [518, 156] width 107 height 20
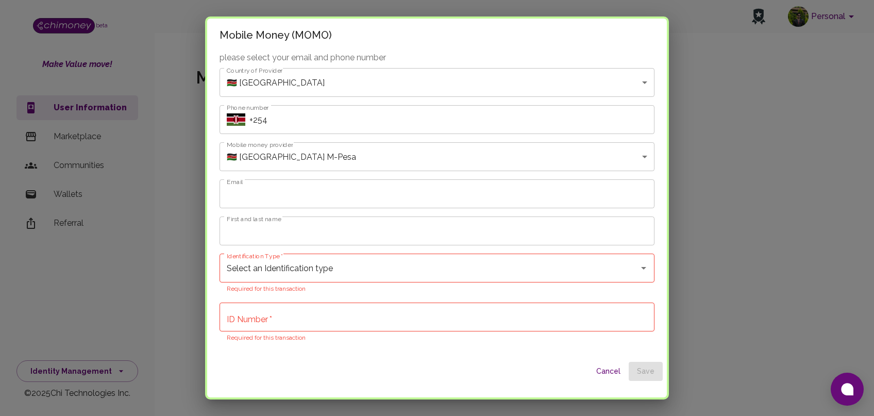
click at [394, 78] on body "Personal beta Make Value move! User Information Marketplace Communities Wallets…" at bounding box center [437, 208] width 874 height 416
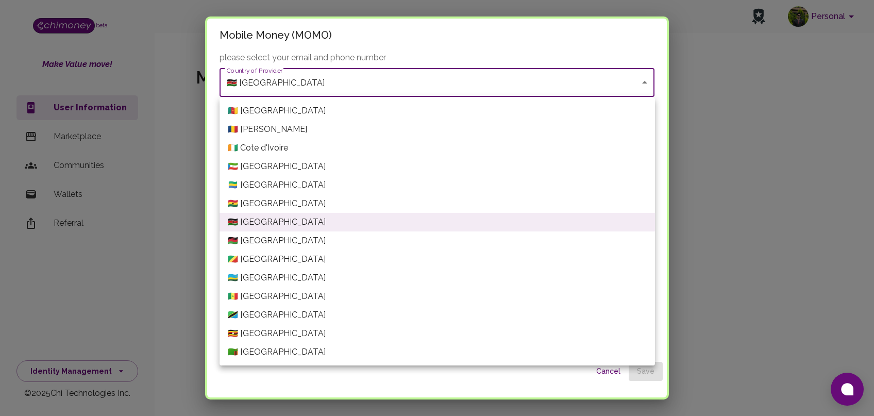
click at [732, 261] on div at bounding box center [437, 208] width 874 height 416
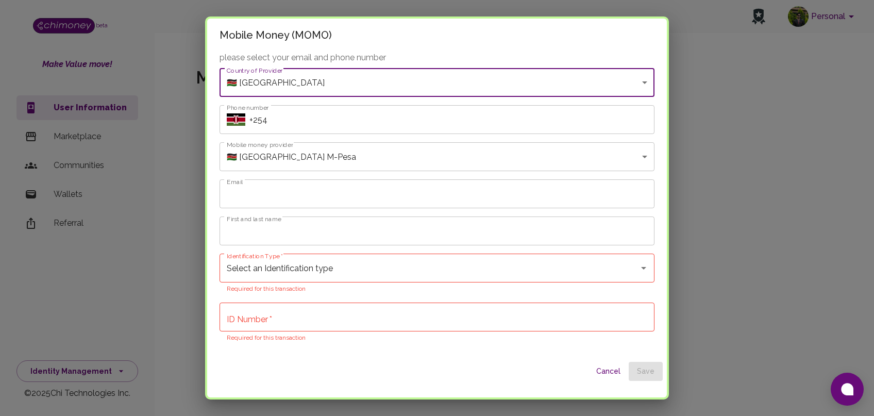
click at [365, 116] on input "+254" at bounding box center [451, 119] width 405 height 29
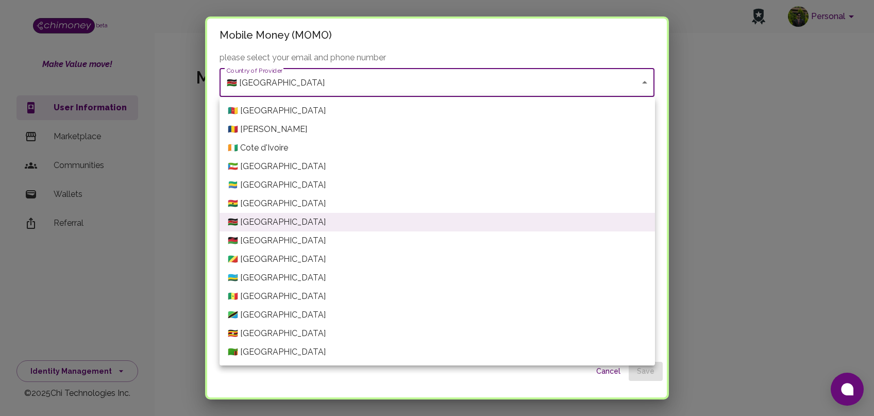
click at [342, 89] on body "Personal beta Make Value move! User Information Marketplace Communities Wallets…" at bounding box center [437, 208] width 874 height 416
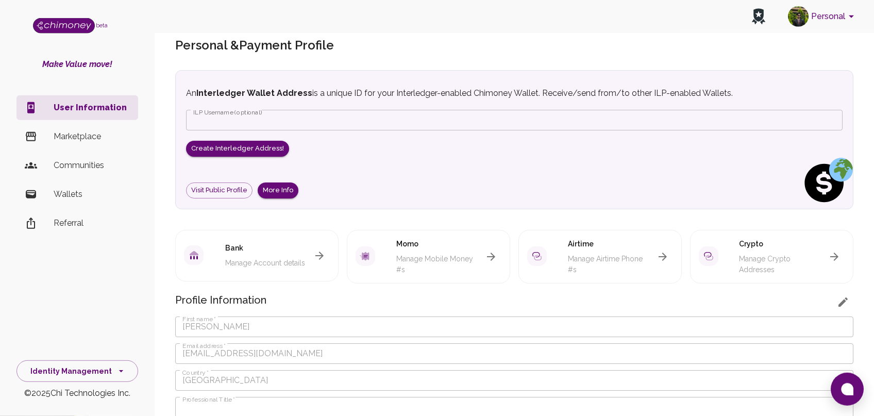
scroll to position [17, 0]
click at [319, 250] on icon "button" at bounding box center [319, 256] width 12 height 12
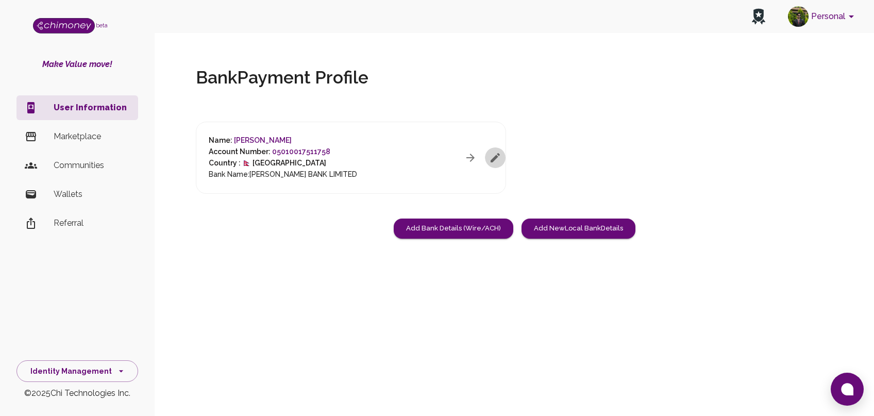
click at [491, 159] on icon "button" at bounding box center [494, 157] width 9 height 9
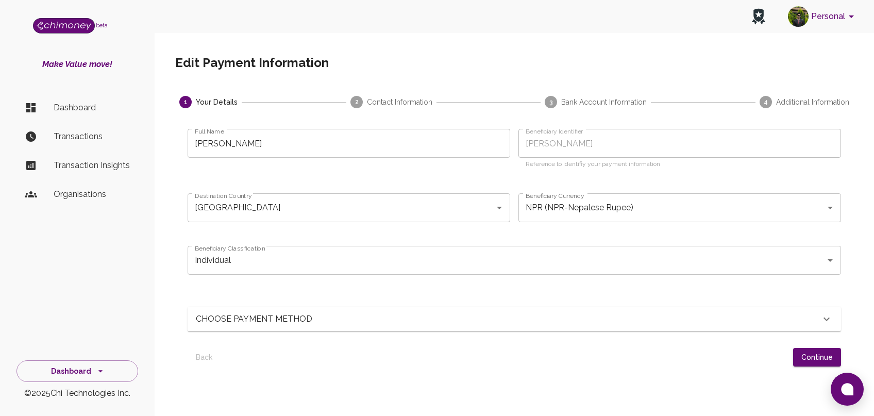
scroll to position [82, 0]
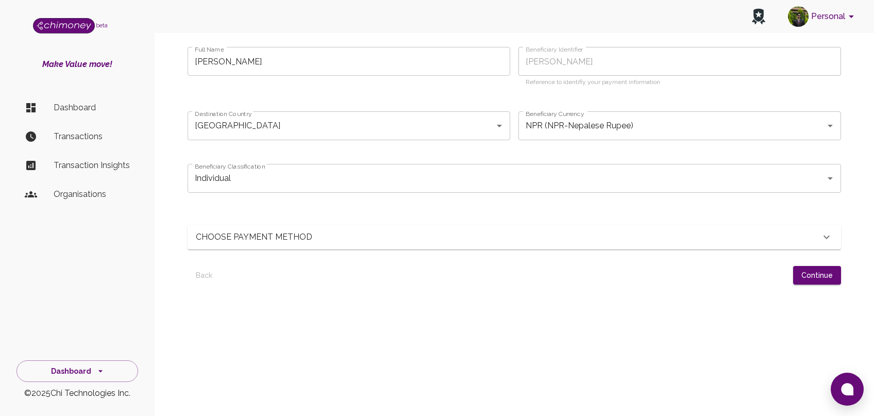
click at [513, 228] on div "CHOOSE PAYMENT METHOD" at bounding box center [514, 237] width 653 height 25
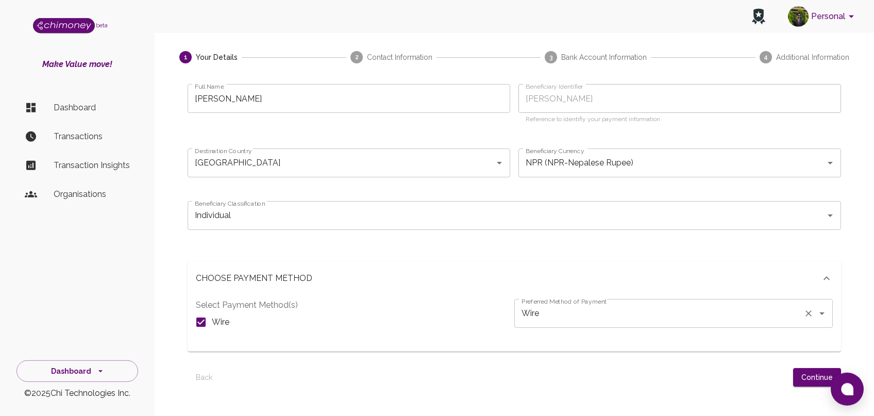
scroll to position [43, 0]
click at [817, 377] on button "Continue" at bounding box center [817, 378] width 48 height 19
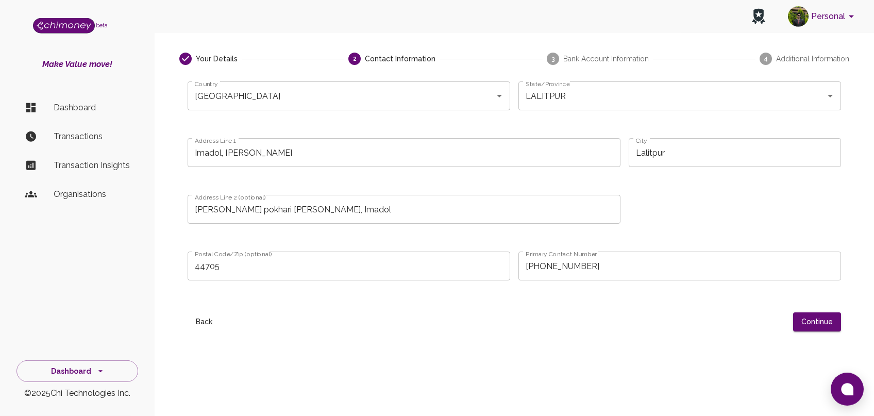
scroll to position [0, 0]
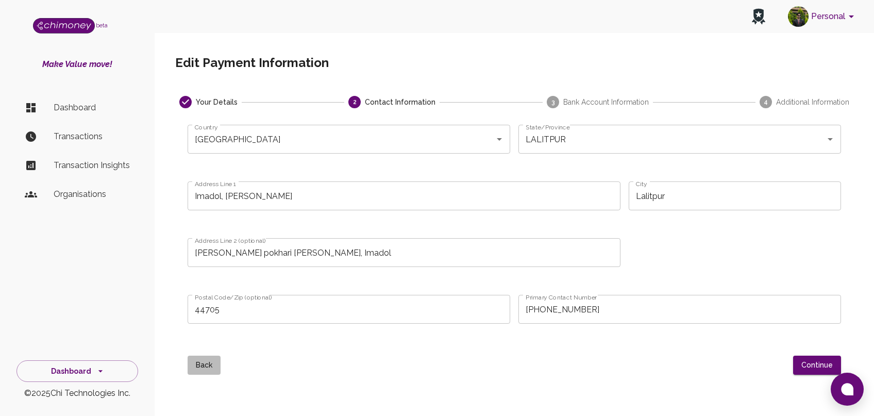
click at [199, 365] on button "Back" at bounding box center [204, 364] width 33 height 19
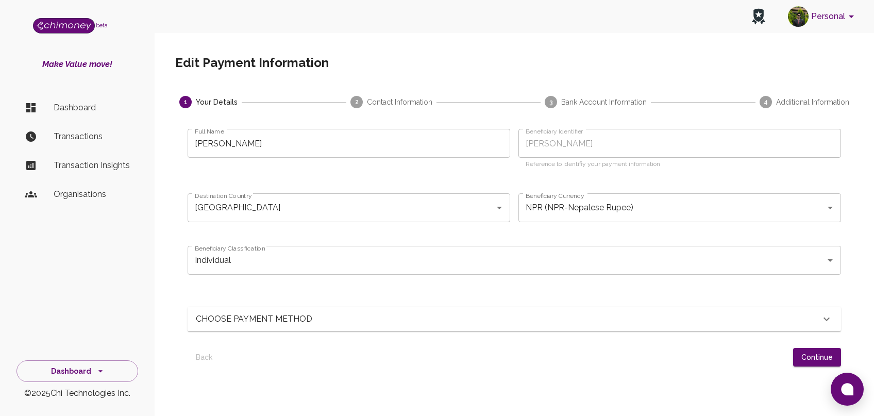
click at [199, 365] on div "Back Continue" at bounding box center [514, 353] width 653 height 27
click at [95, 107] on p "Dashboard" at bounding box center [92, 107] width 76 height 12
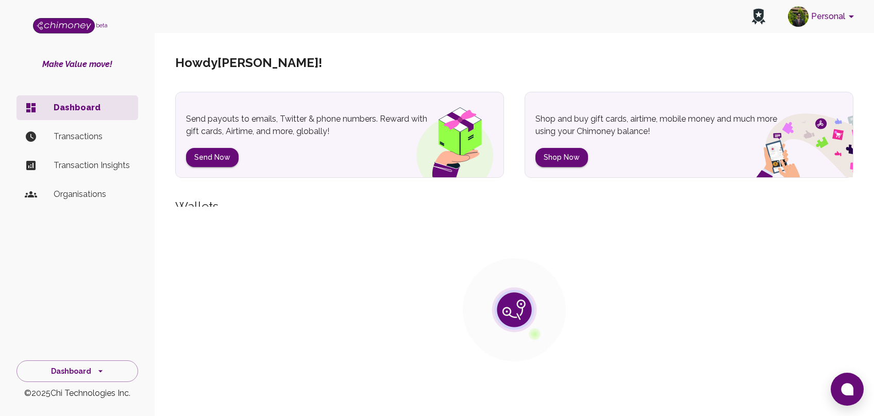
click at [833, 19] on button "Personal" at bounding box center [823, 16] width 78 height 27
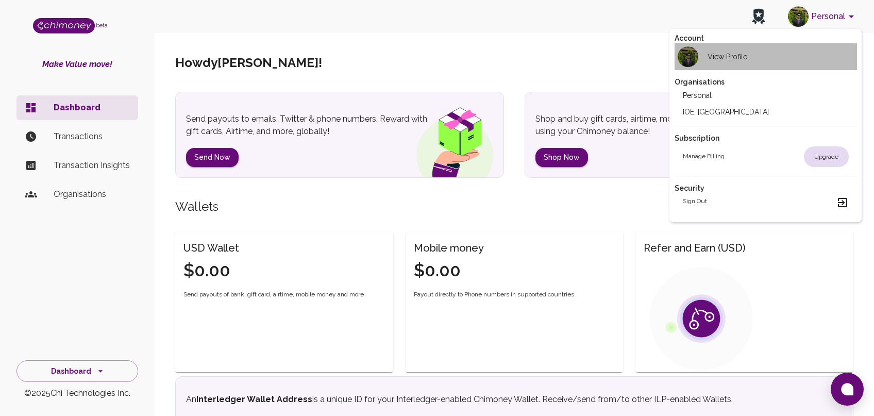
click at [728, 63] on div "View Profile" at bounding box center [715, 56] width 64 height 21
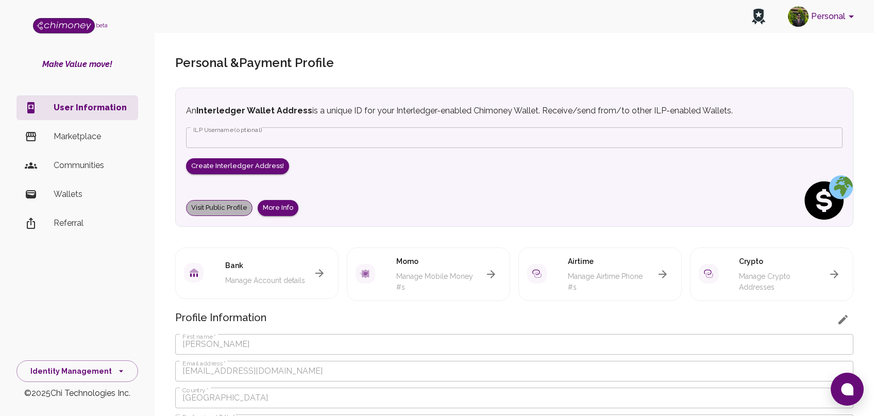
click at [222, 200] on link "Visit Public Profile" at bounding box center [219, 208] width 66 height 16
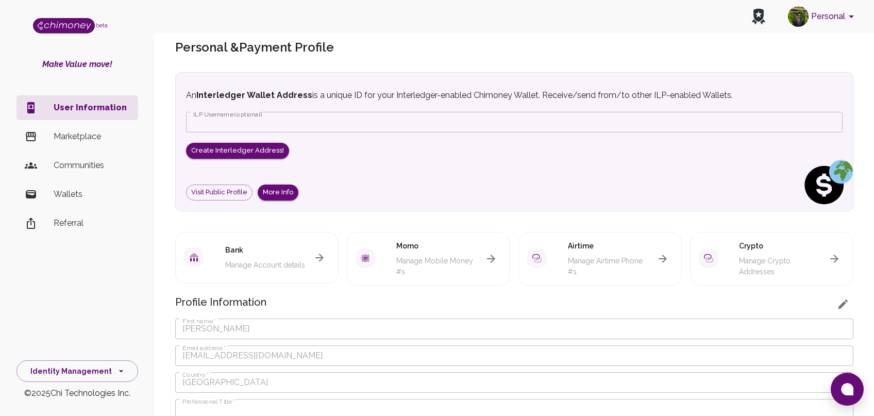
scroll to position [15, 0]
click at [77, 104] on p "User Information" at bounding box center [92, 107] width 76 height 12
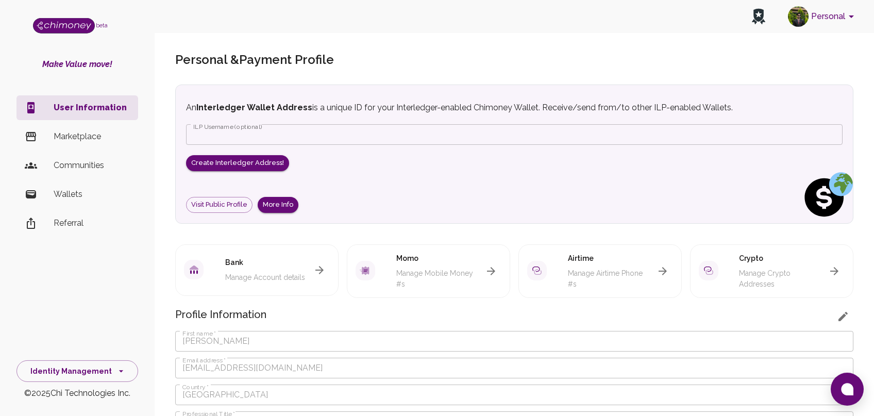
scroll to position [0, 0]
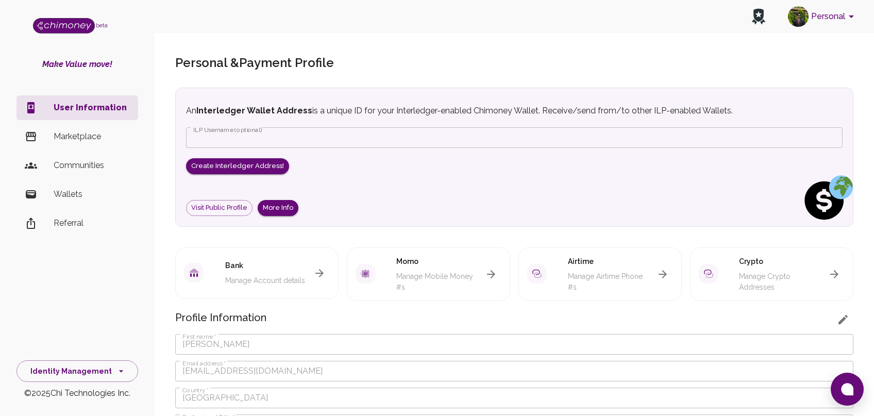
click at [80, 197] on p "Wallets" at bounding box center [92, 194] width 76 height 12
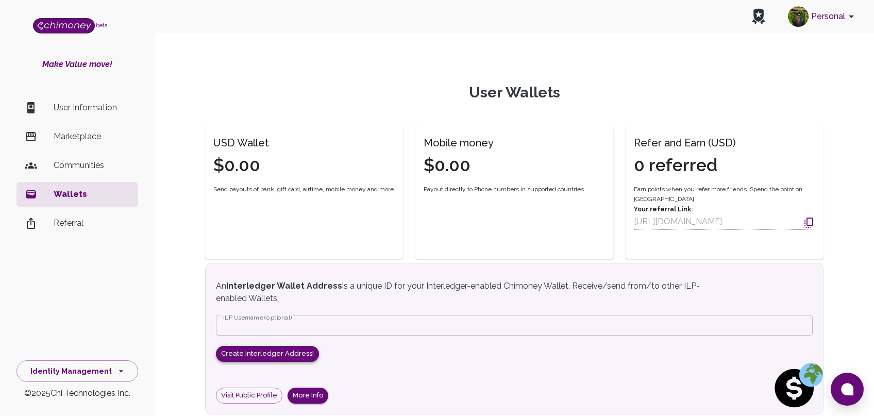
scroll to position [84, 0]
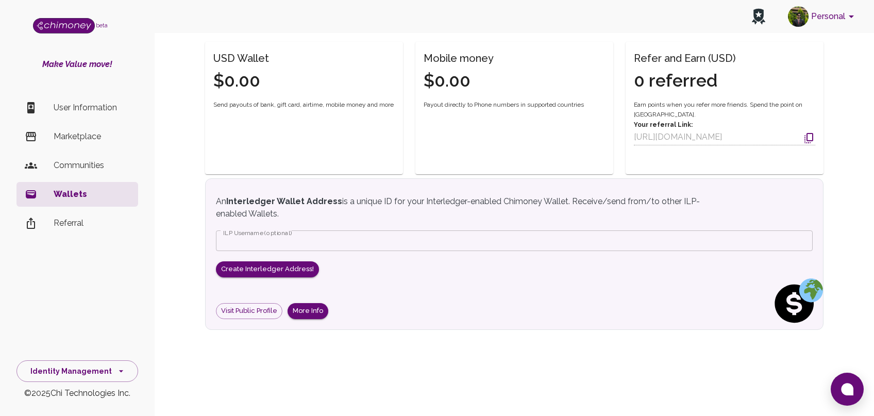
click at [82, 109] on p "User Information" at bounding box center [92, 107] width 76 height 12
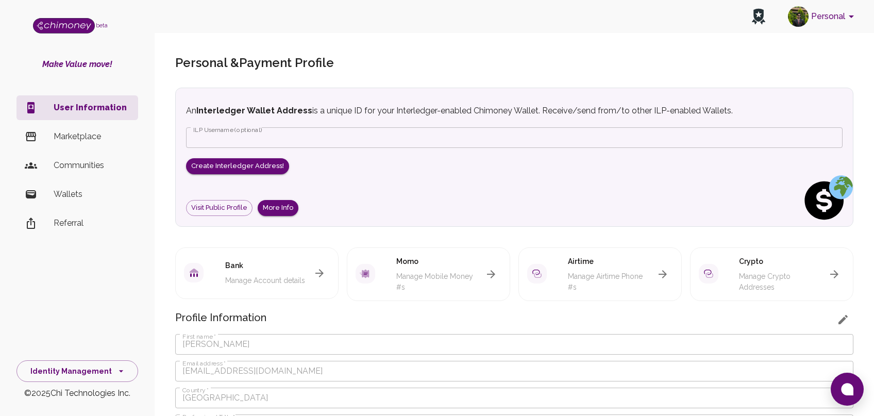
click at [319, 267] on icon "button" at bounding box center [319, 273] width 12 height 12
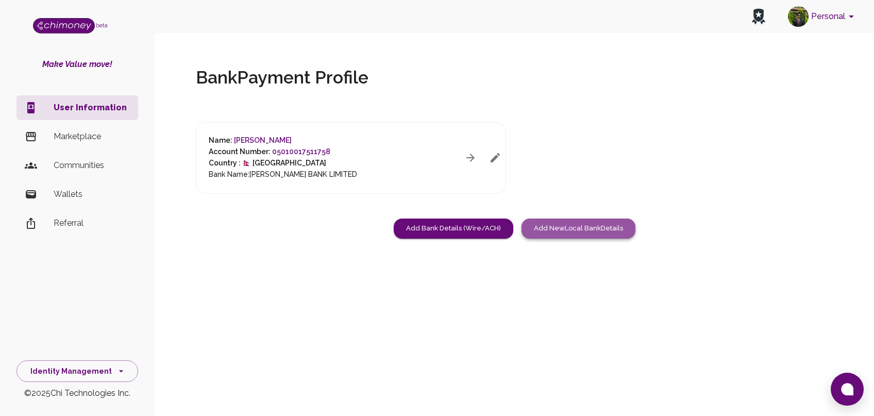
click at [588, 234] on button "Add New Local Bank Details" at bounding box center [578, 228] width 114 height 20
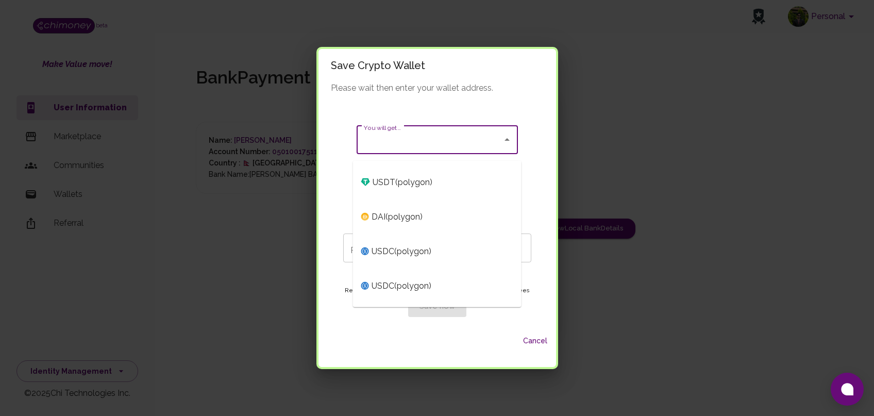
click at [398, 149] on input "You will get..." at bounding box center [429, 140] width 137 height 20
click at [406, 191] on span "USDT ( polygon )" at bounding box center [437, 182] width 168 height 35
type input "USDT (polygon)"
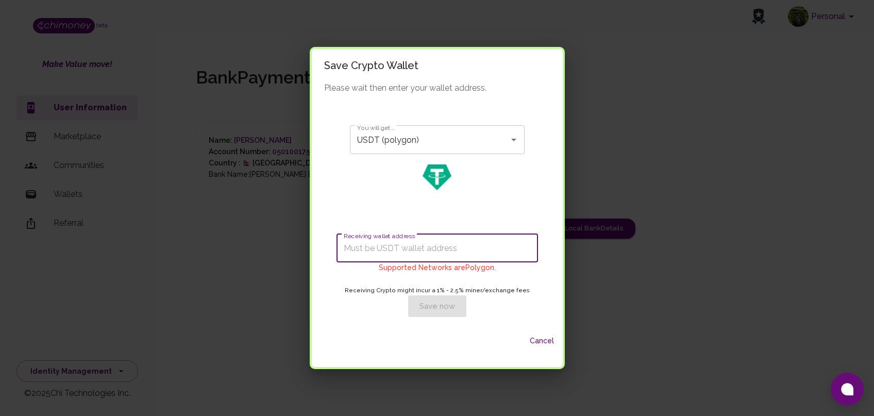
click at [407, 253] on input "Receiving wallet address" at bounding box center [436, 247] width 201 height 29
click at [545, 349] on button "Cancel" at bounding box center [542, 340] width 33 height 19
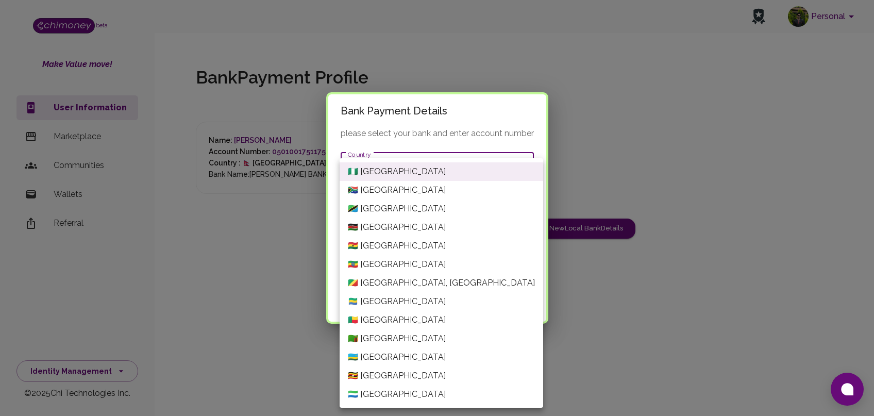
click at [403, 156] on body "Personal beta Make Value move! User Information Marketplace Communities Wallets…" at bounding box center [437, 208] width 874 height 416
click at [560, 210] on div at bounding box center [437, 208] width 874 height 416
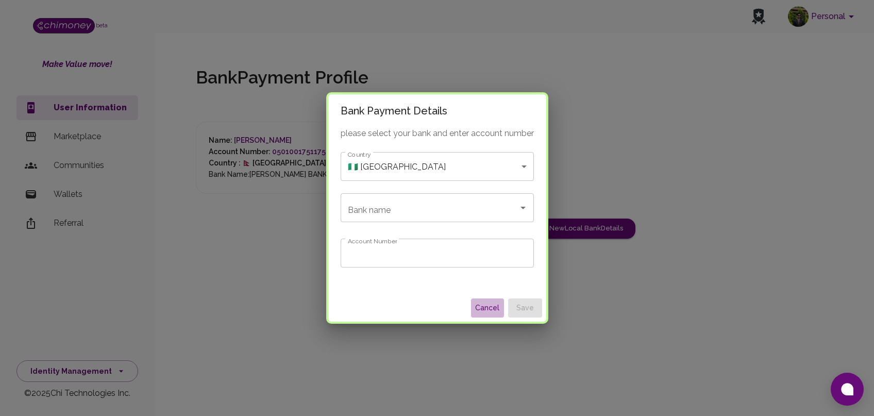
click at [484, 304] on button "Cancel" at bounding box center [487, 307] width 33 height 19
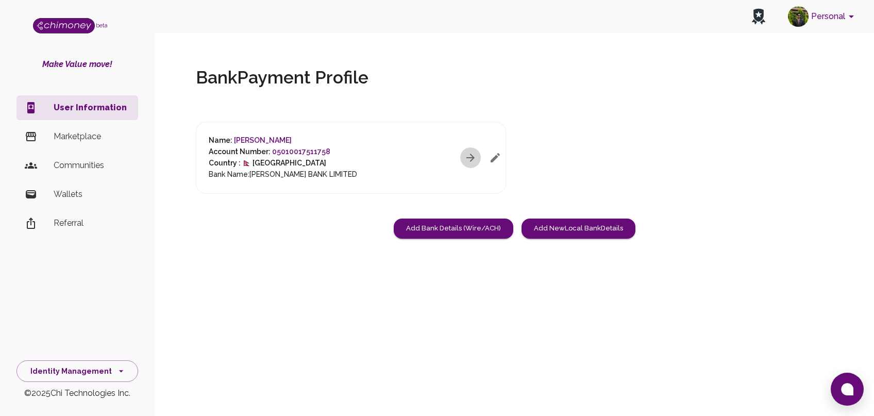
click at [476, 156] on icon "button" at bounding box center [470, 157] width 12 height 12
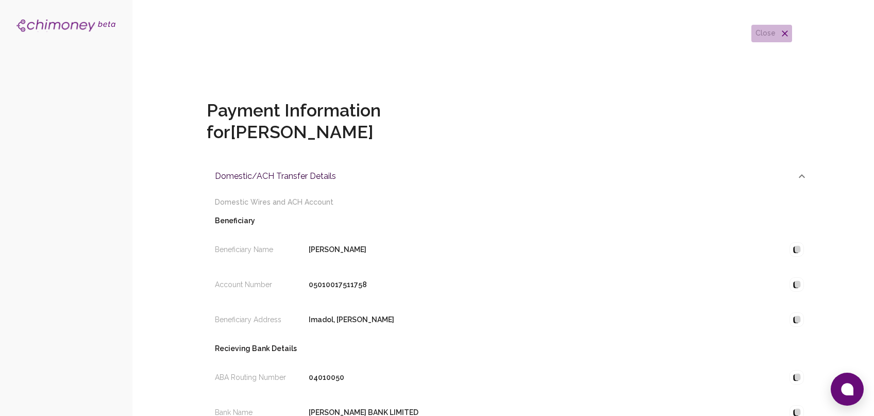
click at [782, 33] on icon "button" at bounding box center [784, 33] width 10 height 10
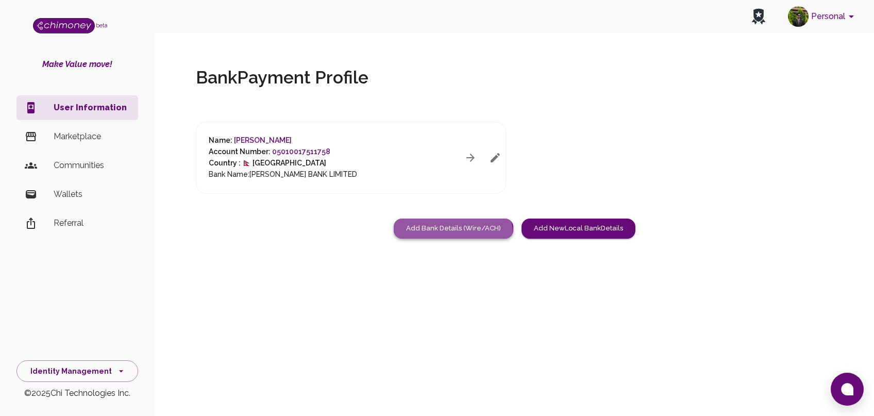
click at [452, 236] on button "Add Bank Details (Wire/ACH)" at bounding box center [454, 228] width 120 height 20
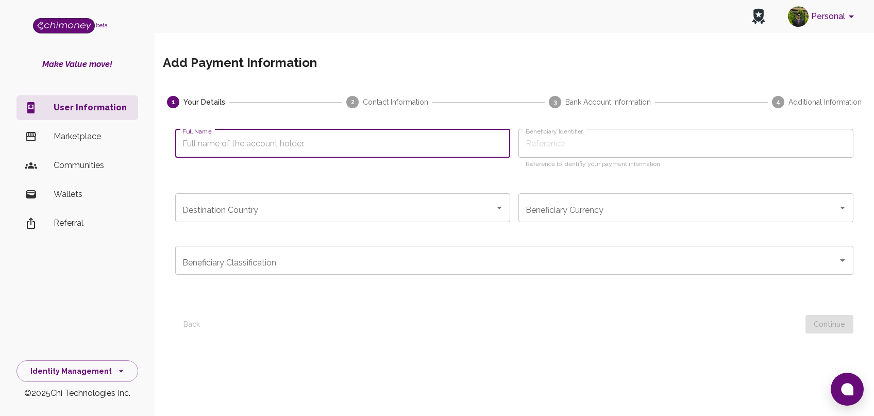
click at [308, 144] on input "Full Name" at bounding box center [342, 143] width 335 height 29
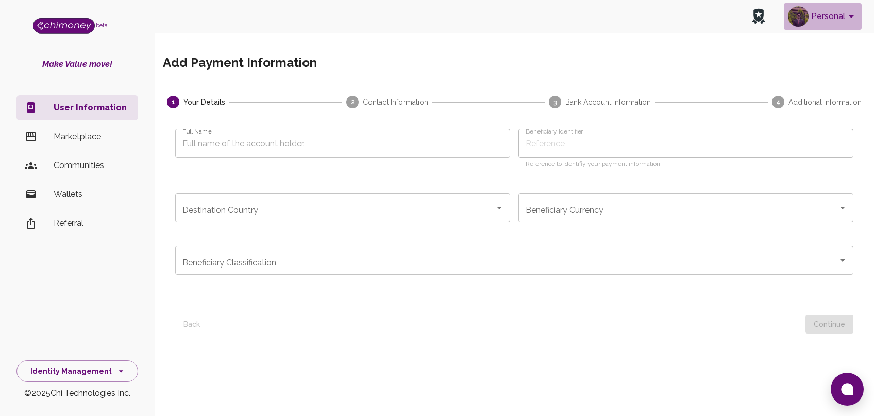
click at [818, 19] on button "Personal" at bounding box center [823, 16] width 78 height 27
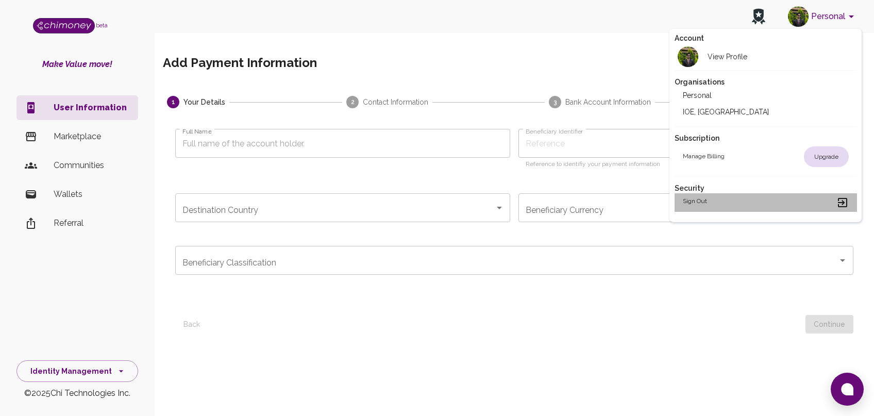
click at [701, 197] on h2 "Sign out" at bounding box center [695, 202] width 24 height 12
